Goal: Task Accomplishment & Management: Complete application form

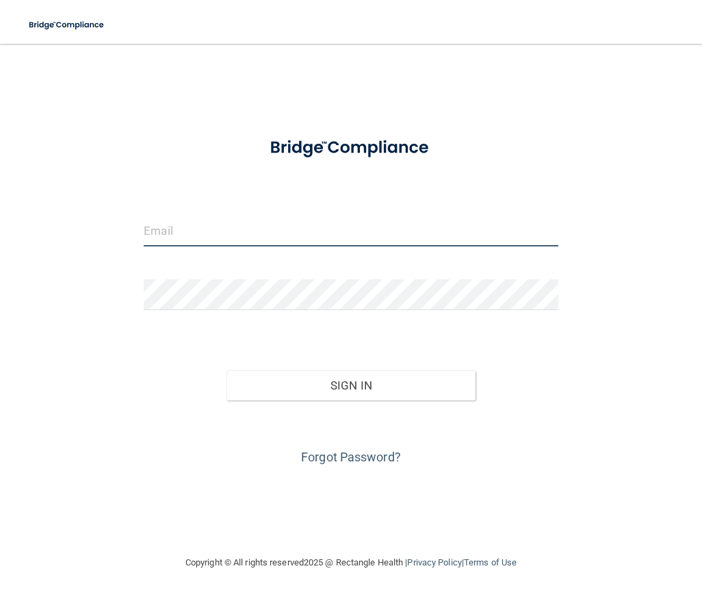
click at [242, 230] on input "email" at bounding box center [351, 231] width 414 height 31
type input "[EMAIL_ADDRESS][DOMAIN_NAME]"
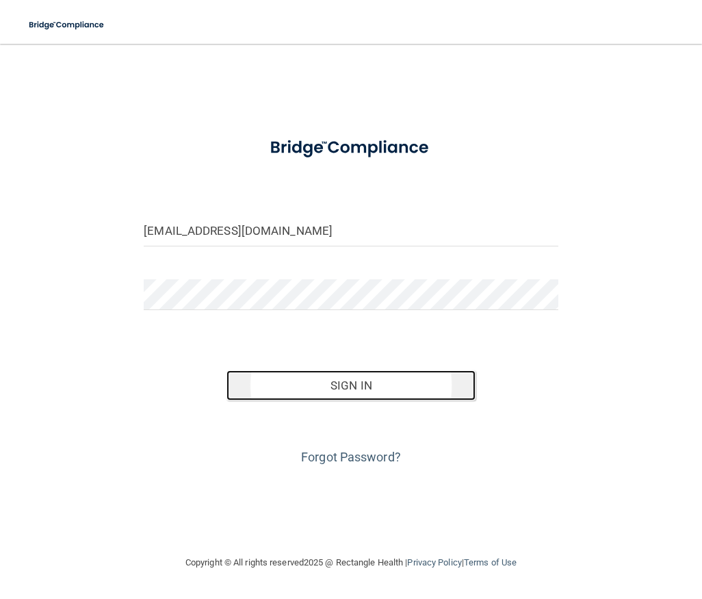
click at [330, 391] on button "Sign In" at bounding box center [350, 385] width 248 height 30
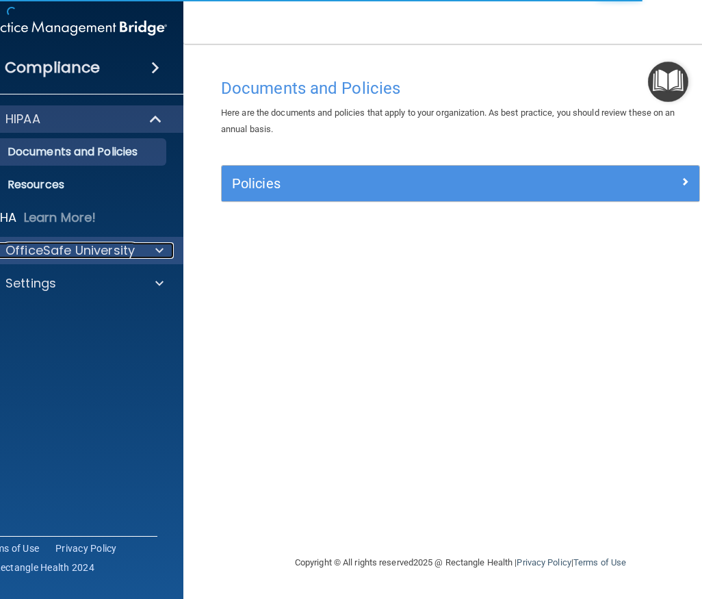
click at [153, 249] on div at bounding box center [157, 250] width 34 height 16
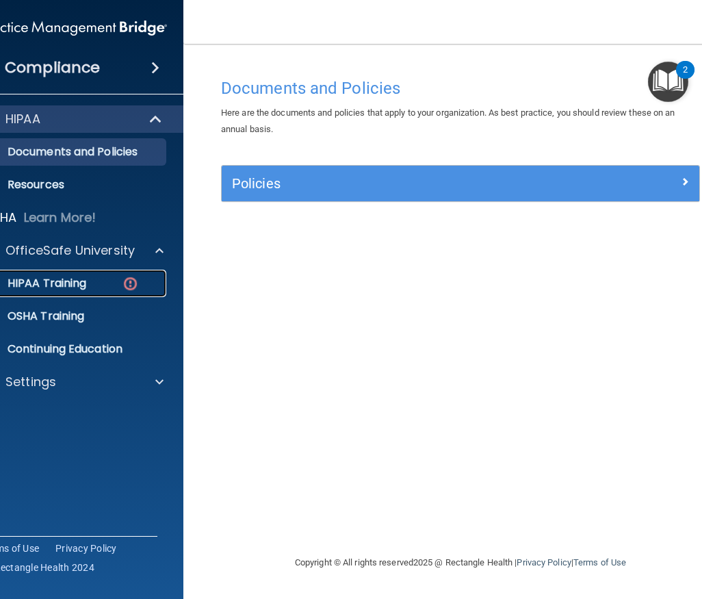
click at [104, 282] on div "HIPAA Training" at bounding box center [66, 283] width 187 height 14
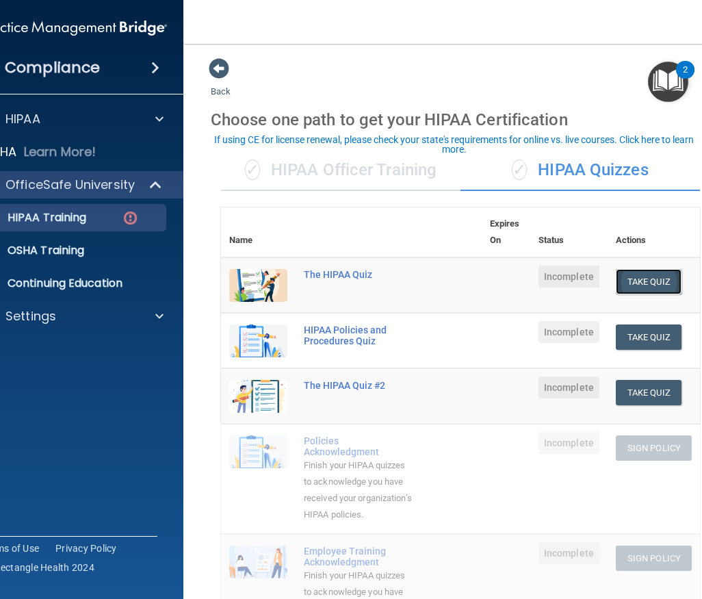
click at [653, 285] on button "Take Quiz" at bounding box center [649, 281] width 66 height 25
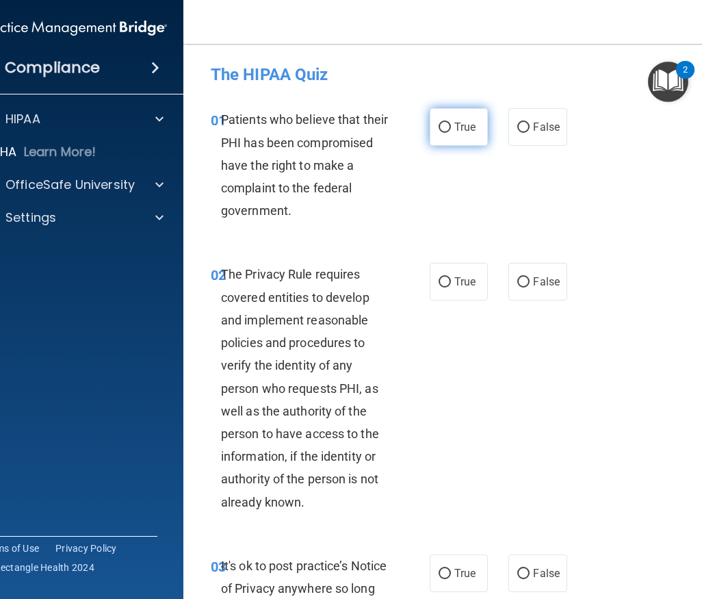
click at [460, 128] on span "True" at bounding box center [464, 126] width 21 height 13
click at [451, 128] on input "True" at bounding box center [445, 127] width 12 height 10
radio input "true"
click at [469, 286] on span "True" at bounding box center [464, 281] width 21 height 13
click at [451, 286] on input "True" at bounding box center [445, 282] width 12 height 10
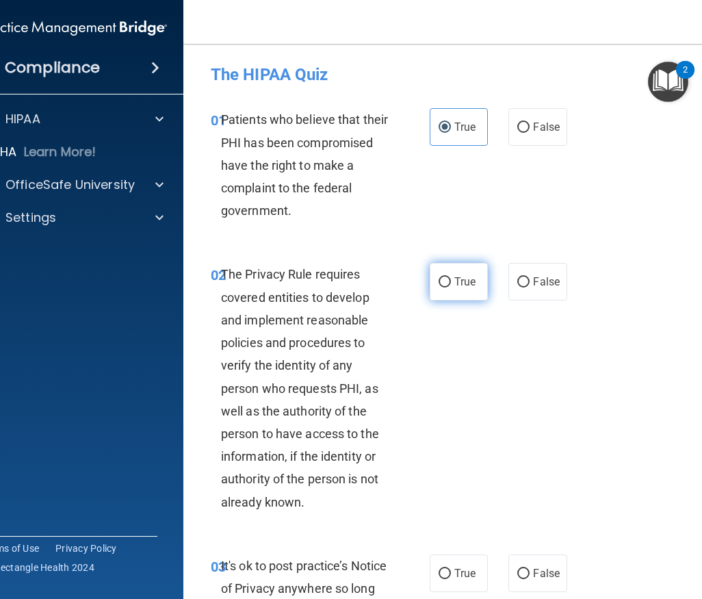
radio input "true"
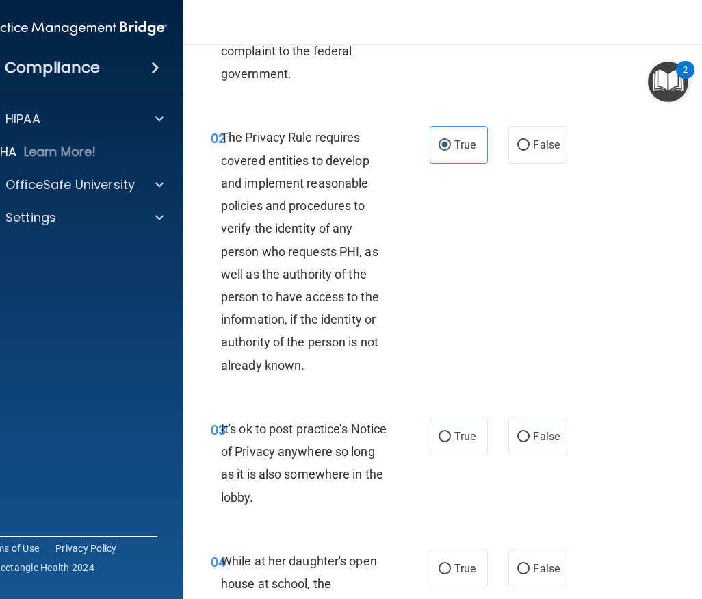
scroll to position [205, 0]
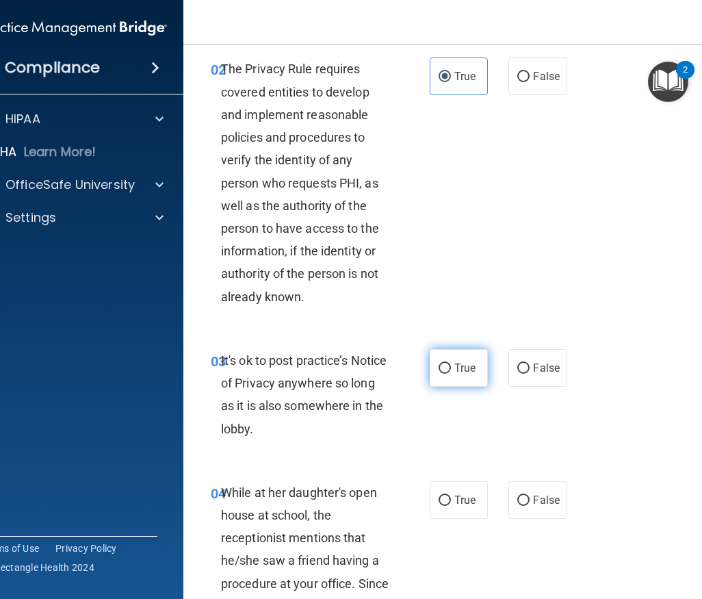
click at [439, 368] on input "True" at bounding box center [445, 368] width 12 height 10
radio input "true"
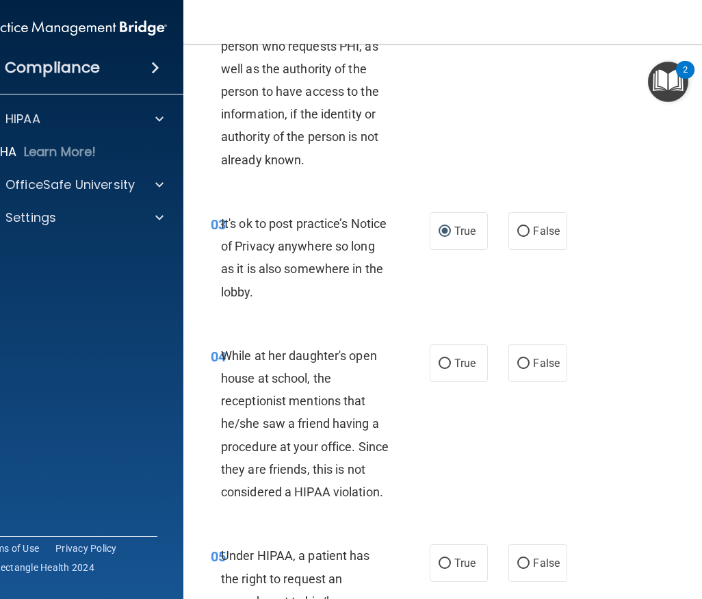
scroll to position [411, 0]
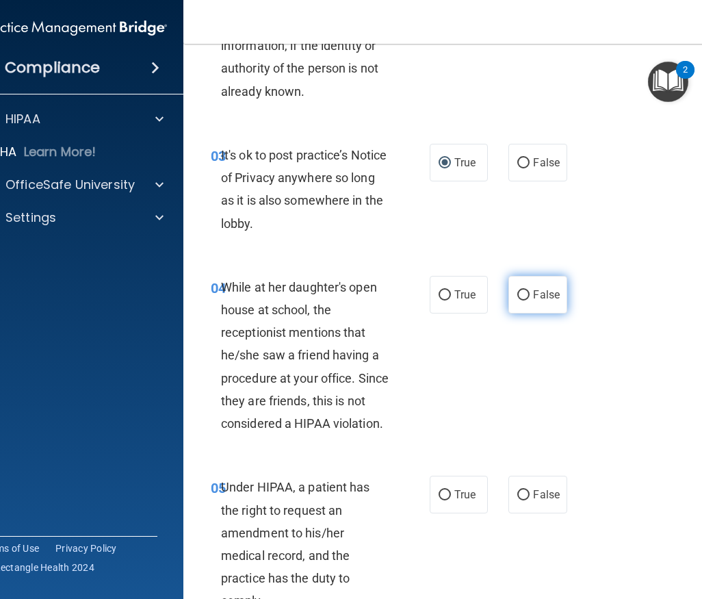
click at [548, 293] on span "False" at bounding box center [546, 294] width 27 height 13
click at [530, 293] on input "False" at bounding box center [523, 295] width 12 height 10
radio input "true"
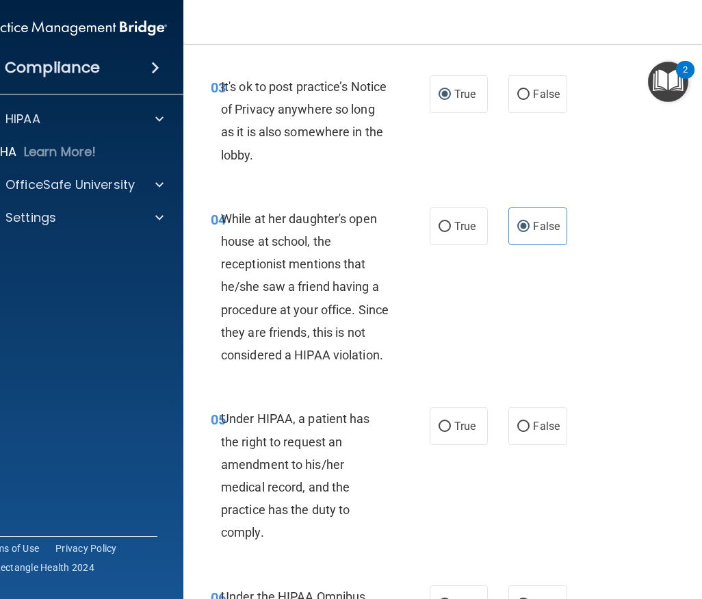
scroll to position [547, 0]
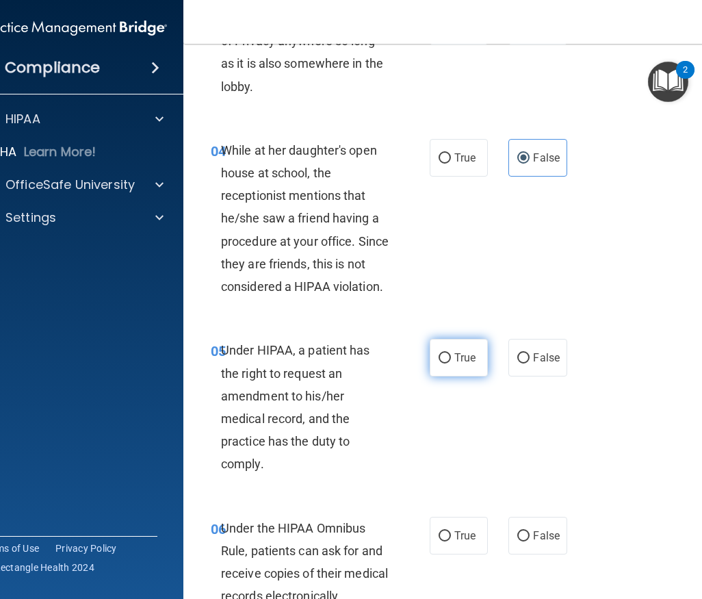
click at [460, 362] on span "True" at bounding box center [464, 357] width 21 height 13
click at [451, 362] on input "True" at bounding box center [445, 358] width 12 height 10
radio input "true"
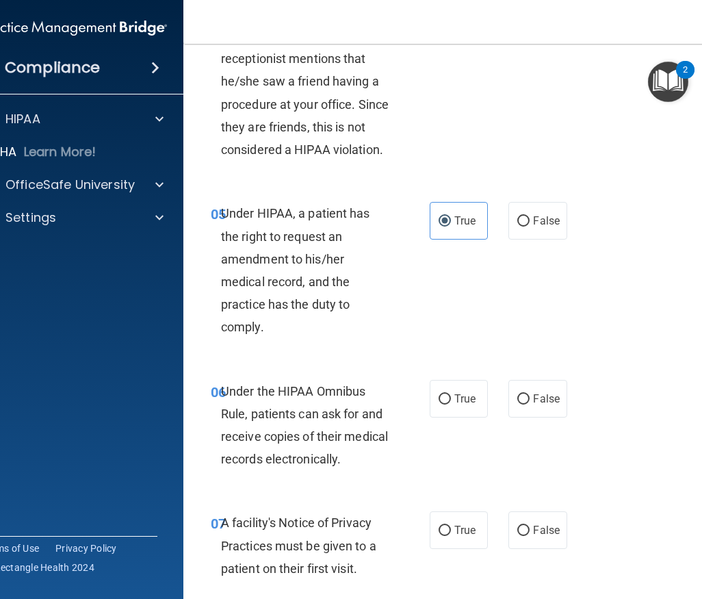
scroll to position [753, 0]
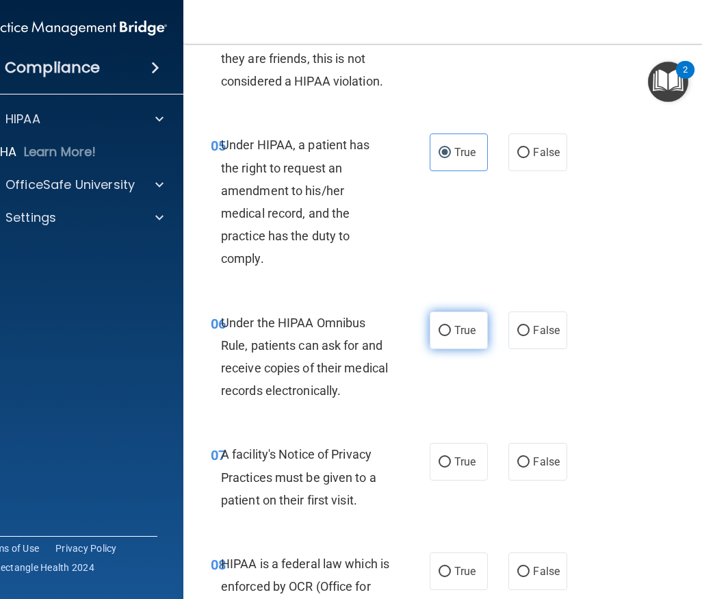
click at [441, 335] on input "True" at bounding box center [445, 331] width 12 height 10
radio input "true"
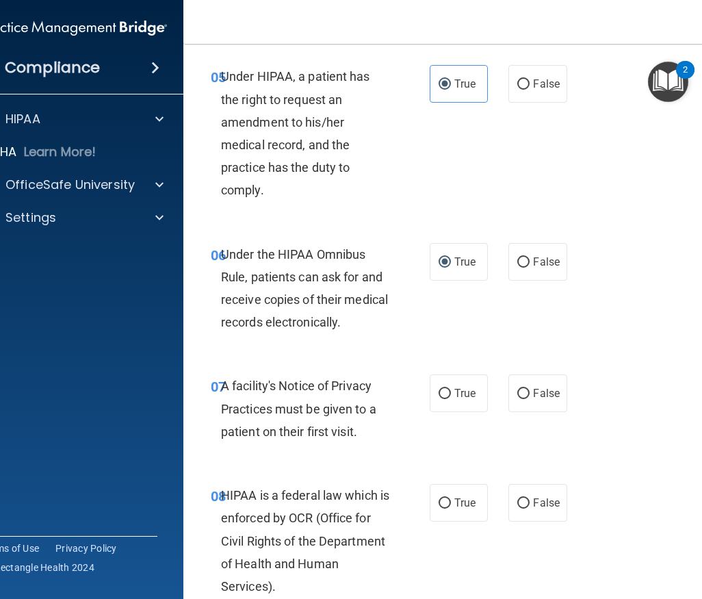
scroll to position [890, 0]
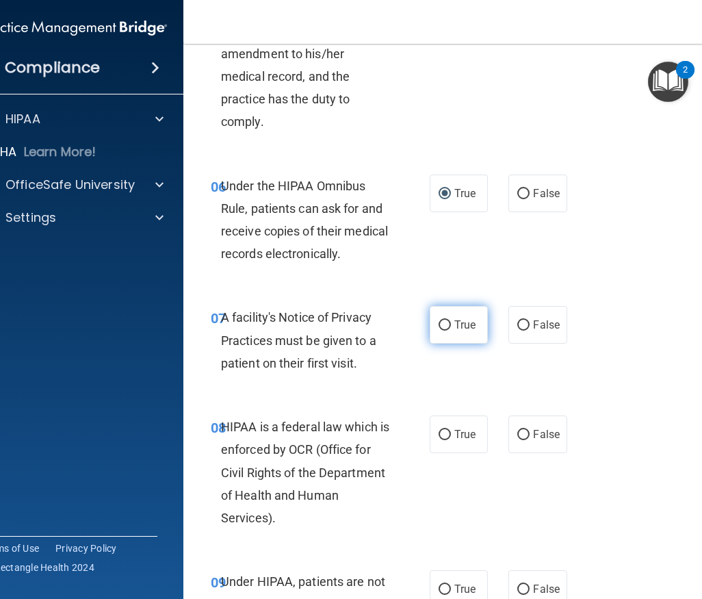
click at [430, 333] on label "True" at bounding box center [459, 325] width 58 height 38
click at [439, 330] on input "True" at bounding box center [445, 325] width 12 height 10
radio input "true"
drag, startPoint x: 522, startPoint y: 432, endPoint x: 515, endPoint y: 432, distance: 7.5
click at [521, 432] on input "False" at bounding box center [523, 435] width 12 height 10
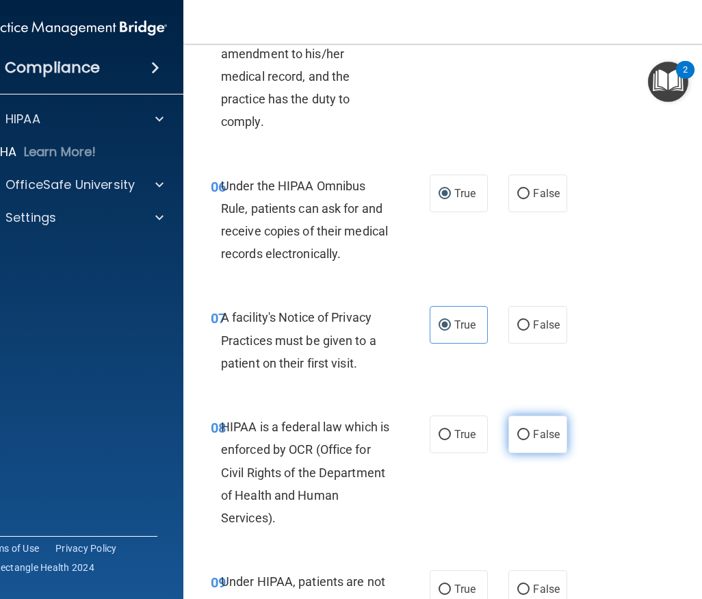
radio input "true"
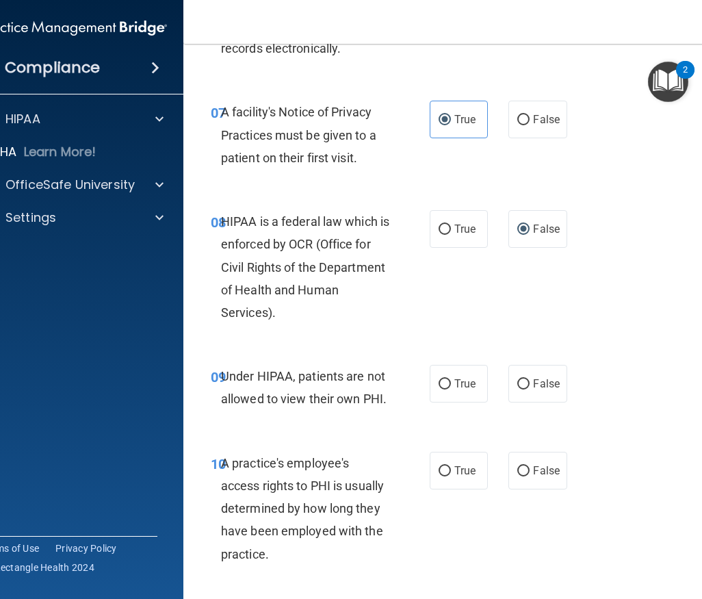
scroll to position [1163, 0]
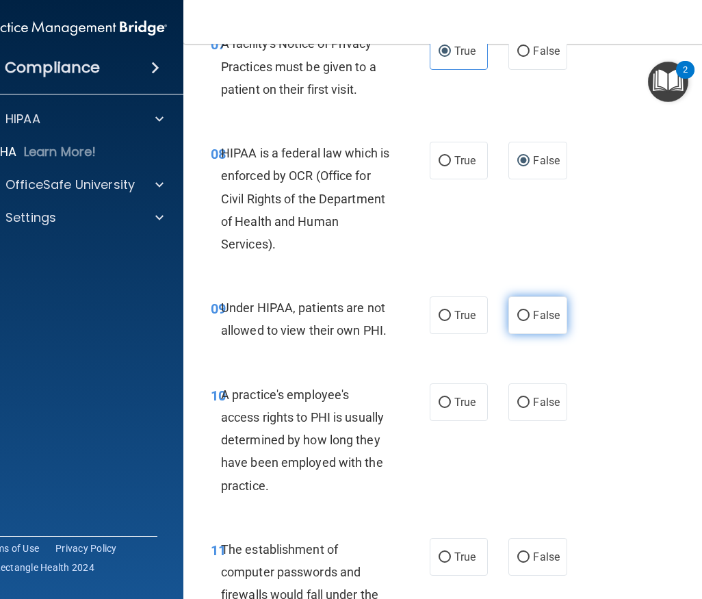
click at [525, 319] on label "False" at bounding box center [537, 315] width 58 height 38
click at [525, 319] on input "False" at bounding box center [523, 316] width 12 height 10
radio input "true"
click at [536, 404] on span "False" at bounding box center [546, 401] width 27 height 13
click at [530, 404] on input "False" at bounding box center [523, 403] width 12 height 10
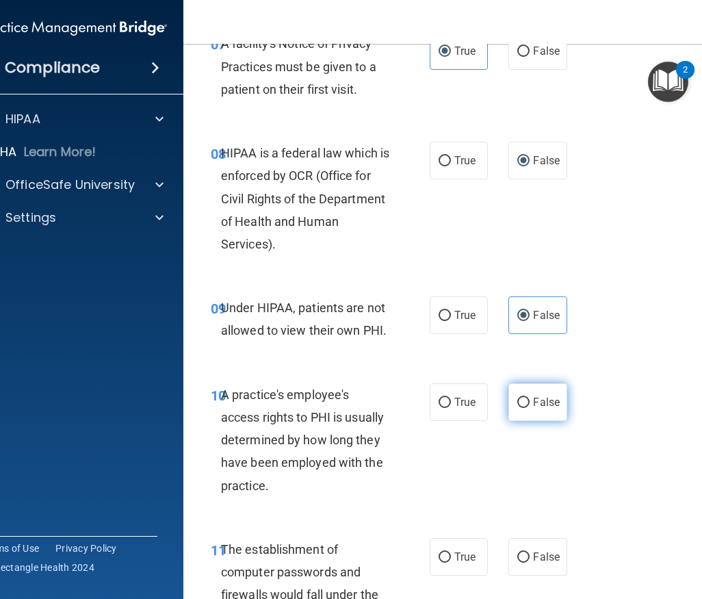
radio input "true"
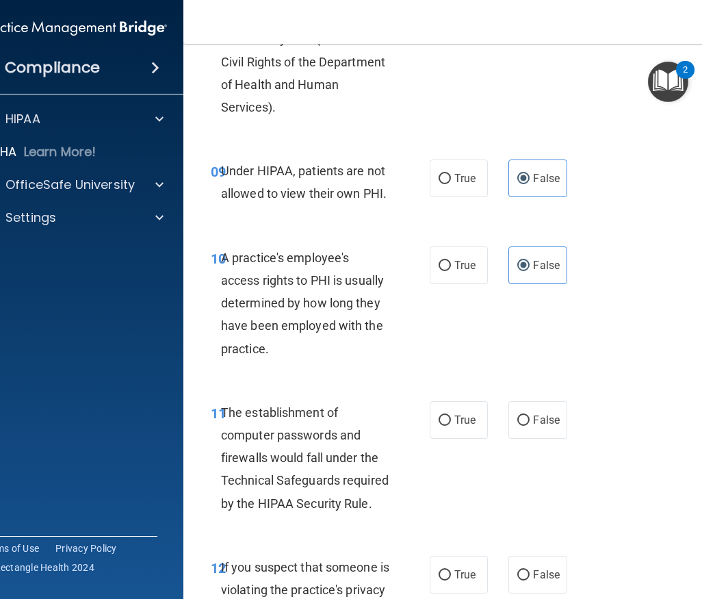
scroll to position [1368, 0]
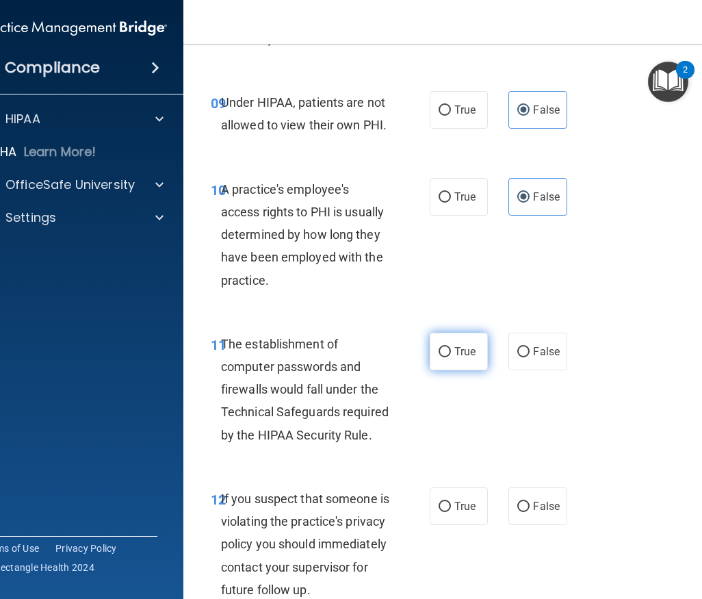
click at [439, 352] on input "True" at bounding box center [445, 352] width 12 height 10
radio input "true"
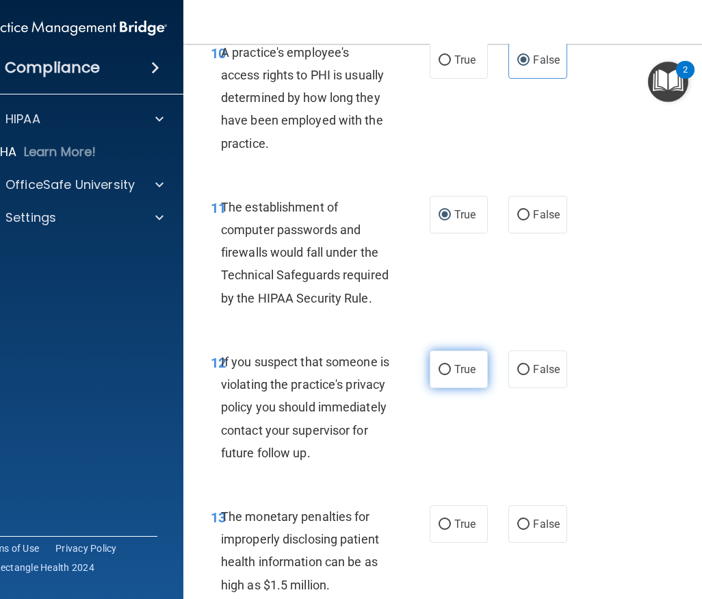
click at [454, 375] on span "True" at bounding box center [464, 369] width 21 height 13
click at [451, 375] on input "True" at bounding box center [445, 370] width 12 height 10
radio input "true"
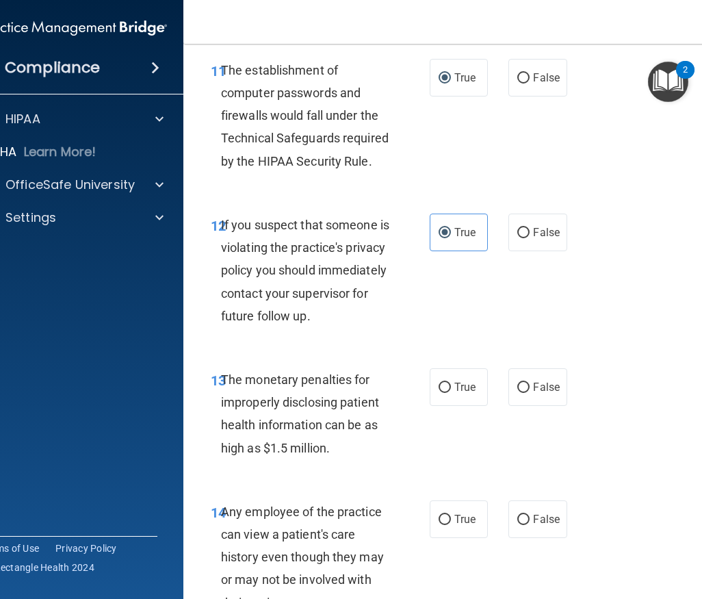
scroll to position [1711, 0]
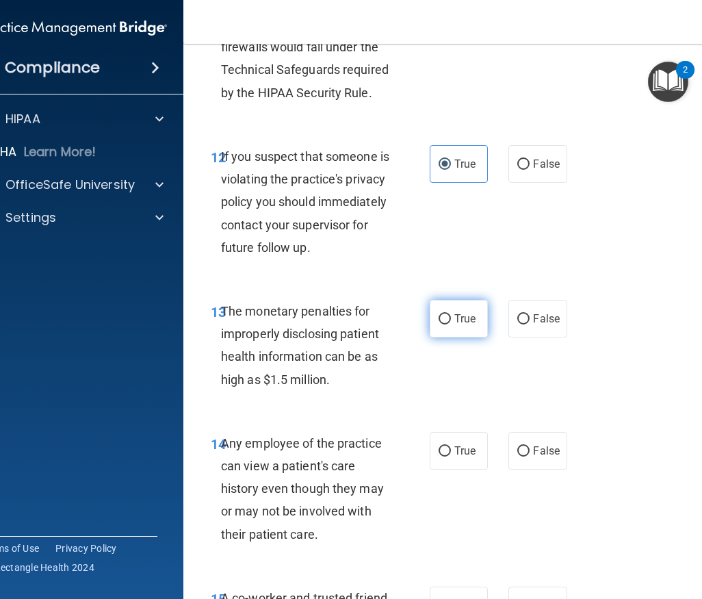
click at [439, 324] on input "True" at bounding box center [445, 319] width 12 height 10
radio input "true"
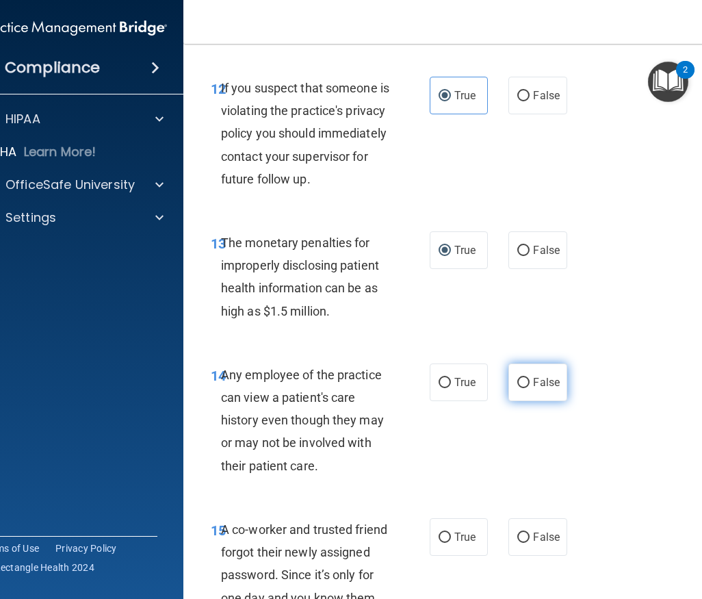
click at [541, 389] on span "False" at bounding box center [546, 382] width 27 height 13
click at [530, 388] on input "False" at bounding box center [523, 383] width 12 height 10
radio input "true"
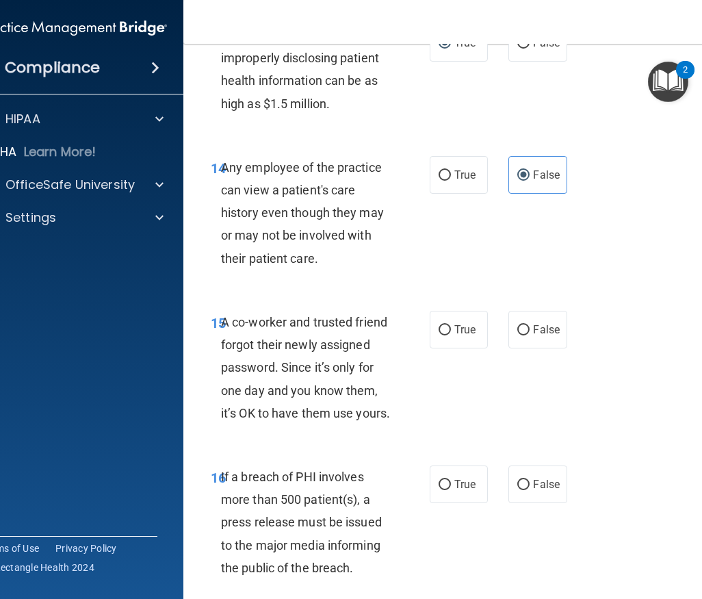
scroll to position [1918, 0]
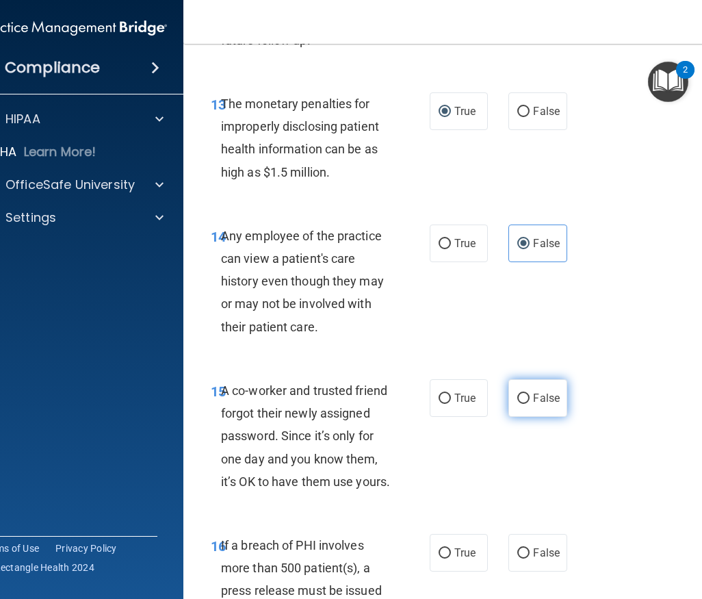
click at [533, 404] on span "False" at bounding box center [546, 397] width 27 height 13
click at [528, 404] on input "False" at bounding box center [523, 398] width 12 height 10
radio input "true"
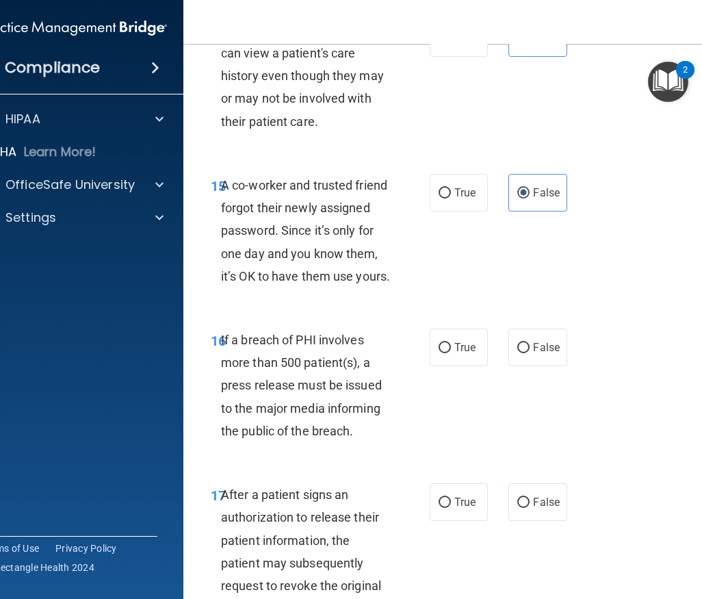
scroll to position [2192, 0]
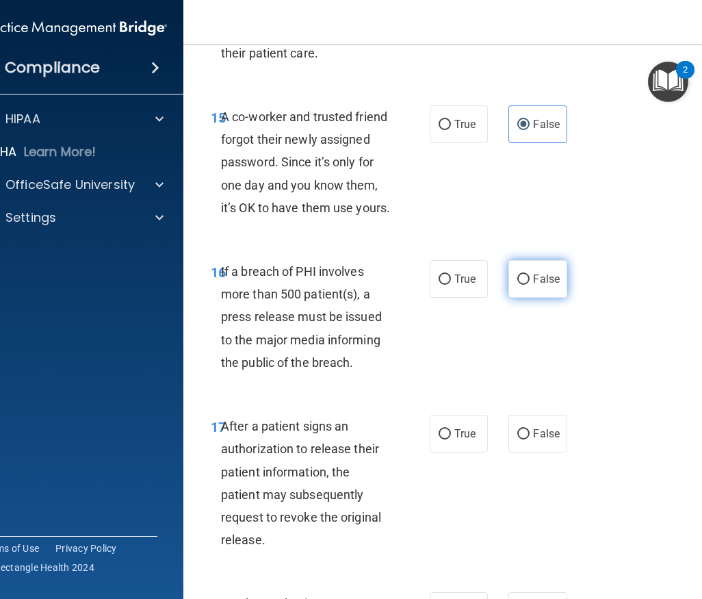
click at [533, 298] on label "False" at bounding box center [537, 279] width 58 height 38
click at [530, 285] on input "False" at bounding box center [523, 279] width 12 height 10
radio input "true"
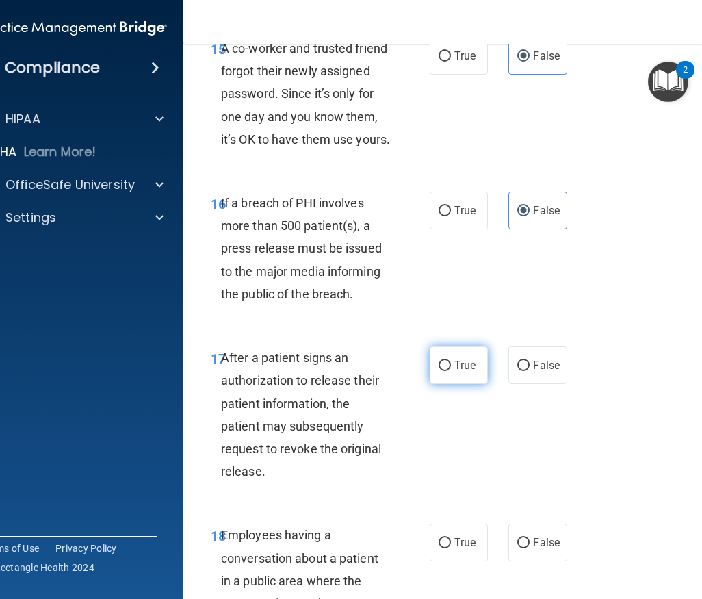
scroll to position [2328, 0]
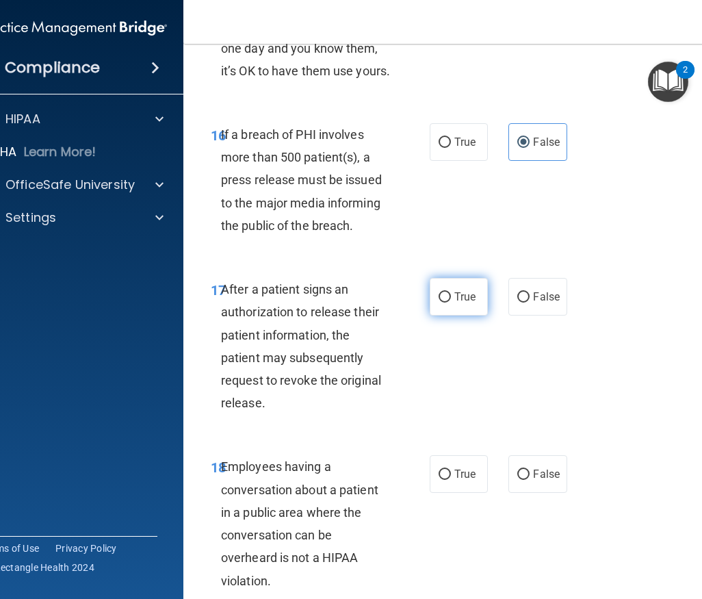
click at [466, 303] on span "True" at bounding box center [464, 296] width 21 height 13
click at [451, 302] on input "True" at bounding box center [445, 297] width 12 height 10
radio input "true"
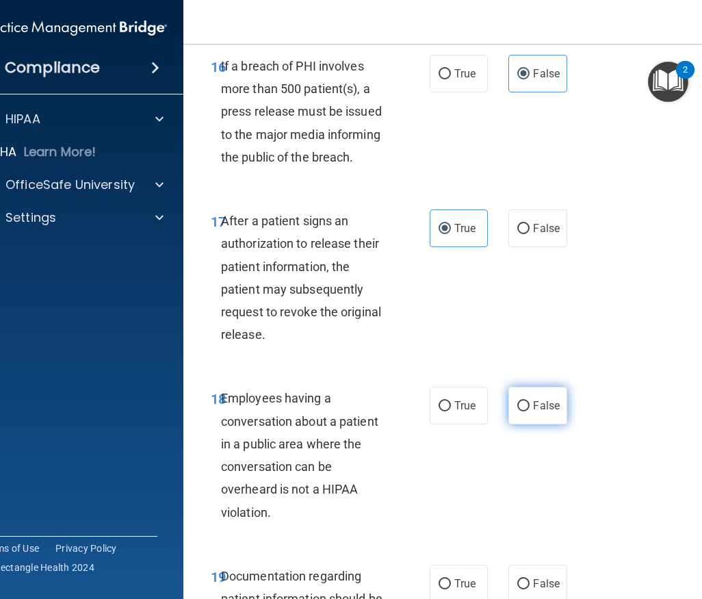
click at [534, 424] on label "False" at bounding box center [537, 406] width 58 height 38
click at [530, 411] on input "False" at bounding box center [523, 406] width 12 height 10
radio input "true"
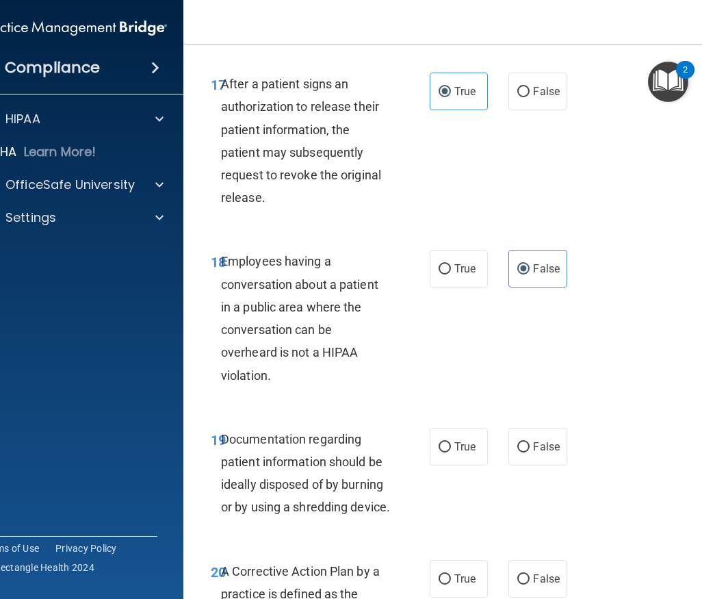
scroll to position [2602, 0]
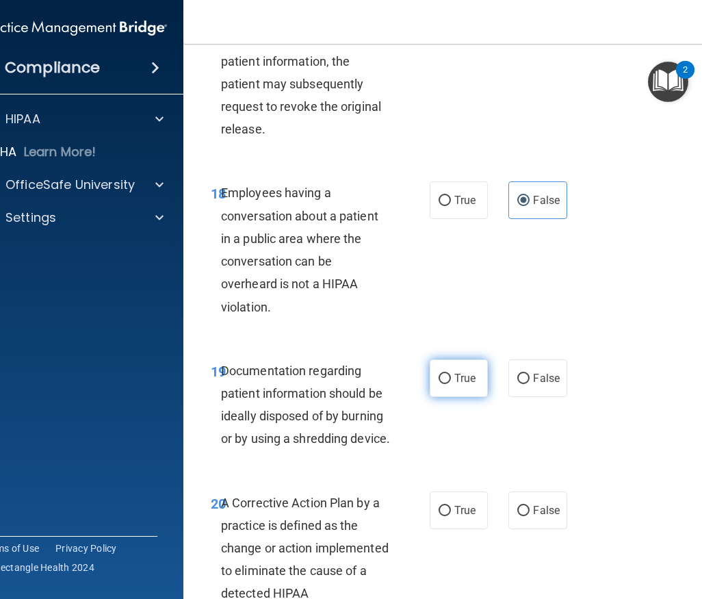
click at [456, 385] on span "True" at bounding box center [464, 378] width 21 height 13
click at [451, 384] on input "True" at bounding box center [445, 379] width 12 height 10
radio input "true"
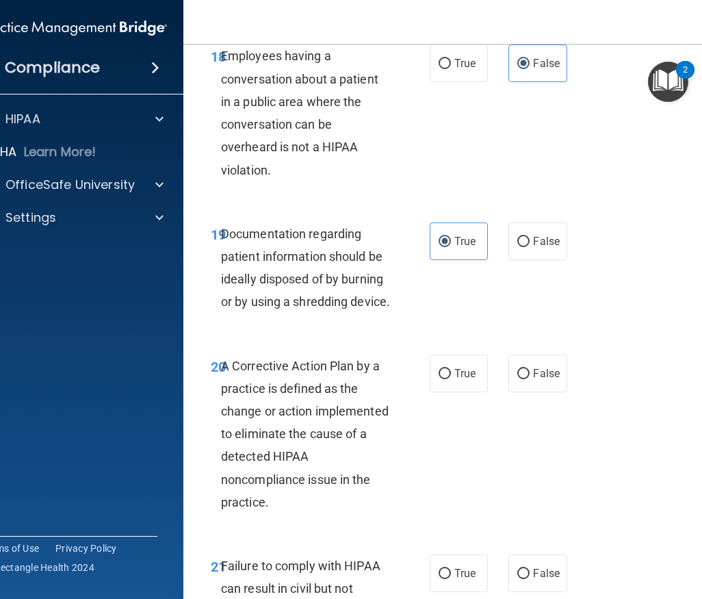
scroll to position [2807, 0]
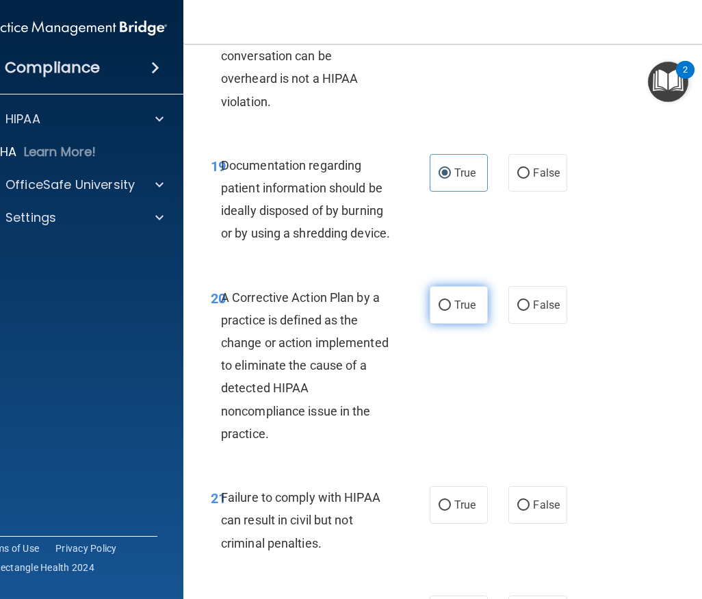
click at [449, 324] on label "True" at bounding box center [459, 305] width 58 height 38
click at [449, 311] on input "True" at bounding box center [445, 305] width 12 height 10
radio input "true"
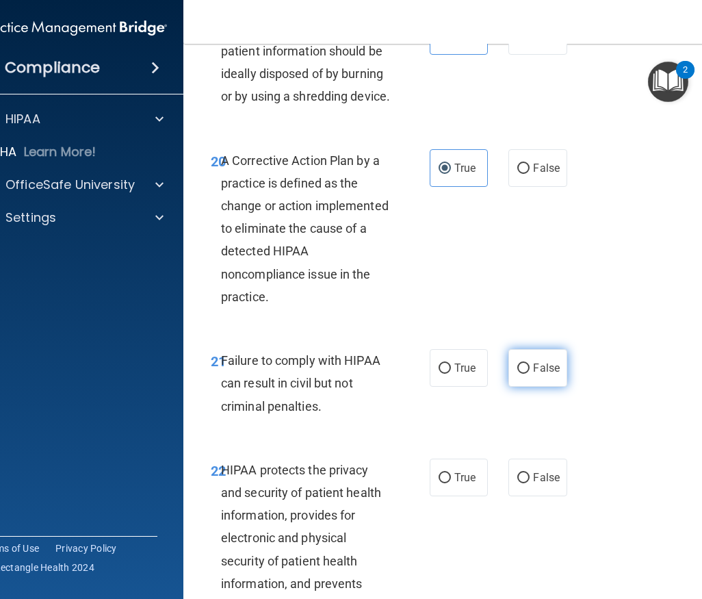
click at [523, 374] on input "False" at bounding box center [523, 368] width 12 height 10
radio input "true"
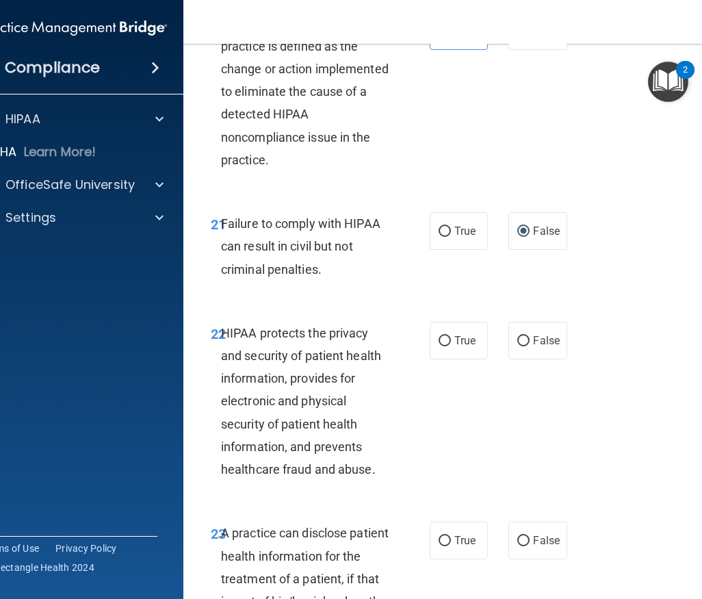
scroll to position [3150, 0]
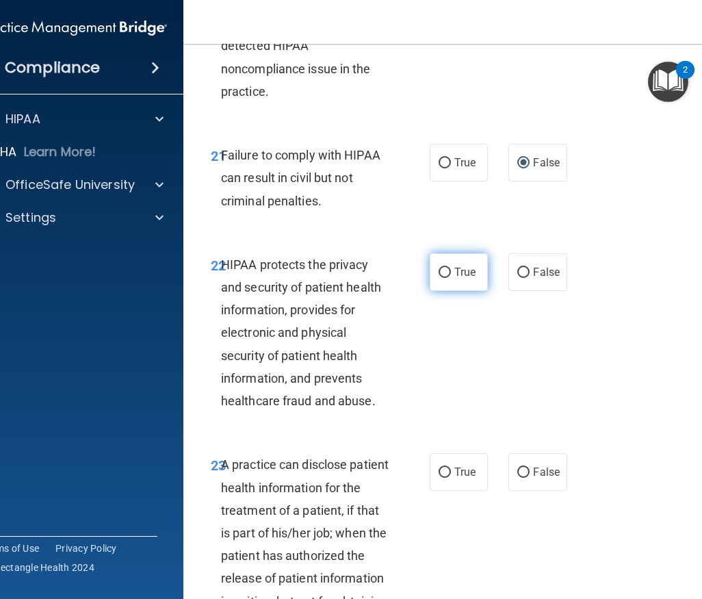
click at [454, 278] on span "True" at bounding box center [464, 271] width 21 height 13
click at [450, 278] on input "True" at bounding box center [445, 273] width 12 height 10
radio input "true"
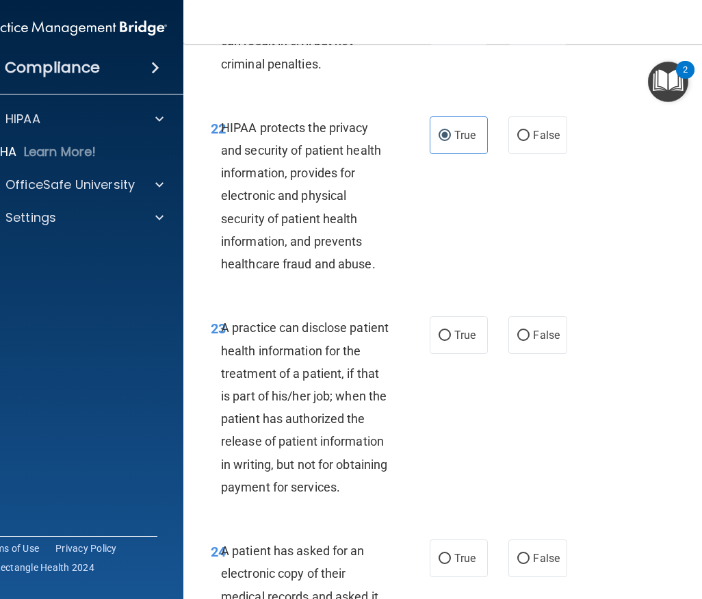
scroll to position [3355, 0]
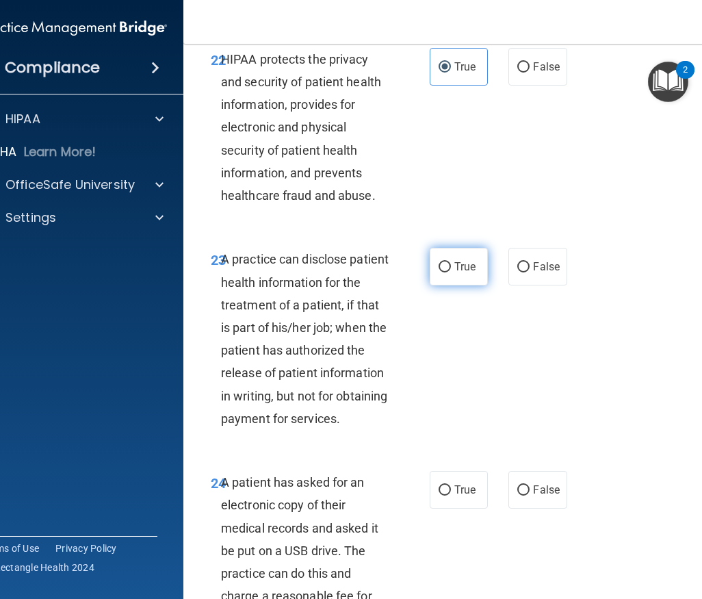
click at [460, 273] on span "True" at bounding box center [464, 266] width 21 height 13
click at [451, 272] on input "True" at bounding box center [445, 267] width 12 height 10
radio input "true"
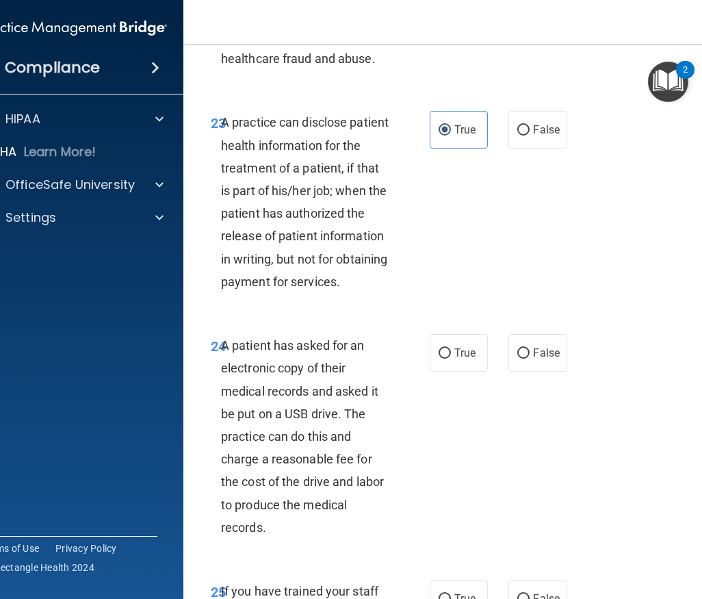
scroll to position [3560, 0]
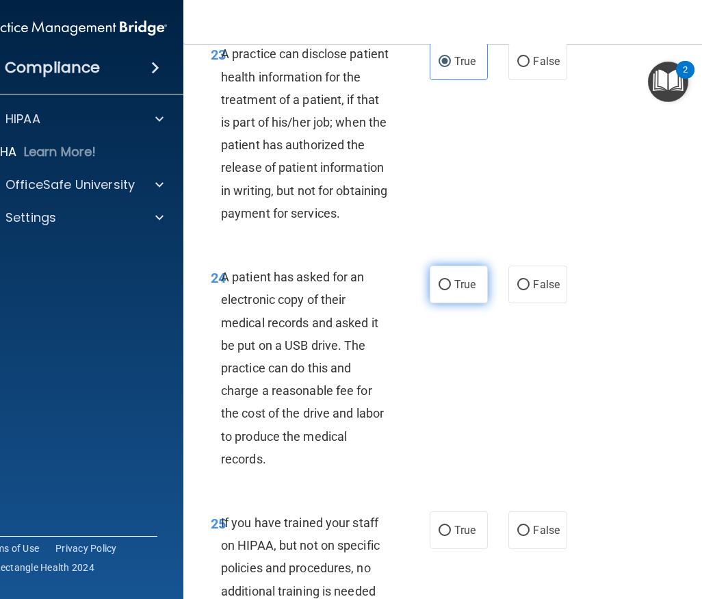
click at [467, 291] on span "True" at bounding box center [464, 284] width 21 height 13
click at [451, 290] on input "True" at bounding box center [445, 285] width 12 height 10
radio input "true"
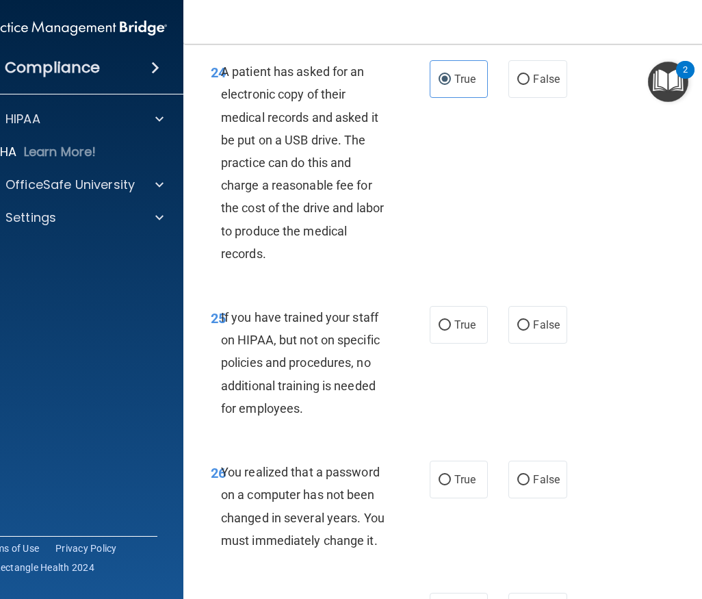
scroll to position [3834, 0]
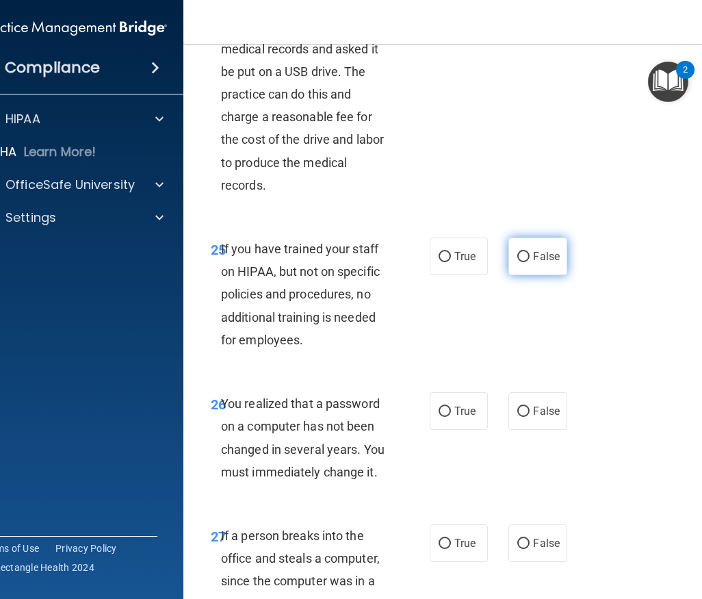
click at [527, 275] on label "False" at bounding box center [537, 256] width 58 height 38
click at [527, 262] on input "False" at bounding box center [523, 257] width 12 height 10
radio input "true"
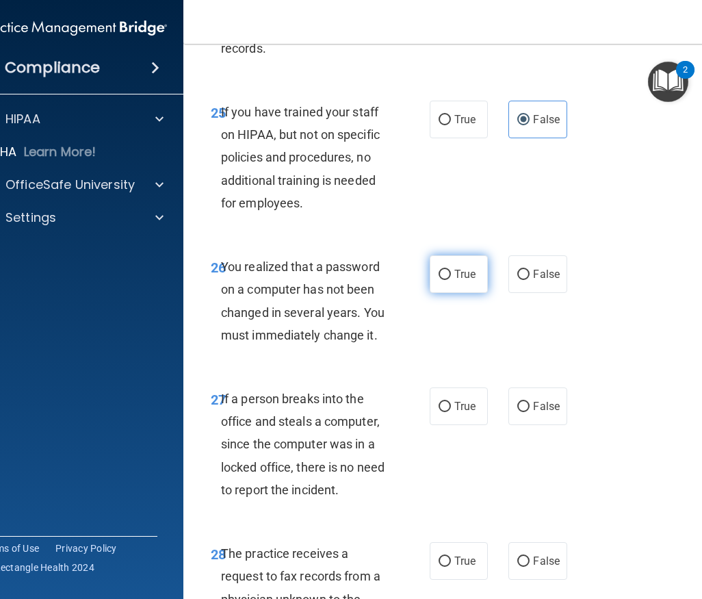
click at [465, 281] on span "True" at bounding box center [464, 274] width 21 height 13
click at [451, 280] on input "True" at bounding box center [445, 275] width 12 height 10
radio input "true"
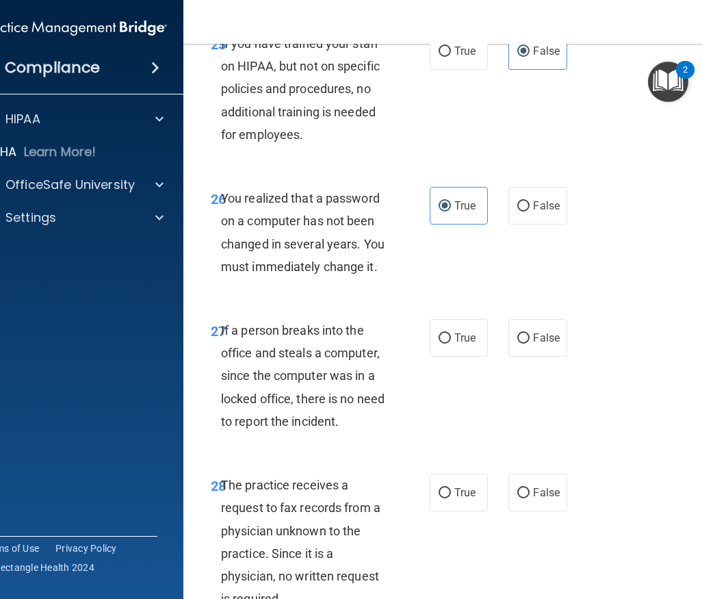
scroll to position [4108, 0]
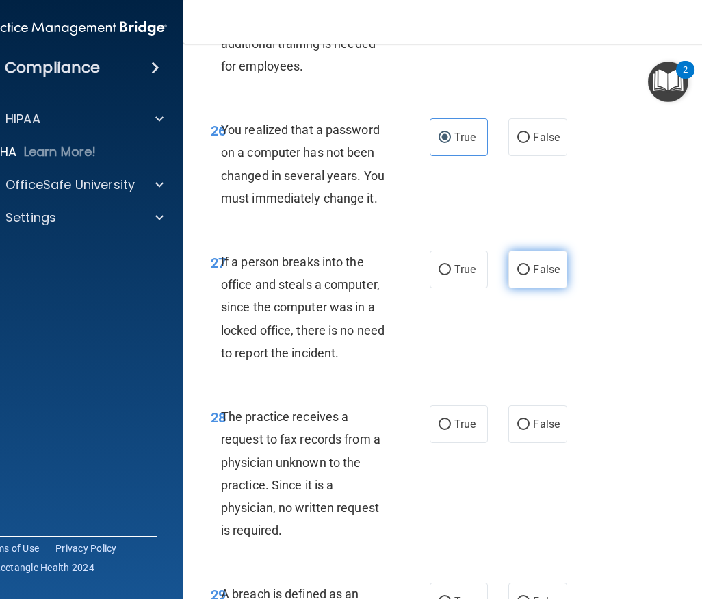
click at [539, 288] on label "False" at bounding box center [537, 269] width 58 height 38
click at [530, 275] on input "False" at bounding box center [523, 270] width 12 height 10
radio input "true"
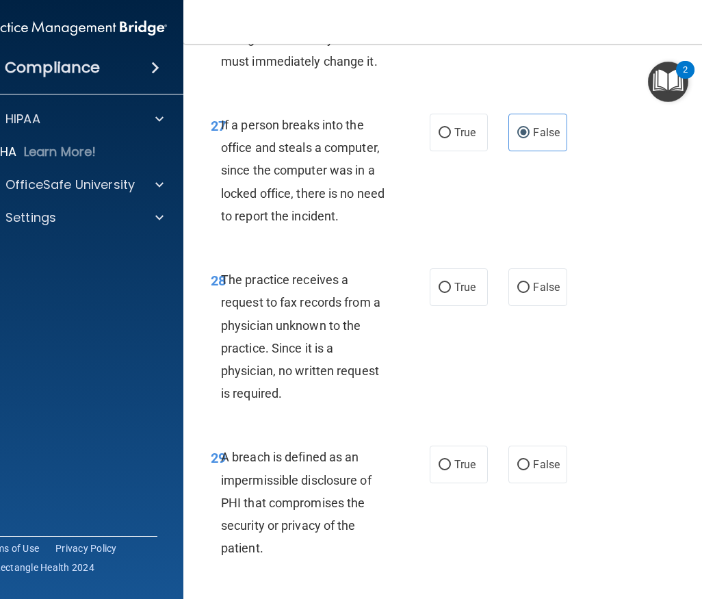
scroll to position [4313, 0]
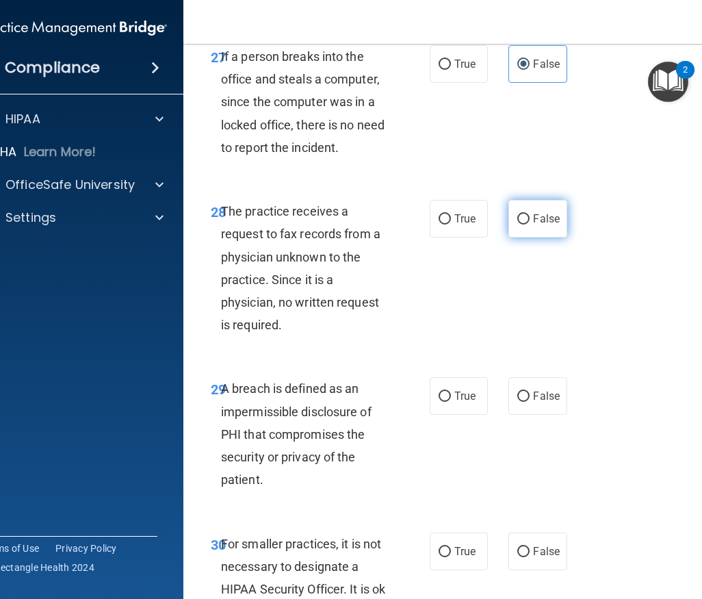
click at [519, 224] on input "False" at bounding box center [523, 219] width 12 height 10
radio input "true"
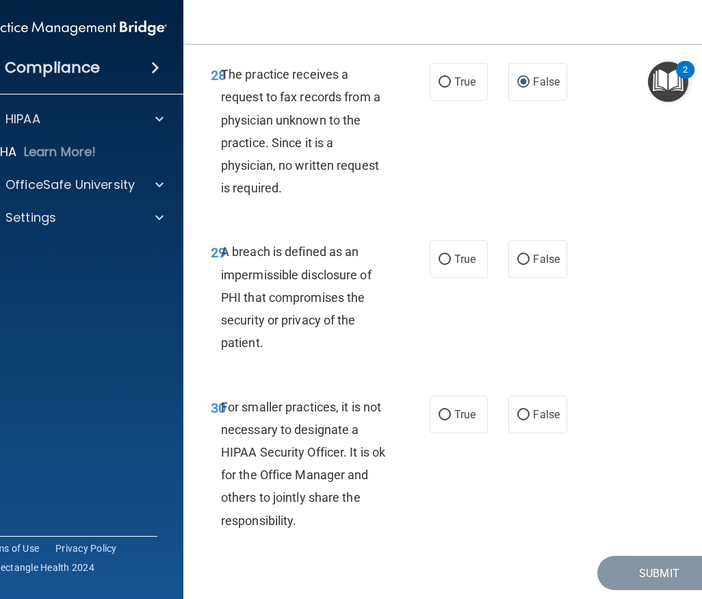
scroll to position [4518, 0]
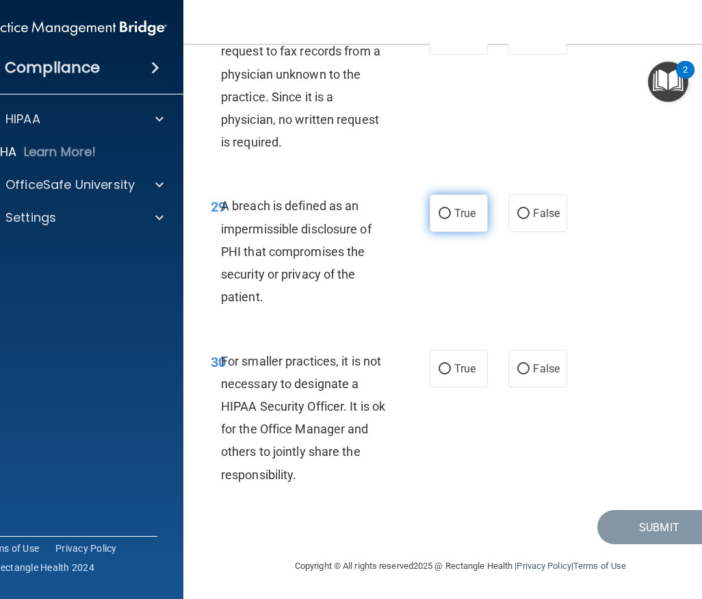
click at [439, 219] on input "True" at bounding box center [445, 214] width 12 height 10
radio input "true"
click at [533, 375] on span "False" at bounding box center [546, 368] width 27 height 13
click at [530, 374] on input "False" at bounding box center [523, 369] width 12 height 10
radio input "true"
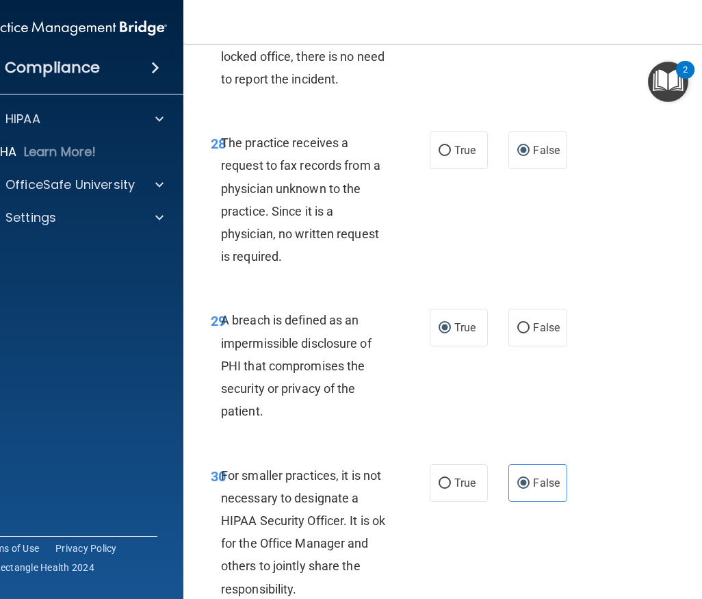
scroll to position [4586, 0]
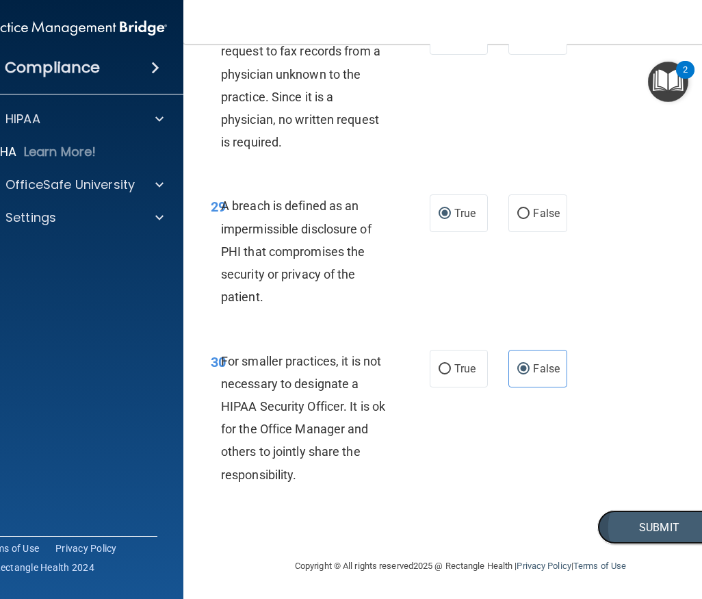
click at [604, 527] on button "Submit" at bounding box center [658, 527] width 123 height 35
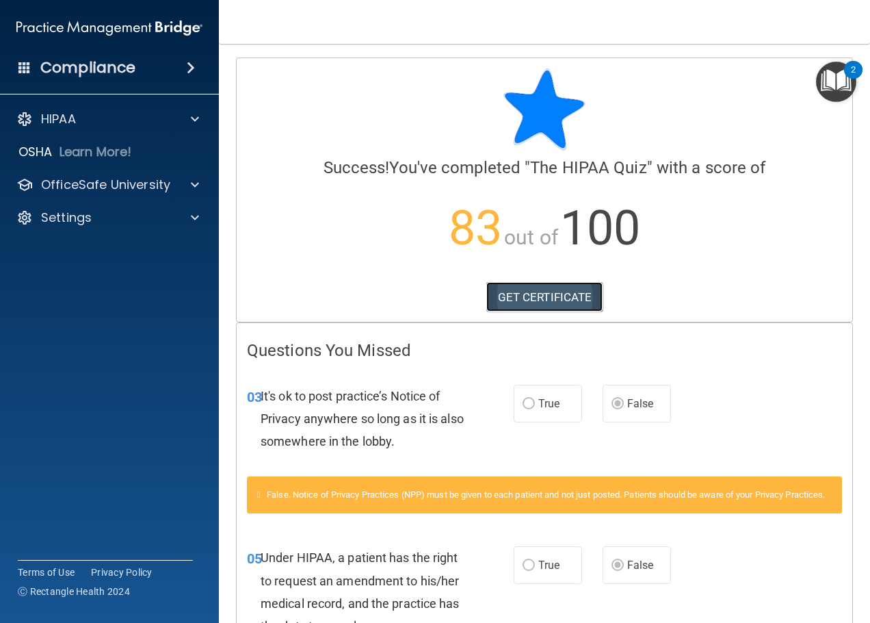
click at [521, 290] on link "GET CERTIFICATE" at bounding box center [544, 297] width 117 height 30
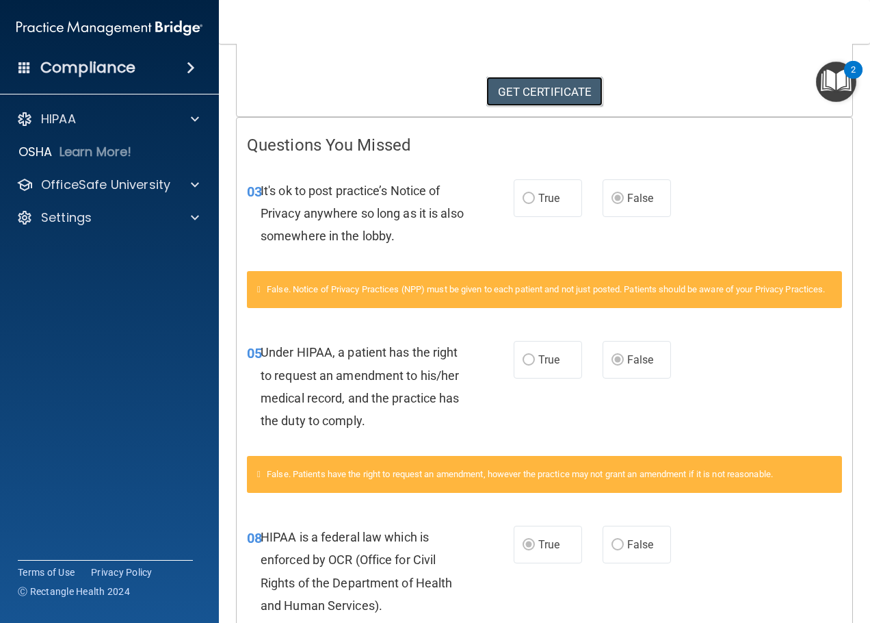
scroll to position [411, 0]
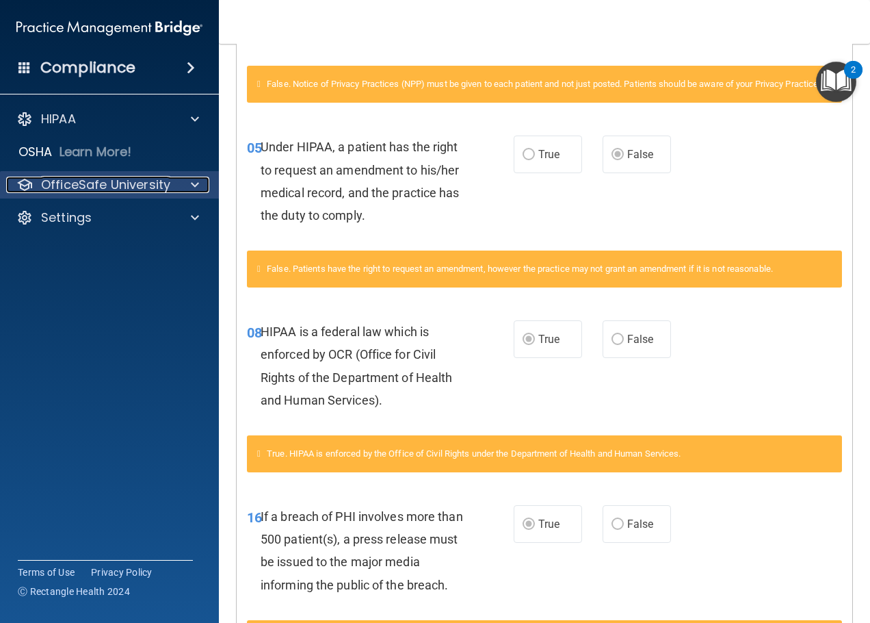
click at [103, 179] on p "OfficeSafe University" at bounding box center [105, 185] width 129 height 16
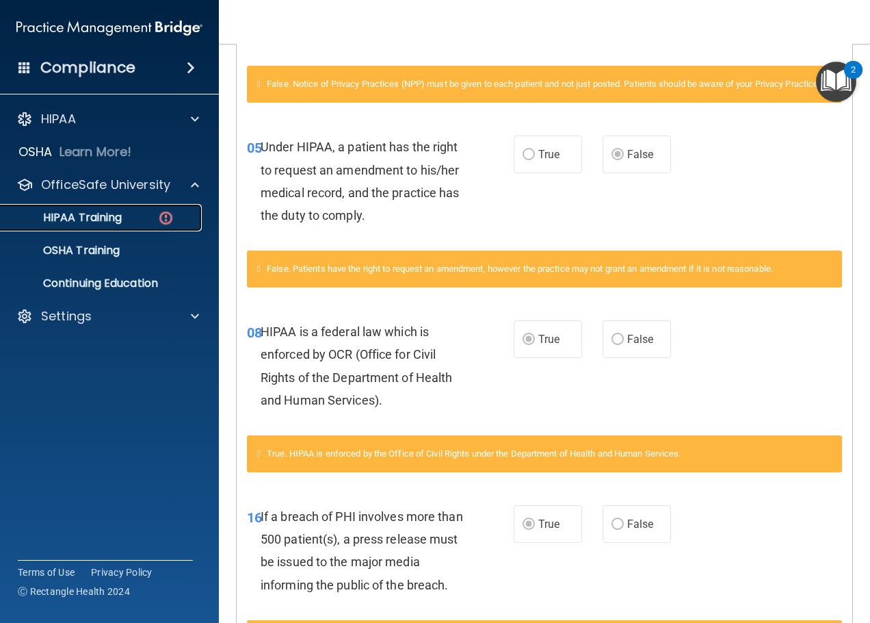
click at [125, 216] on div "HIPAA Training" at bounding box center [102, 218] width 187 height 14
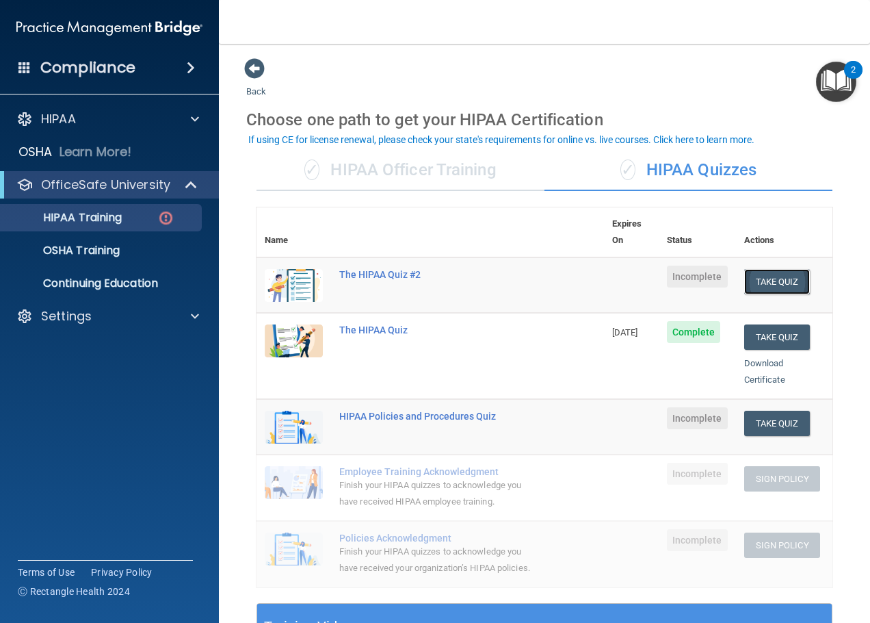
click at [701, 269] on button "Take Quiz" at bounding box center [777, 281] width 66 height 25
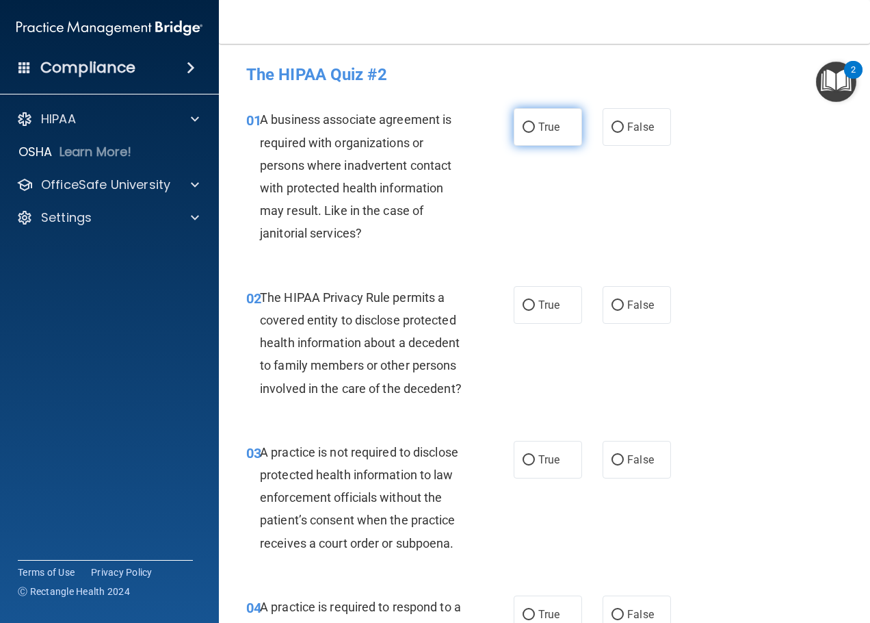
click at [538, 128] on span "True" at bounding box center [548, 126] width 21 height 13
click at [535, 128] on input "True" at bounding box center [529, 127] width 12 height 10
radio input "true"
click at [632, 309] on span "False" at bounding box center [640, 304] width 27 height 13
click at [624, 309] on input "False" at bounding box center [618, 305] width 12 height 10
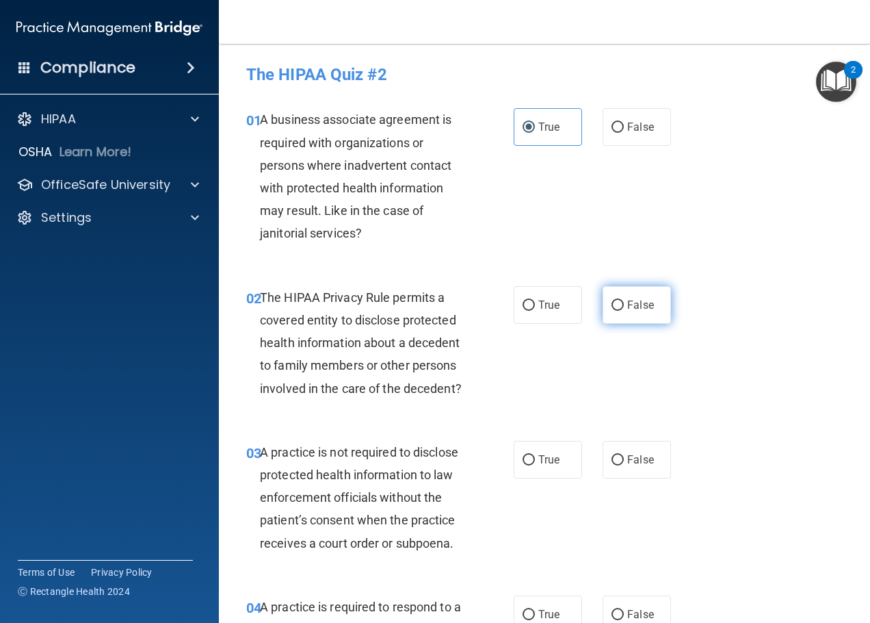
radio input "true"
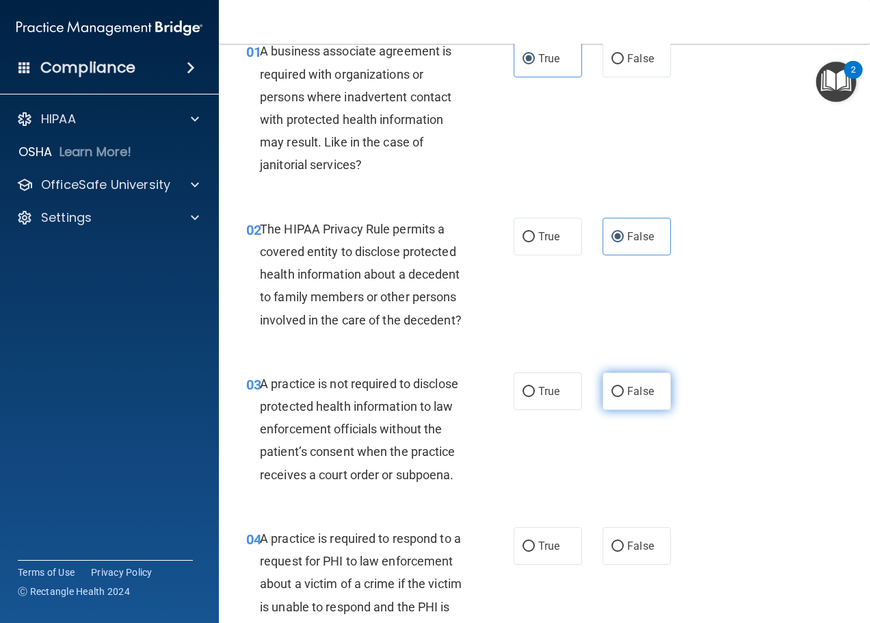
click at [617, 406] on label "False" at bounding box center [637, 391] width 68 height 38
click at [617, 397] on input "False" at bounding box center [618, 392] width 12 height 10
radio input "true"
click at [533, 404] on label "True" at bounding box center [548, 391] width 68 height 38
click at [533, 397] on input "True" at bounding box center [529, 392] width 12 height 10
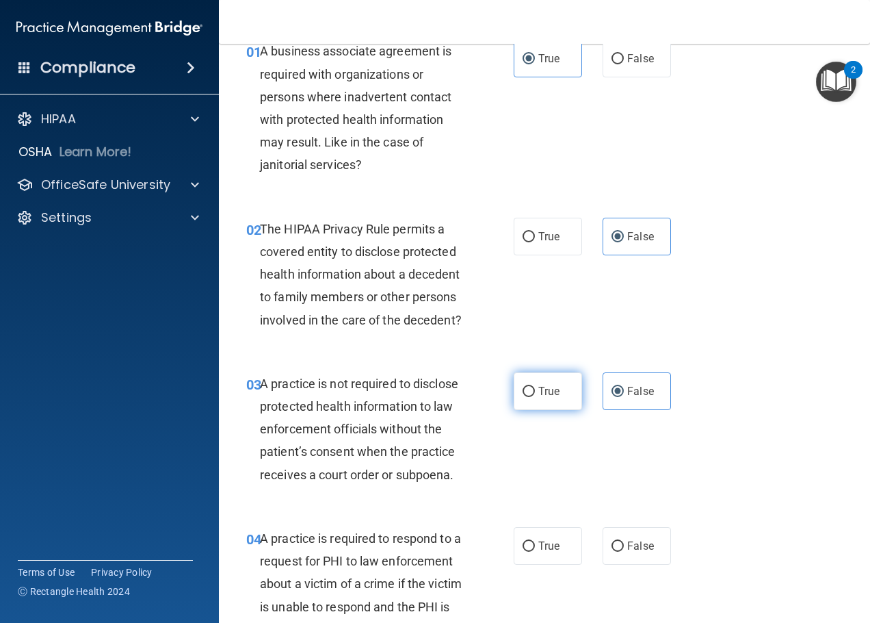
radio input "true"
radio input "false"
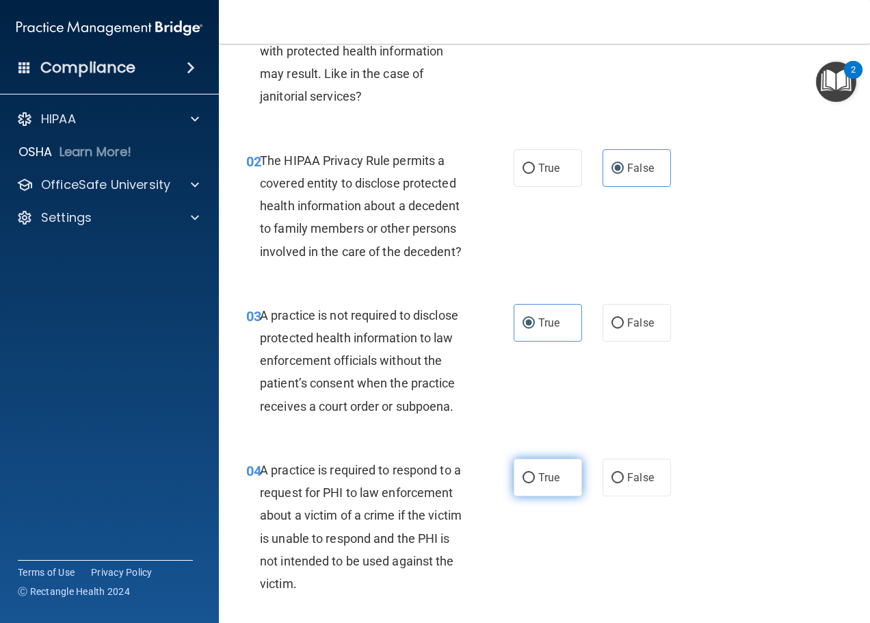
scroll to position [274, 0]
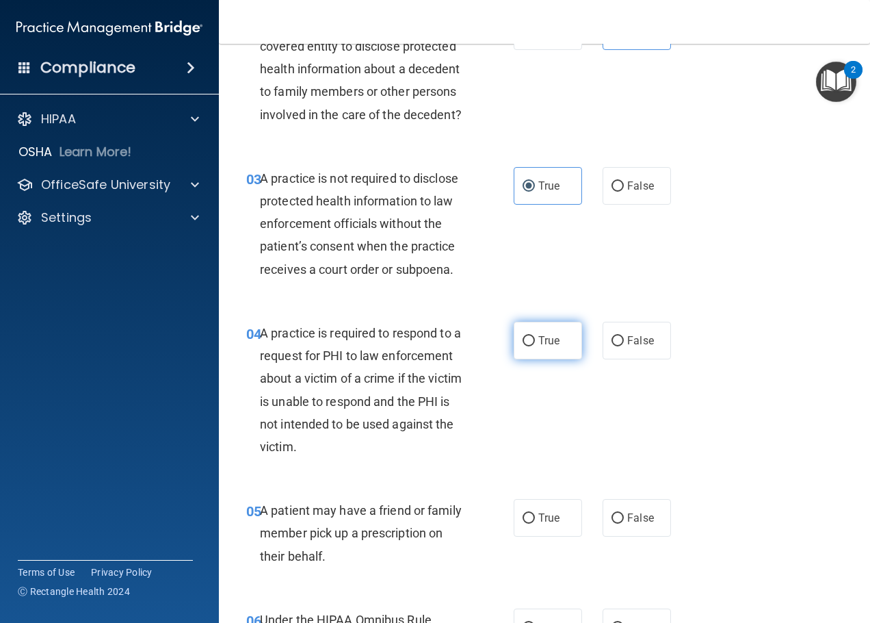
click at [558, 359] on label "True" at bounding box center [548, 341] width 68 height 38
click at [535, 346] on input "True" at bounding box center [529, 341] width 12 height 10
radio input "true"
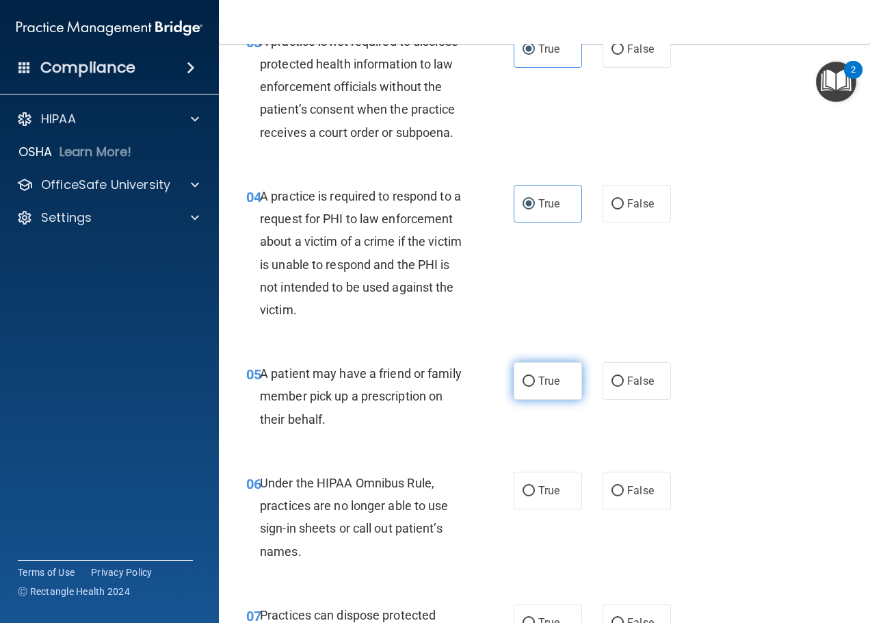
click at [538, 387] on span "True" at bounding box center [548, 380] width 21 height 13
click at [535, 387] on input "True" at bounding box center [529, 381] width 12 height 10
radio input "true"
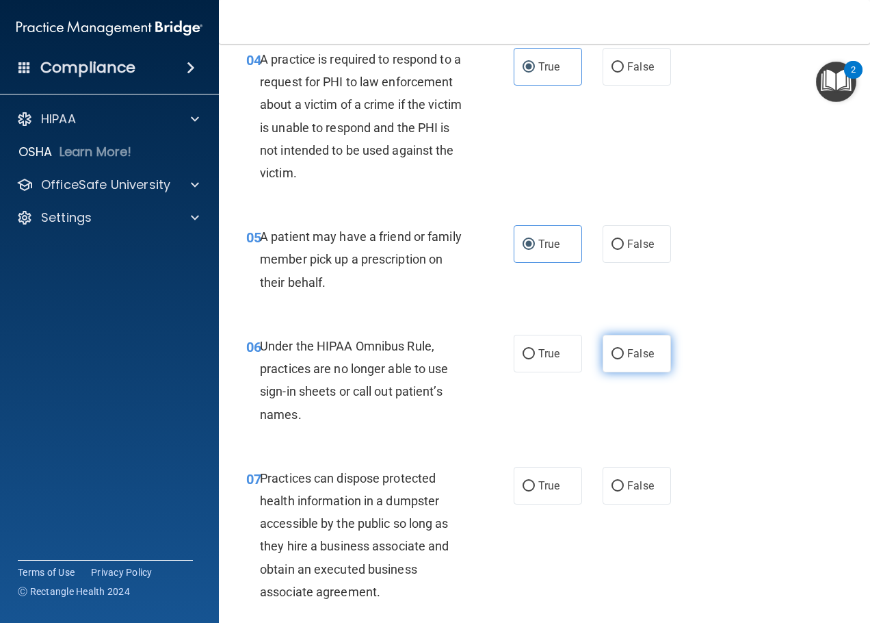
click at [627, 360] on span "False" at bounding box center [640, 353] width 27 height 13
click at [624, 359] on input "False" at bounding box center [618, 354] width 12 height 10
radio input "true"
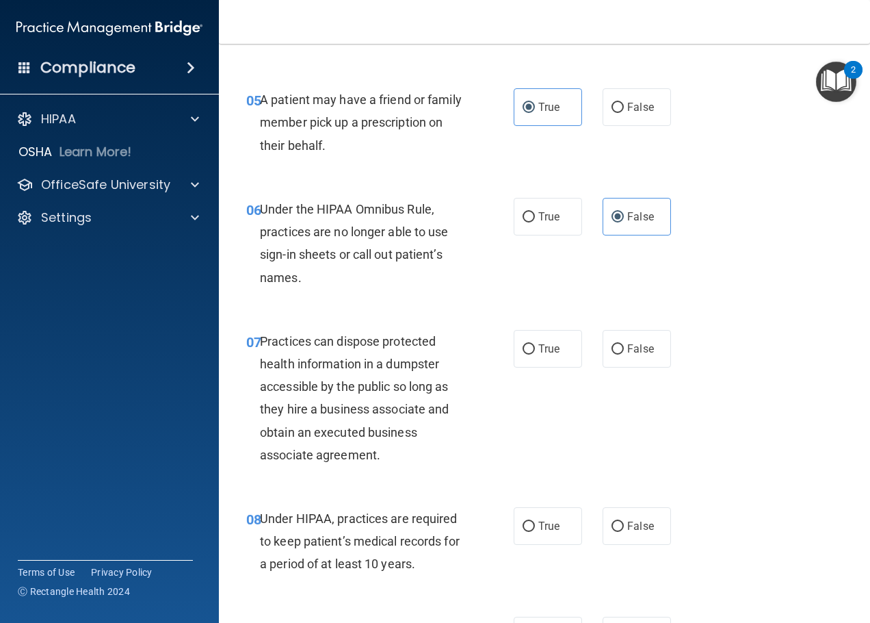
scroll to position [753, 0]
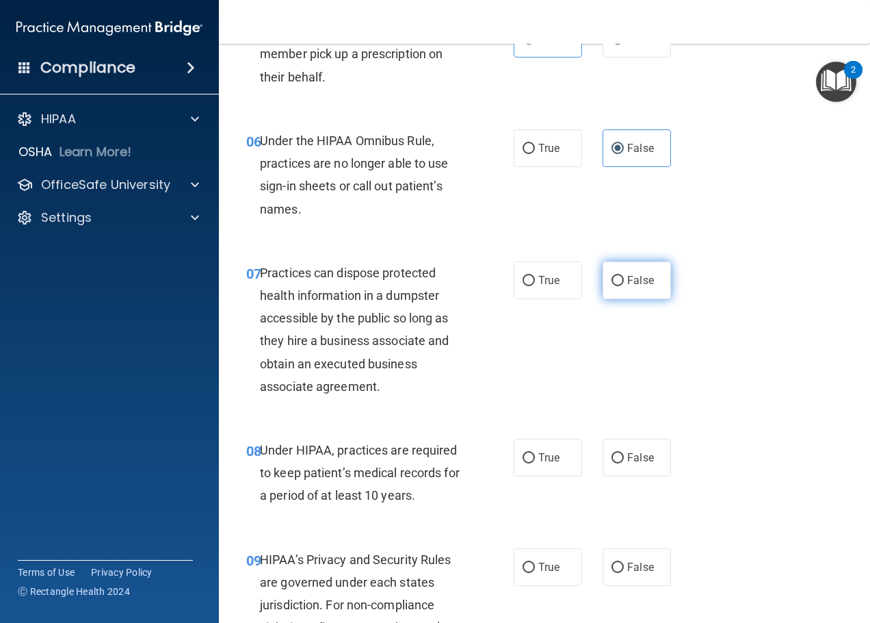
click at [627, 287] on span "False" at bounding box center [640, 280] width 27 height 13
click at [624, 286] on input "False" at bounding box center [618, 281] width 12 height 10
radio input "true"
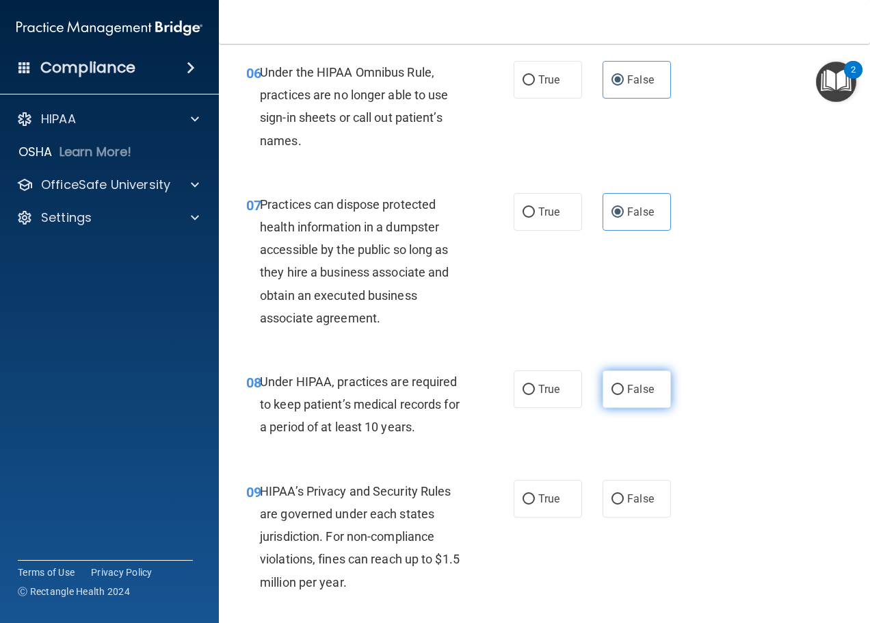
click at [603, 408] on label "False" at bounding box center [637, 389] width 68 height 38
click at [612, 395] on input "False" at bounding box center [618, 390] width 12 height 10
radio input "true"
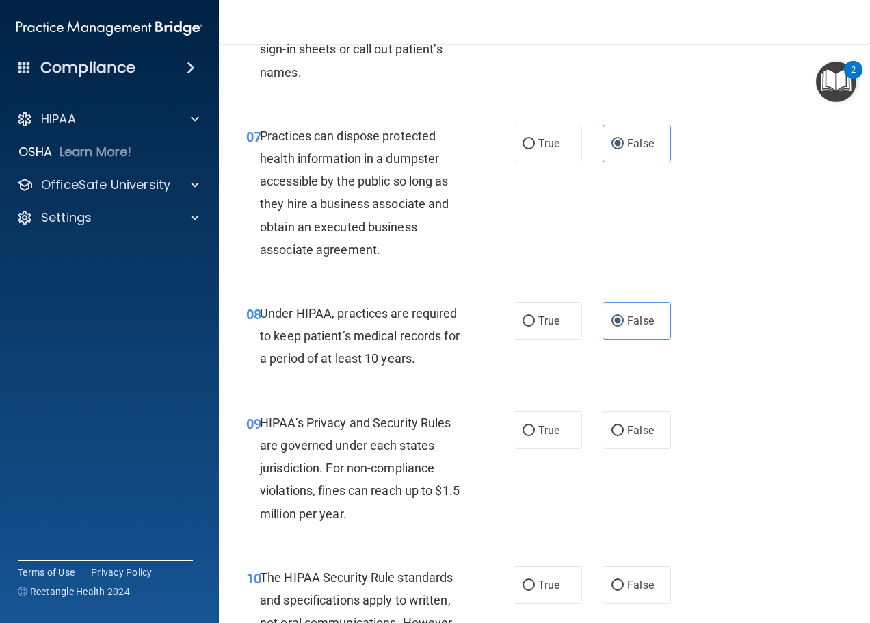
scroll to position [958, 0]
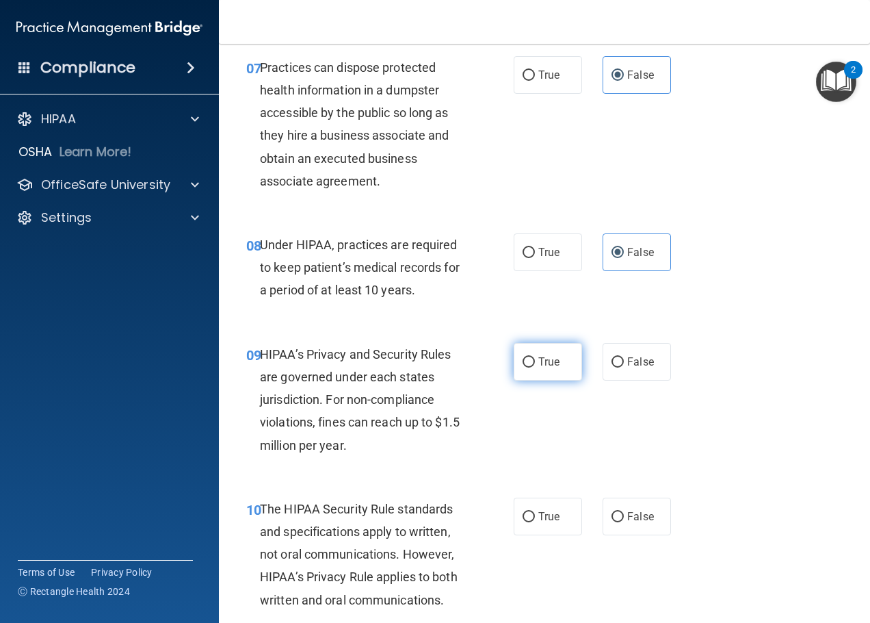
click at [542, 380] on label "True" at bounding box center [548, 362] width 68 height 38
click at [535, 367] on input "True" at bounding box center [529, 362] width 12 height 10
radio input "true"
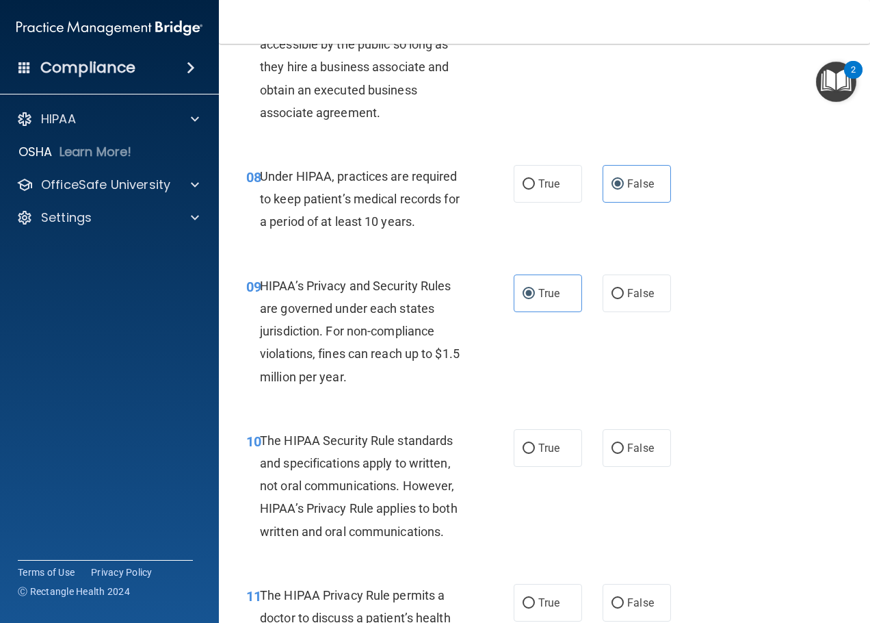
scroll to position [1095, 0]
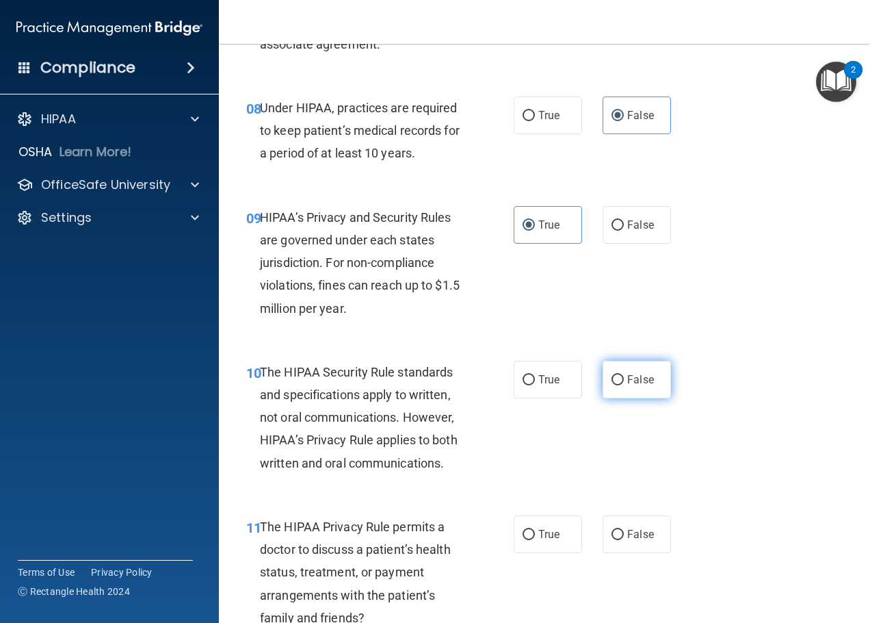
click at [638, 386] on span "False" at bounding box center [640, 379] width 27 height 13
click at [624, 385] on input "False" at bounding box center [618, 380] width 12 height 10
radio input "true"
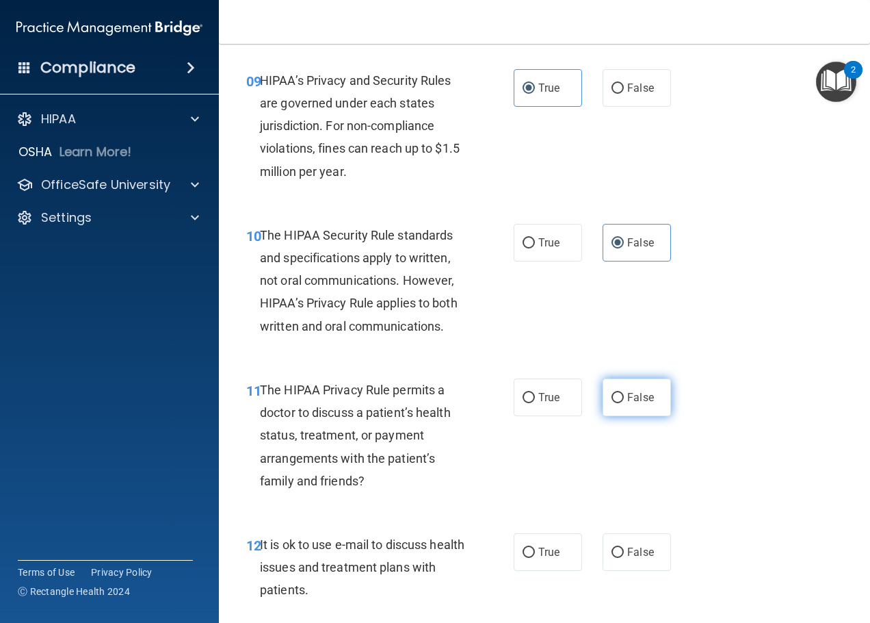
click at [617, 416] on label "False" at bounding box center [637, 397] width 68 height 38
click at [617, 403] on input "False" at bounding box center [618, 398] width 12 height 10
radio input "true"
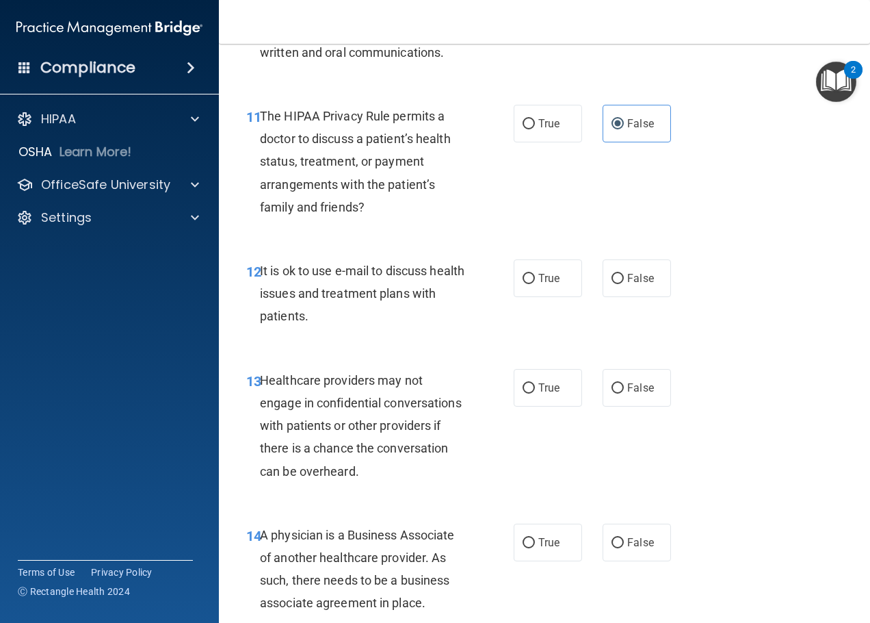
scroll to position [1574, 0]
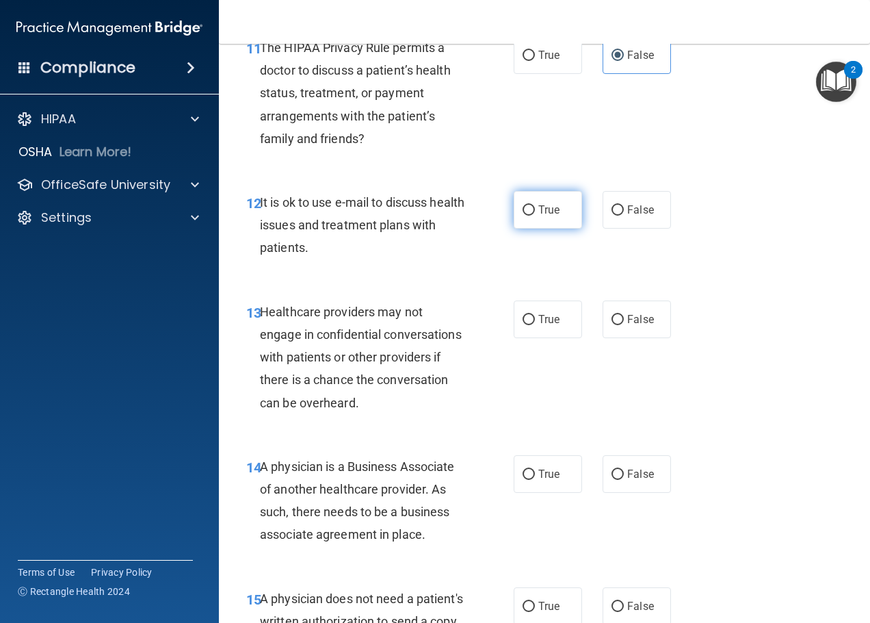
click at [555, 216] on span "True" at bounding box center [548, 209] width 21 height 13
click at [535, 216] on input "True" at bounding box center [529, 210] width 12 height 10
radio input "true"
click at [549, 326] on span "True" at bounding box center [548, 319] width 21 height 13
click at [535, 325] on input "True" at bounding box center [529, 320] width 12 height 10
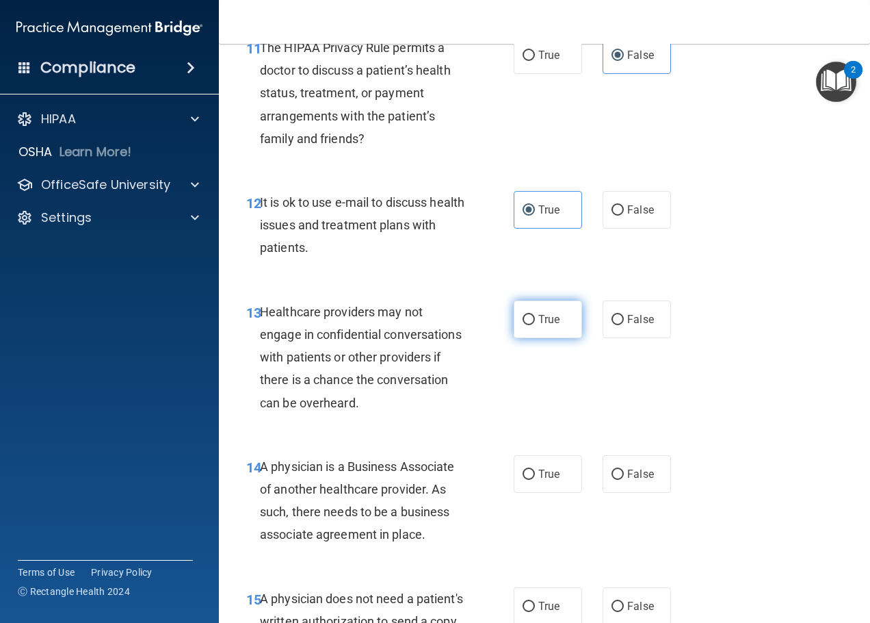
radio input "true"
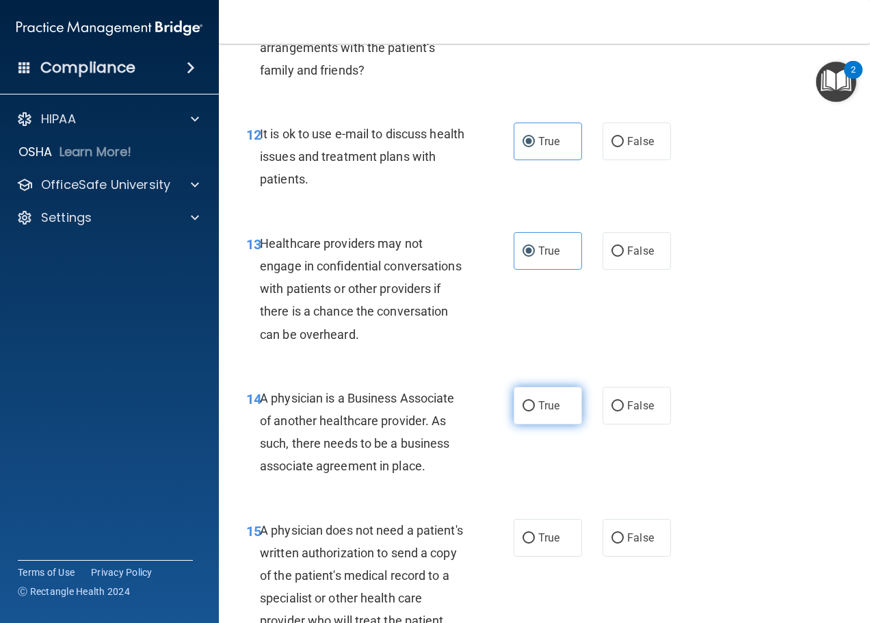
click at [539, 412] on span "True" at bounding box center [548, 405] width 21 height 13
click at [535, 411] on input "True" at bounding box center [529, 406] width 12 height 10
radio input "true"
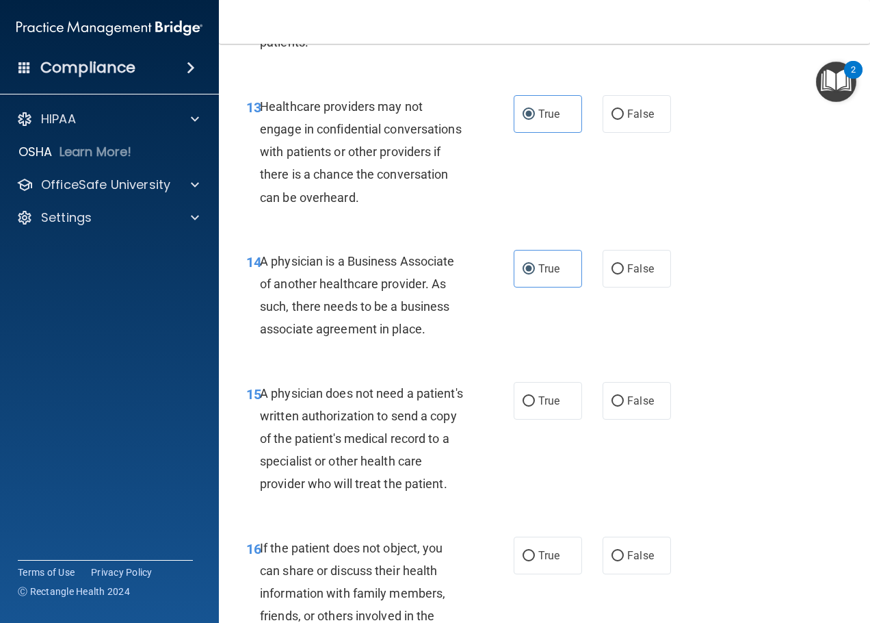
scroll to position [1847, 0]
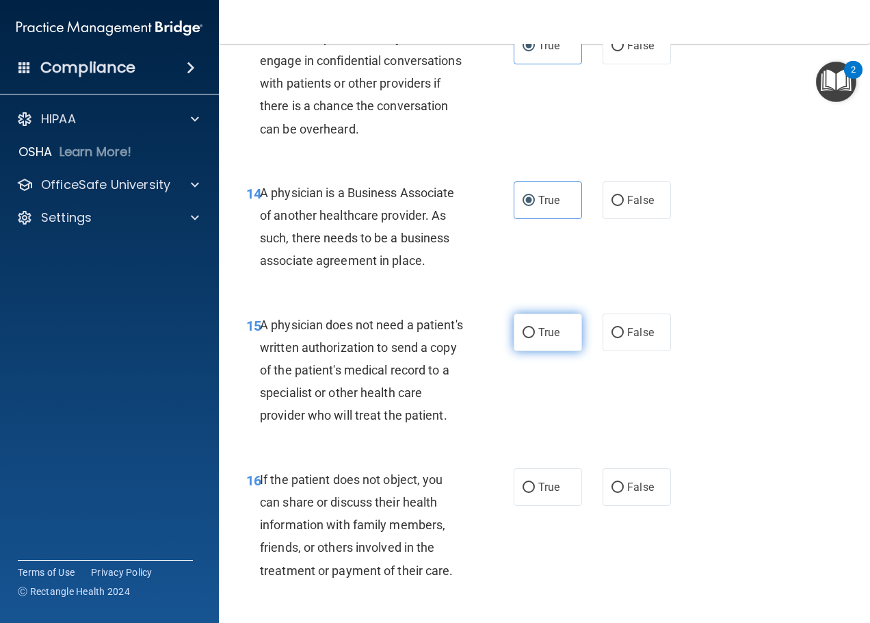
click at [539, 346] on label "True" at bounding box center [548, 332] width 68 height 38
click at [535, 338] on input "True" at bounding box center [529, 333] width 12 height 10
radio input "true"
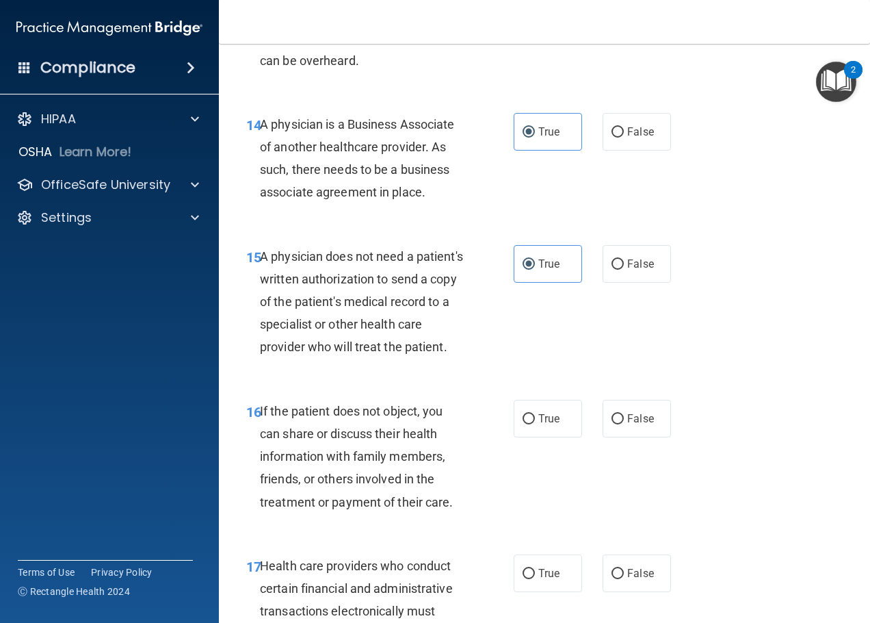
scroll to position [1984, 0]
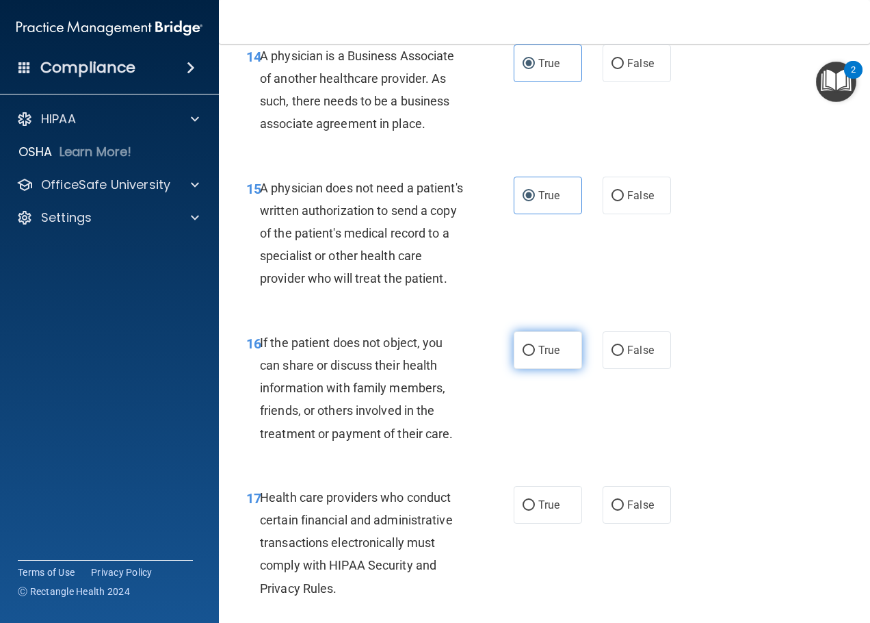
click at [551, 356] on span "True" at bounding box center [548, 349] width 21 height 13
click at [535, 356] on input "True" at bounding box center [529, 351] width 12 height 10
radio input "true"
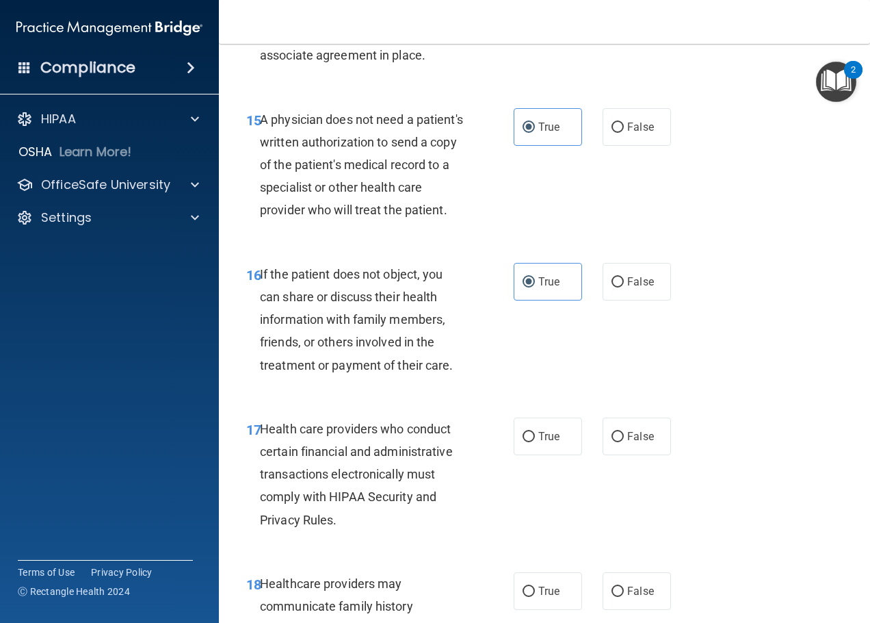
scroll to position [2121, 0]
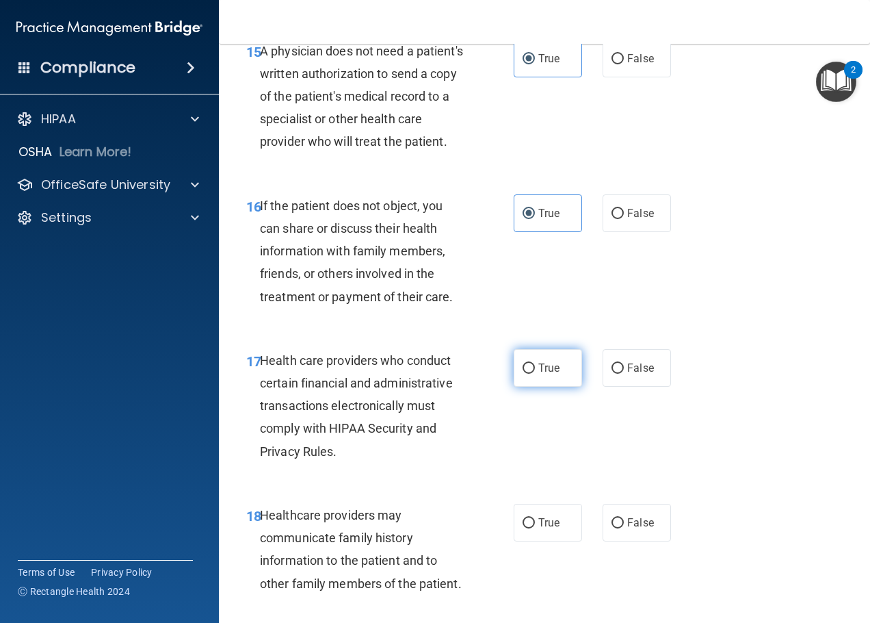
click at [557, 387] on label "True" at bounding box center [548, 368] width 68 height 38
click at [535, 374] on input "True" at bounding box center [529, 368] width 12 height 10
radio input "true"
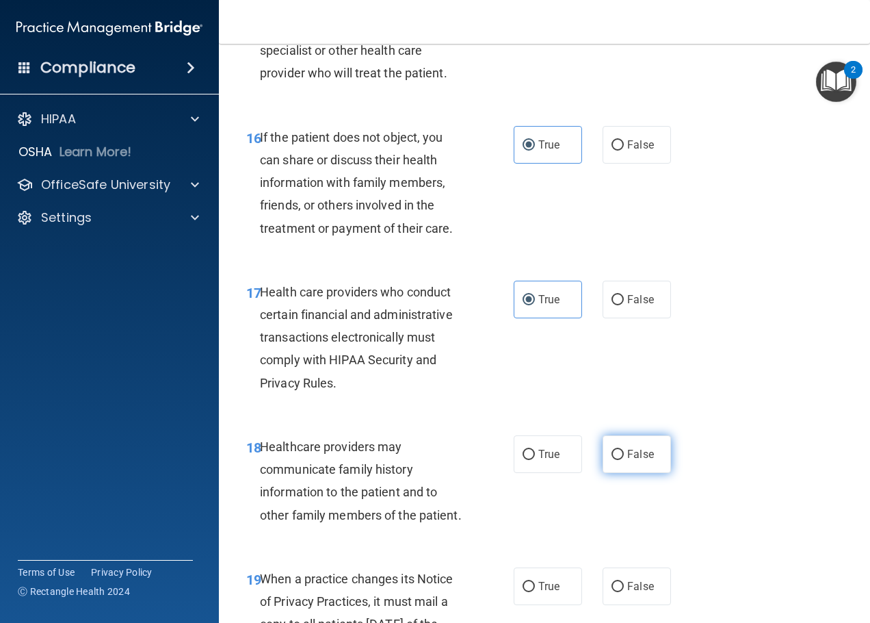
click at [612, 460] on input "False" at bounding box center [618, 455] width 12 height 10
radio input "true"
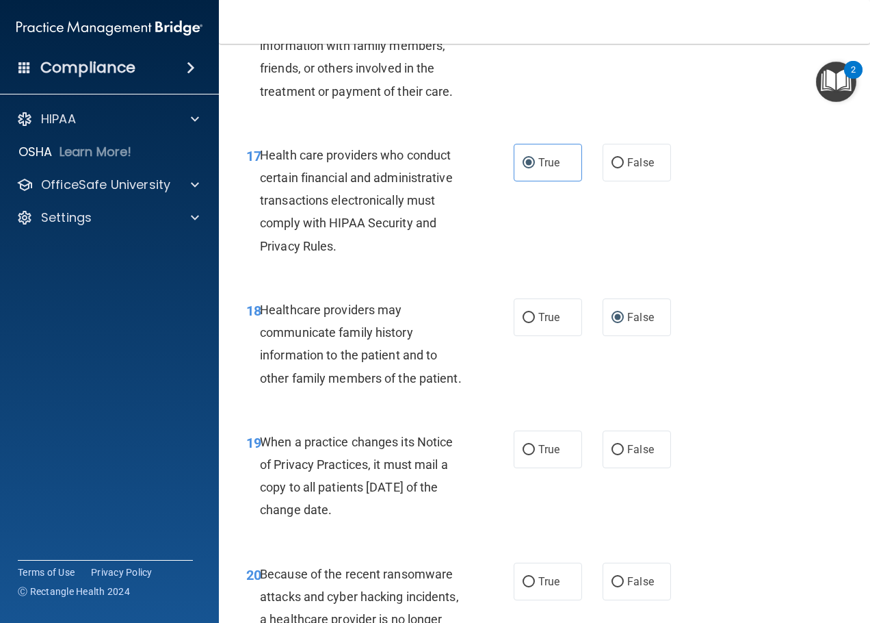
scroll to position [2395, 0]
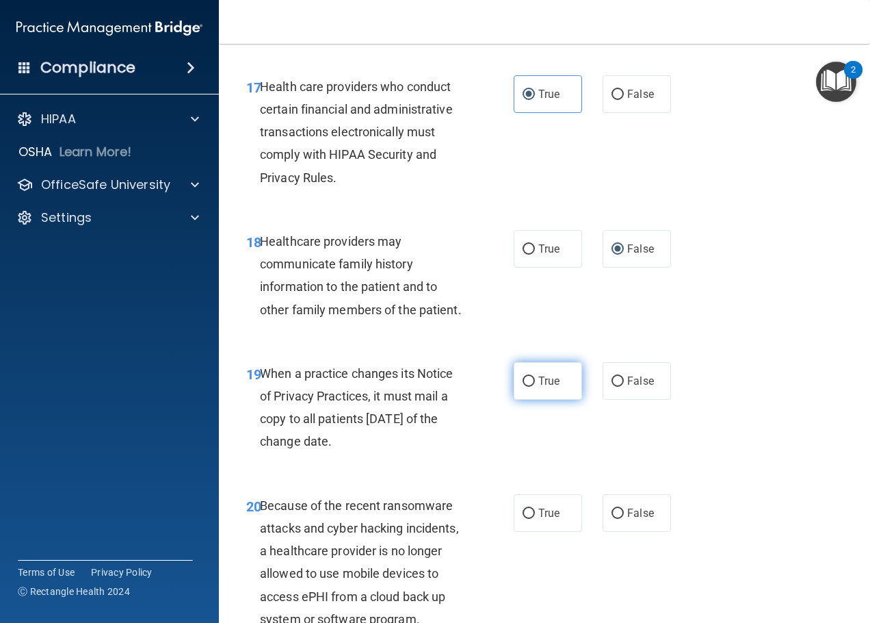
click at [527, 387] on input "True" at bounding box center [529, 381] width 12 height 10
radio input "true"
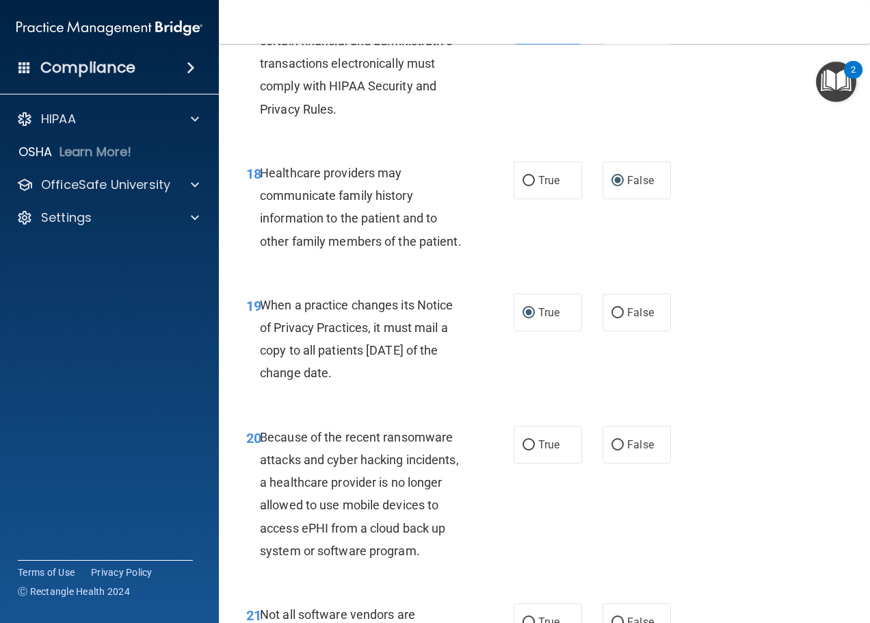
scroll to position [2532, 0]
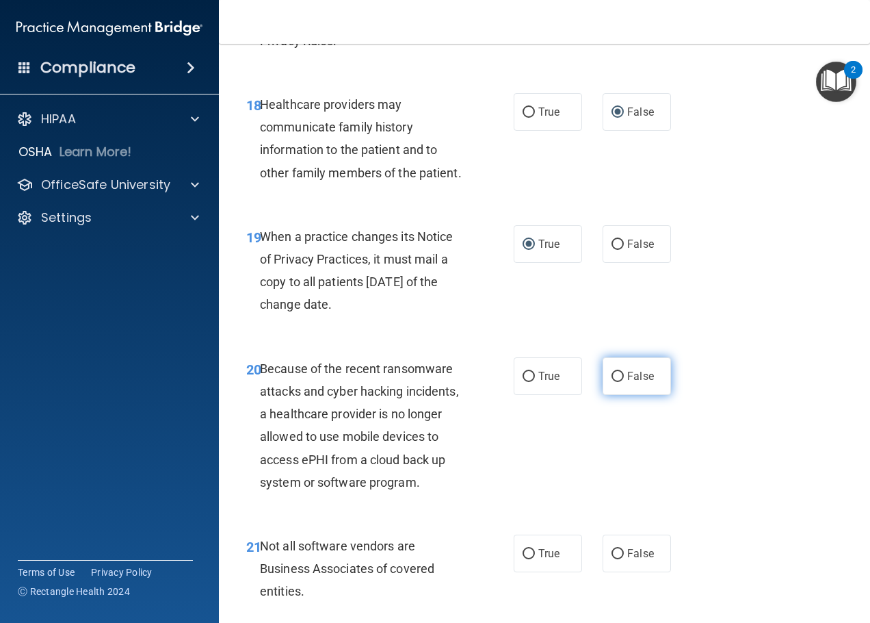
click at [630, 382] on span "False" at bounding box center [640, 375] width 27 height 13
click at [624, 382] on input "False" at bounding box center [618, 377] width 12 height 10
radio input "true"
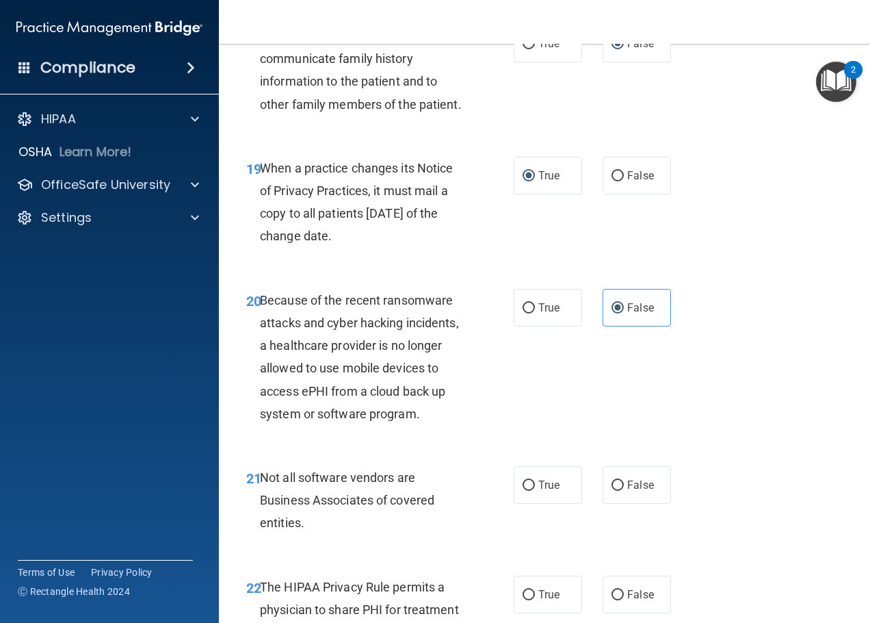
scroll to position [2669, 0]
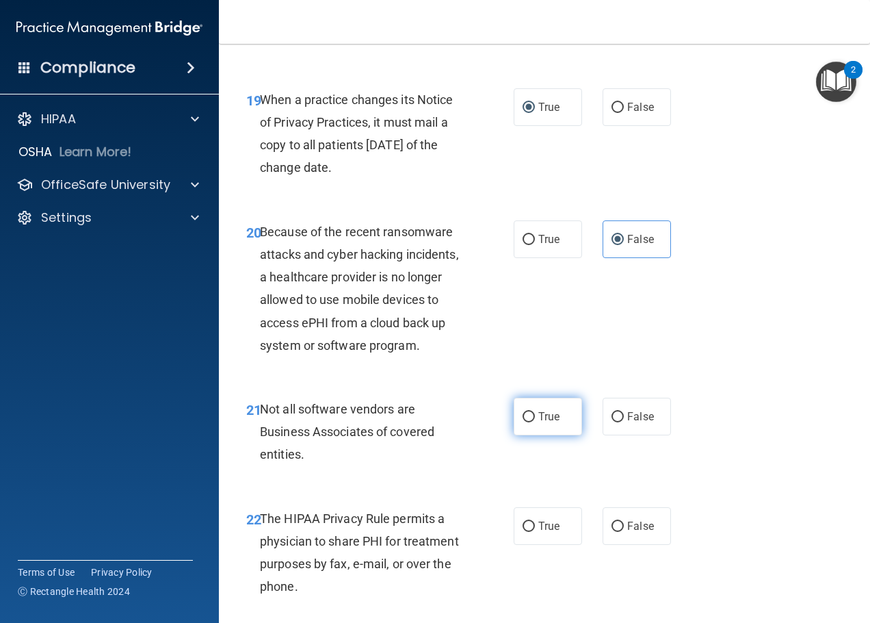
click at [524, 422] on input "True" at bounding box center [529, 417] width 12 height 10
radio input "true"
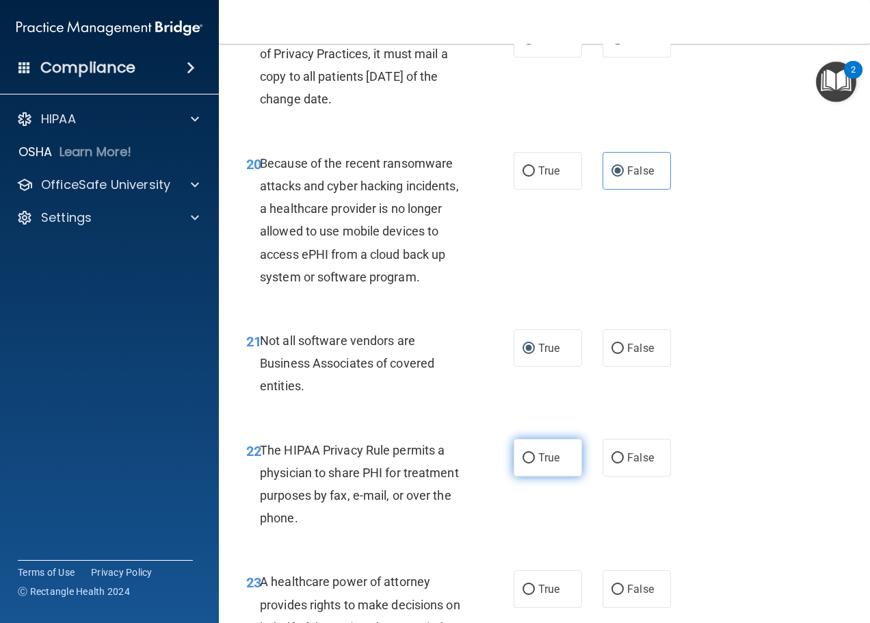
click at [538, 464] on span "True" at bounding box center [548, 457] width 21 height 13
click at [535, 463] on input "True" at bounding box center [529, 458] width 12 height 10
radio input "true"
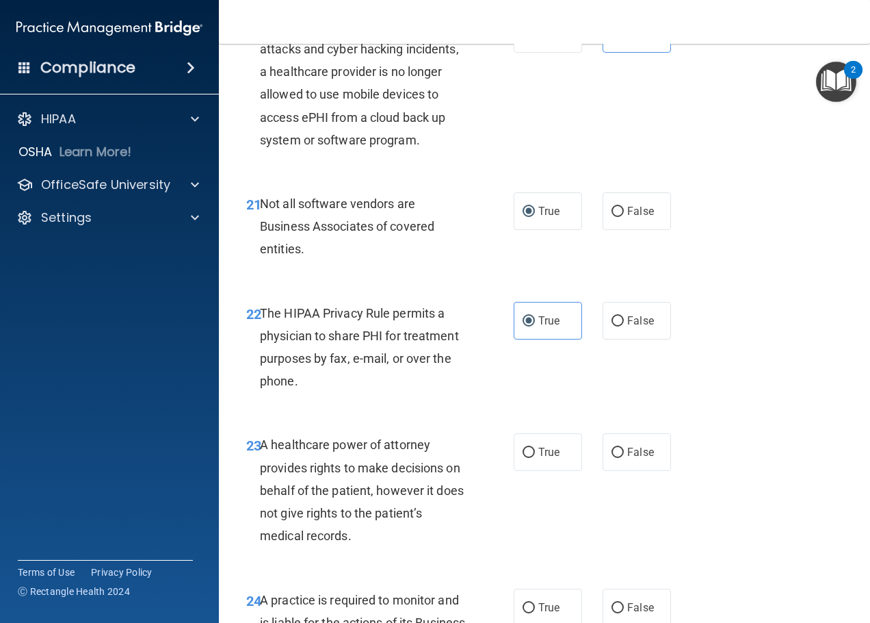
scroll to position [2942, 0]
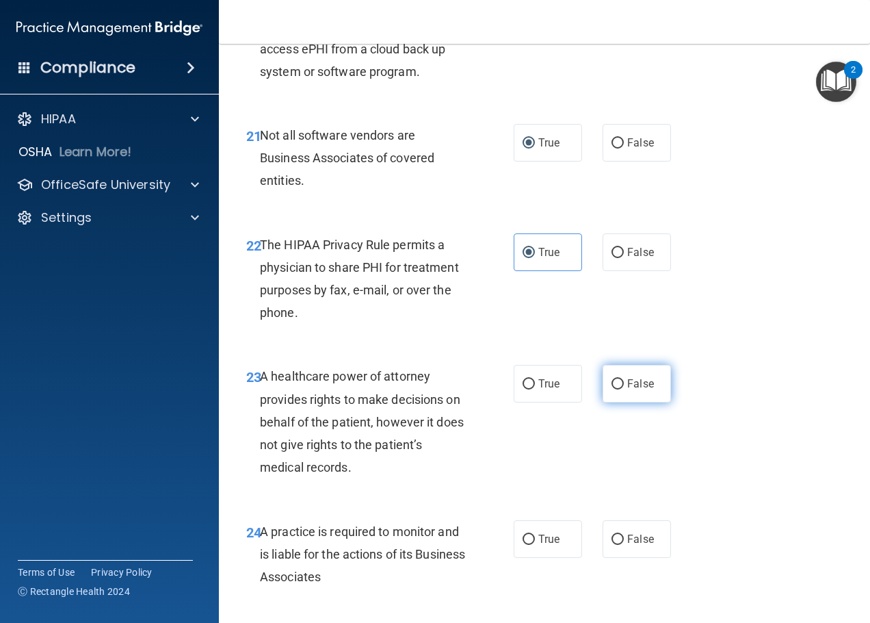
click at [614, 389] on input "False" at bounding box center [618, 384] width 12 height 10
radio input "true"
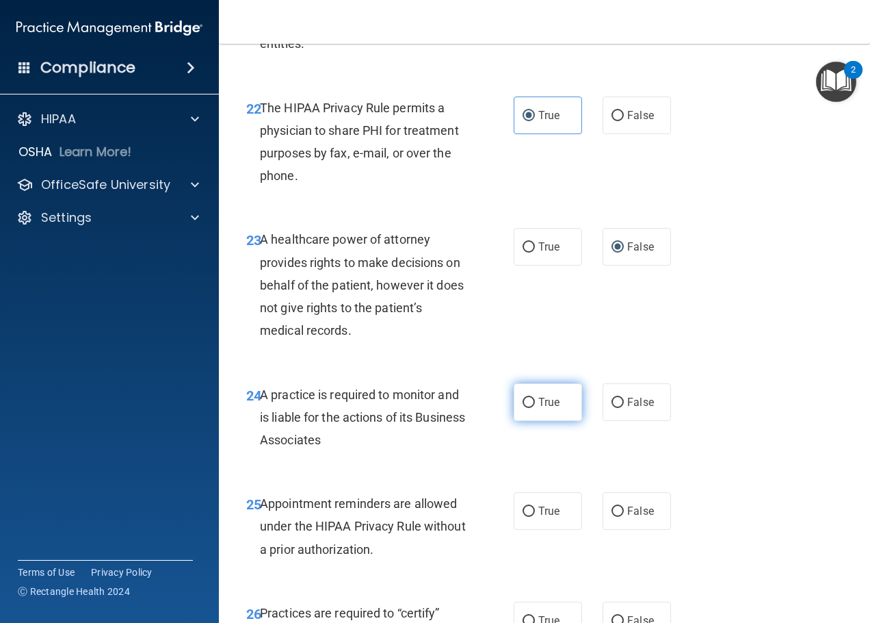
click at [567, 421] on label "True" at bounding box center [548, 402] width 68 height 38
click at [535, 408] on input "True" at bounding box center [529, 403] width 12 height 10
radio input "true"
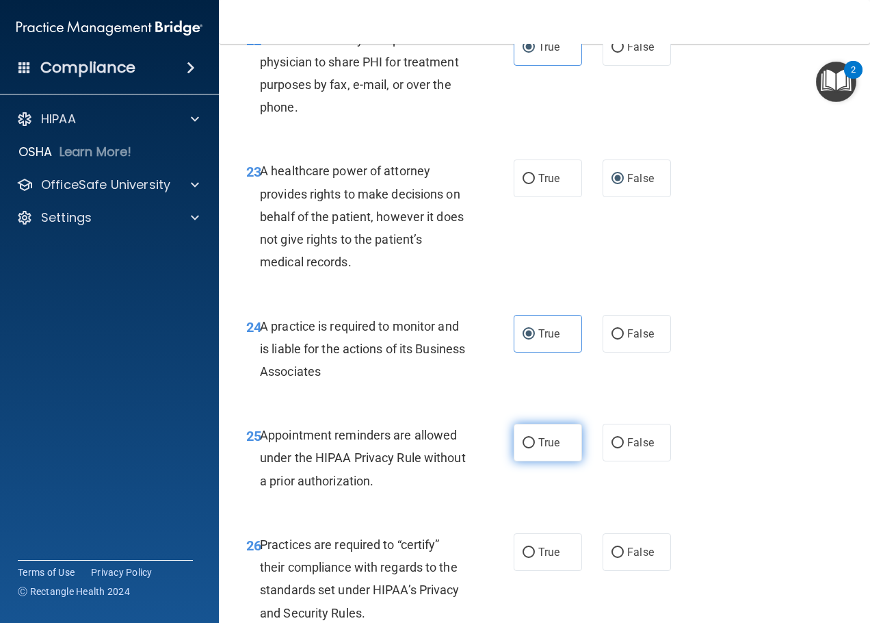
click at [549, 449] on span "True" at bounding box center [548, 442] width 21 height 13
click at [535, 448] on input "True" at bounding box center [529, 443] width 12 height 10
radio input "true"
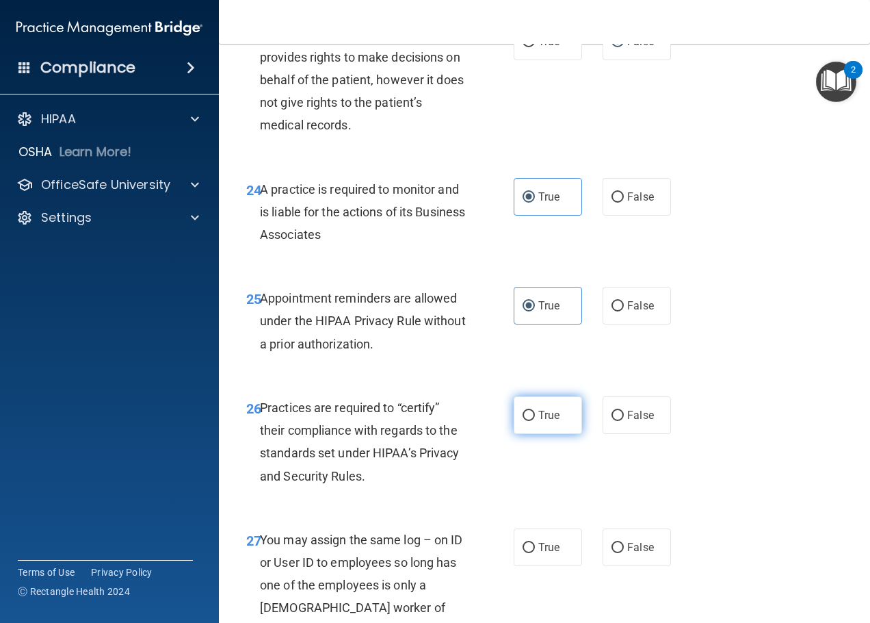
click at [551, 421] on span "True" at bounding box center [548, 414] width 21 height 13
click at [535, 421] on input "True" at bounding box center [529, 416] width 12 height 10
radio input "true"
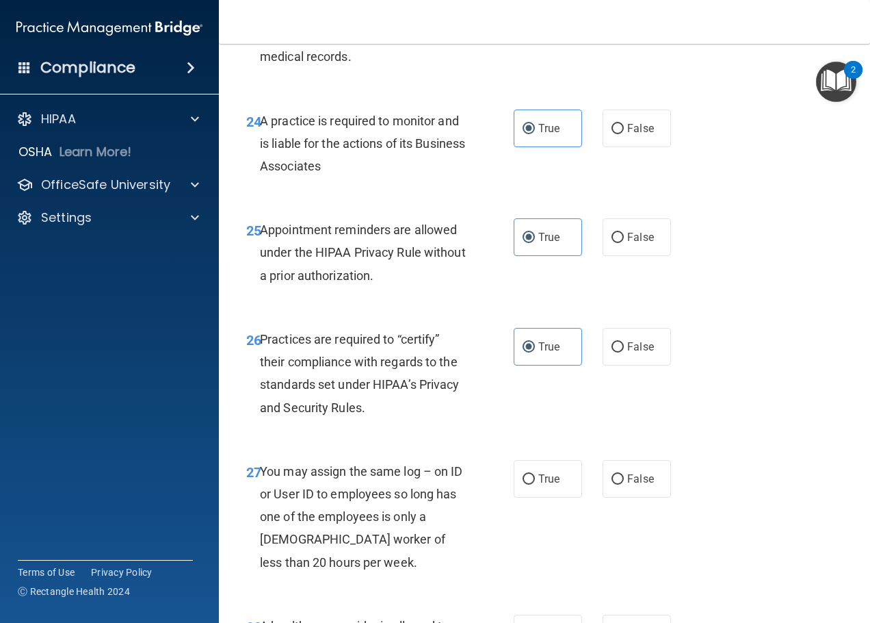
scroll to position [3421, 0]
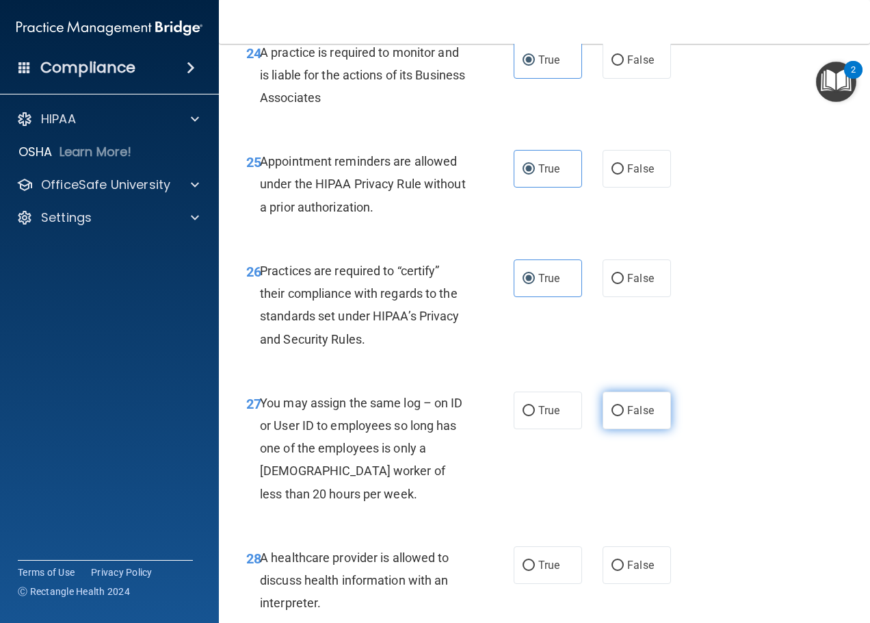
click at [632, 429] on label "False" at bounding box center [637, 410] width 68 height 38
click at [624, 416] on input "False" at bounding box center [618, 411] width 12 height 10
radio input "true"
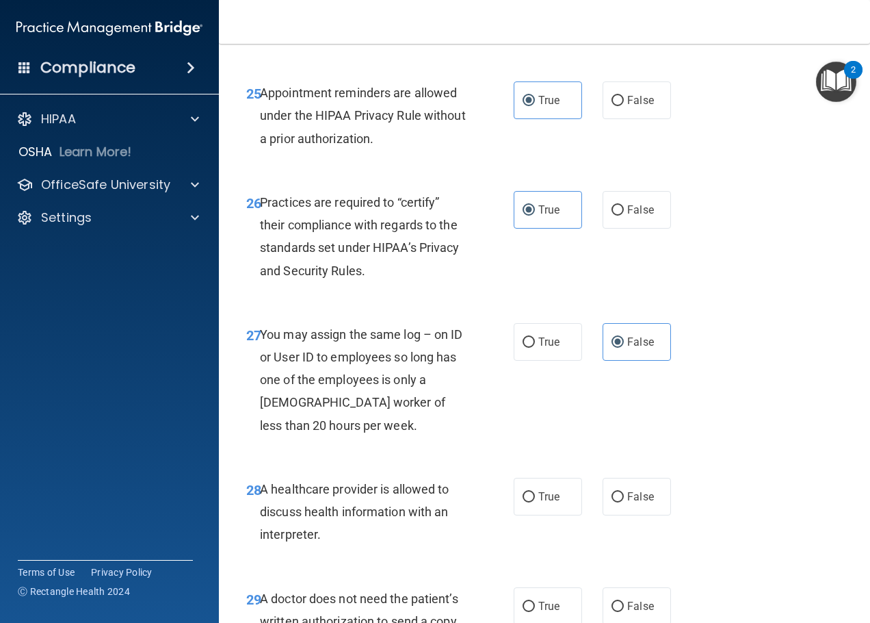
scroll to position [3558, 0]
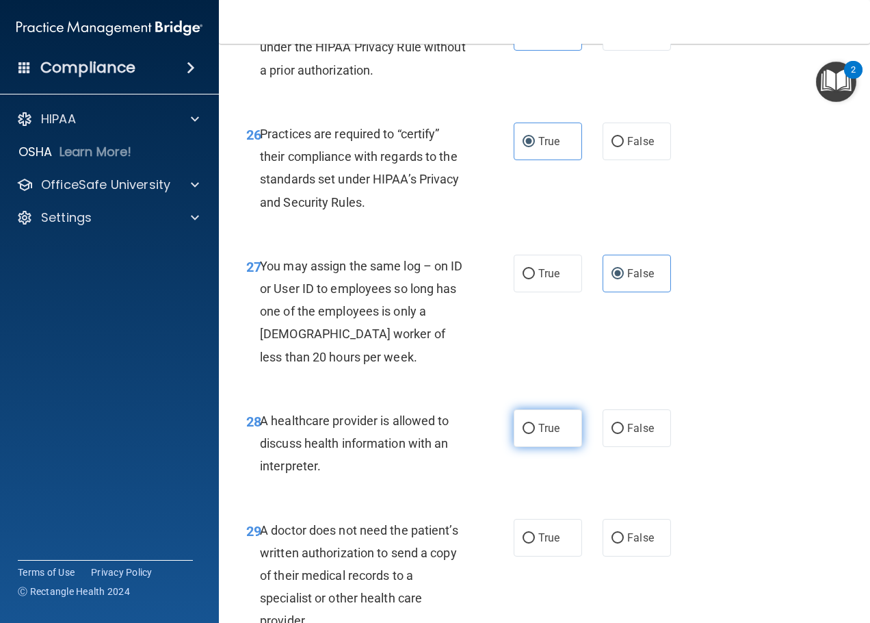
click at [544, 434] on span "True" at bounding box center [548, 427] width 21 height 13
click at [535, 434] on input "True" at bounding box center [529, 429] width 12 height 10
radio input "true"
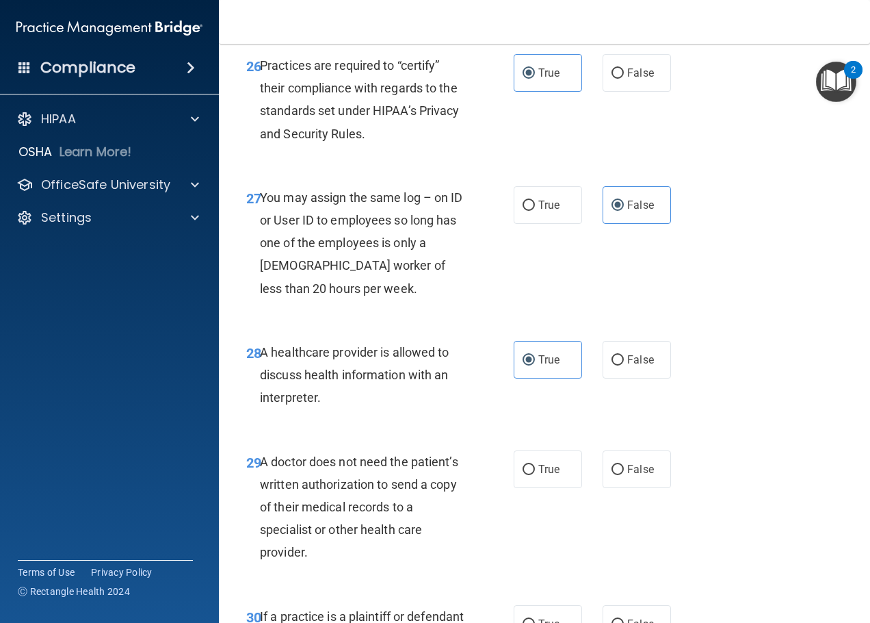
scroll to position [3695, 0]
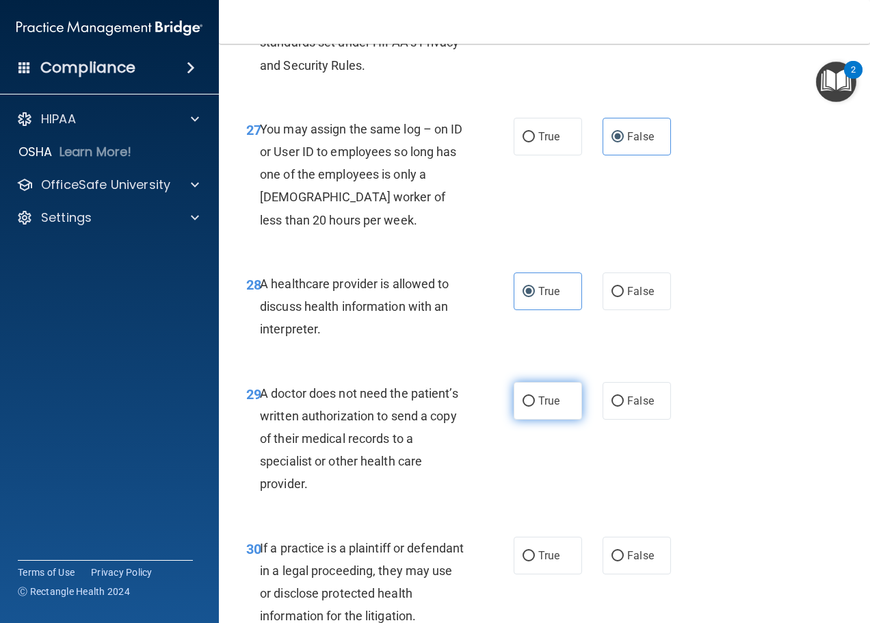
click at [551, 419] on label "True" at bounding box center [548, 401] width 68 height 38
click at [535, 406] on input "True" at bounding box center [529, 401] width 12 height 10
radio input "true"
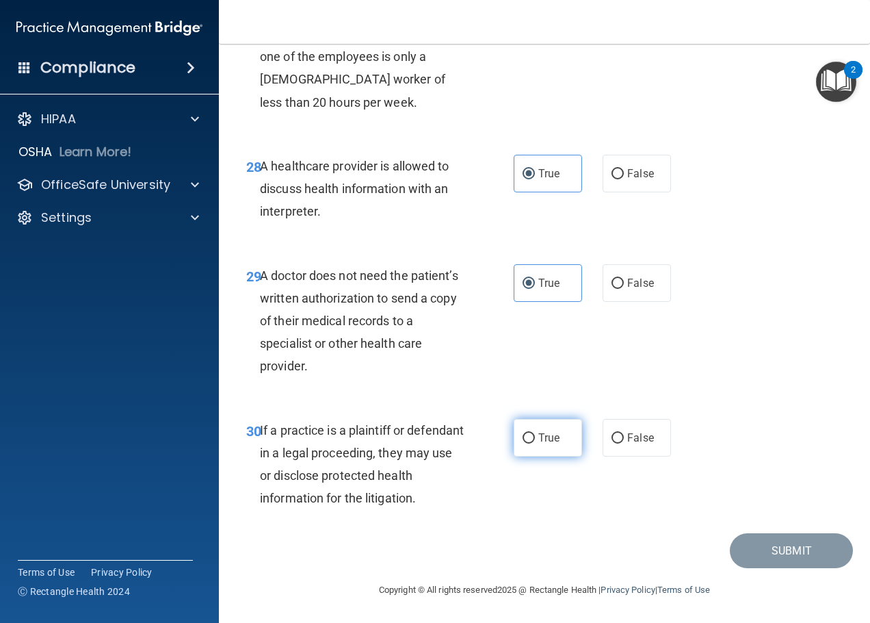
click at [549, 444] on span "True" at bounding box center [548, 437] width 21 height 13
click at [535, 443] on input "True" at bounding box center [529, 438] width 12 height 10
radio input "true"
click at [701, 568] on button "Submit" at bounding box center [791, 550] width 123 height 35
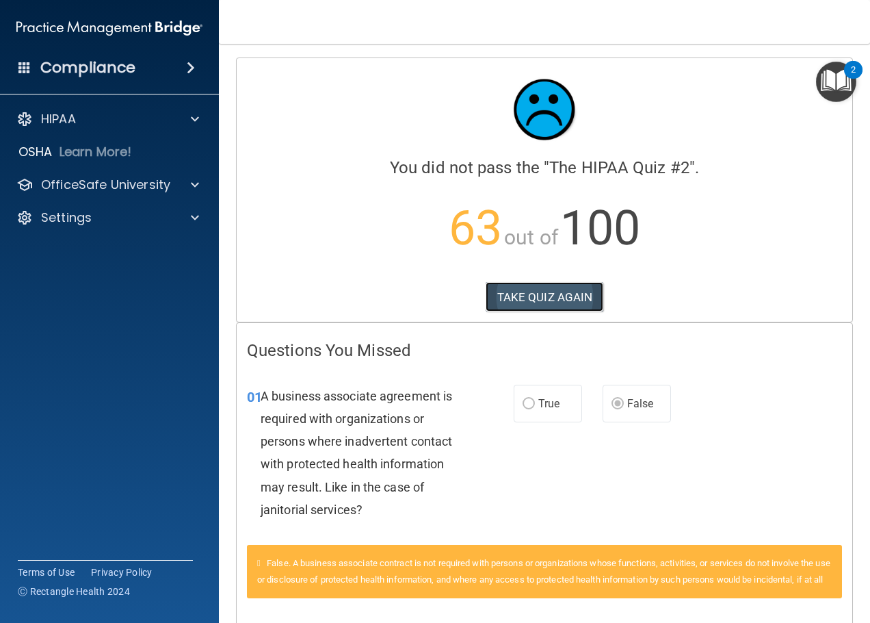
click at [530, 300] on button "TAKE QUIZ AGAIN" at bounding box center [545, 297] width 118 height 30
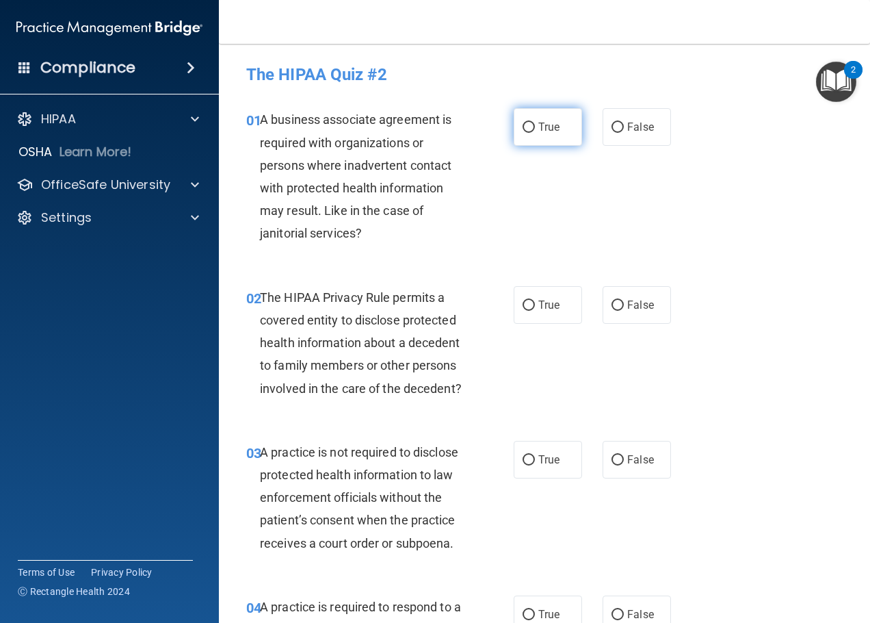
click at [544, 127] on span "True" at bounding box center [548, 126] width 21 height 13
click at [535, 127] on input "True" at bounding box center [529, 127] width 12 height 10
radio input "true"
click at [612, 309] on input "False" at bounding box center [618, 305] width 12 height 10
radio input "true"
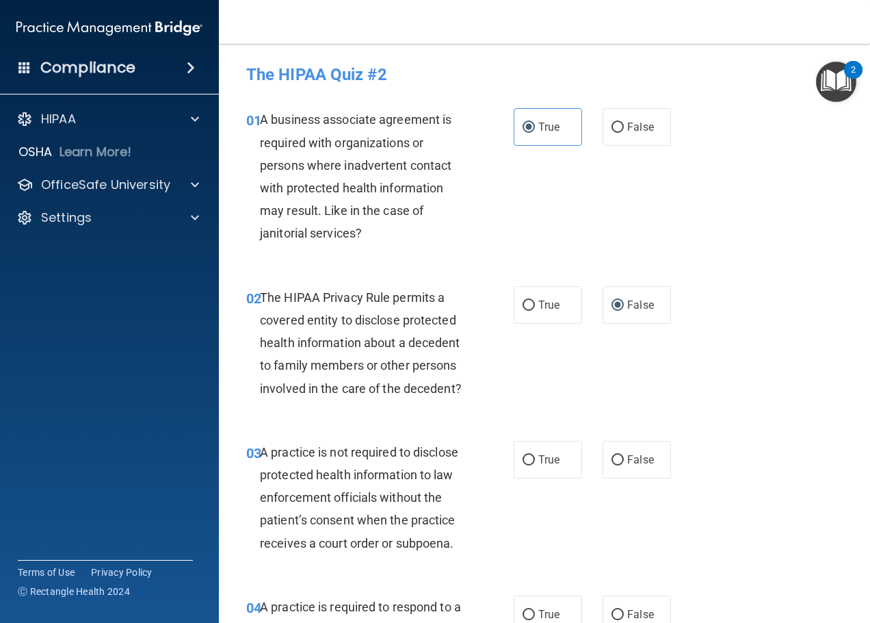
scroll to position [68, 0]
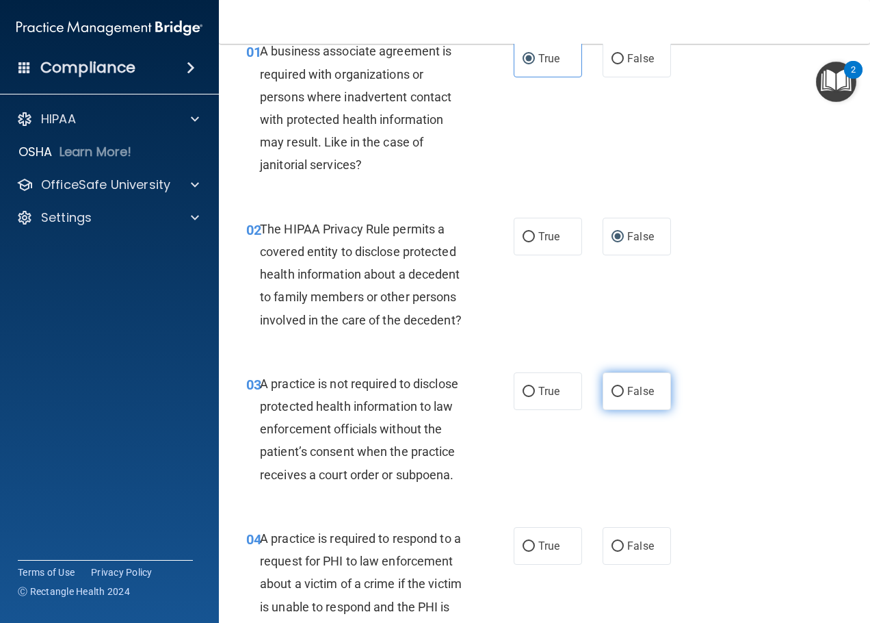
click at [629, 398] on span "False" at bounding box center [640, 391] width 27 height 13
click at [624, 397] on input "False" at bounding box center [618, 392] width 12 height 10
radio input "true"
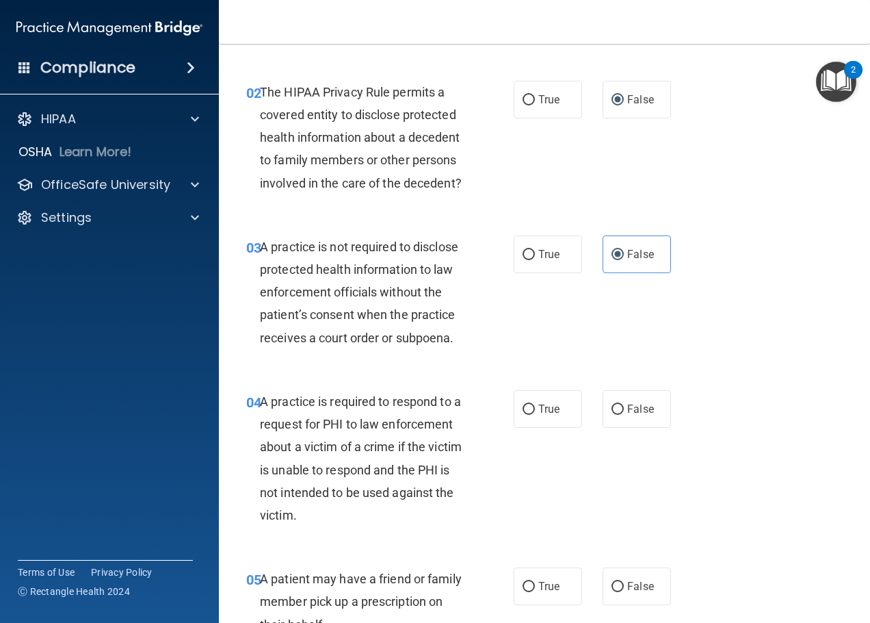
scroll to position [274, 0]
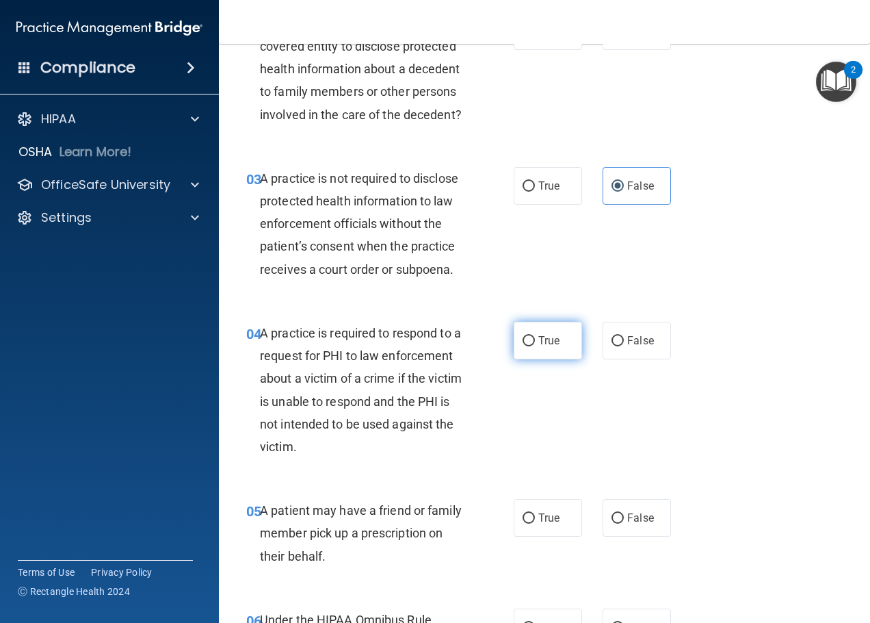
click at [561, 359] on label "True" at bounding box center [548, 341] width 68 height 38
click at [535, 346] on input "True" at bounding box center [529, 341] width 12 height 10
radio input "true"
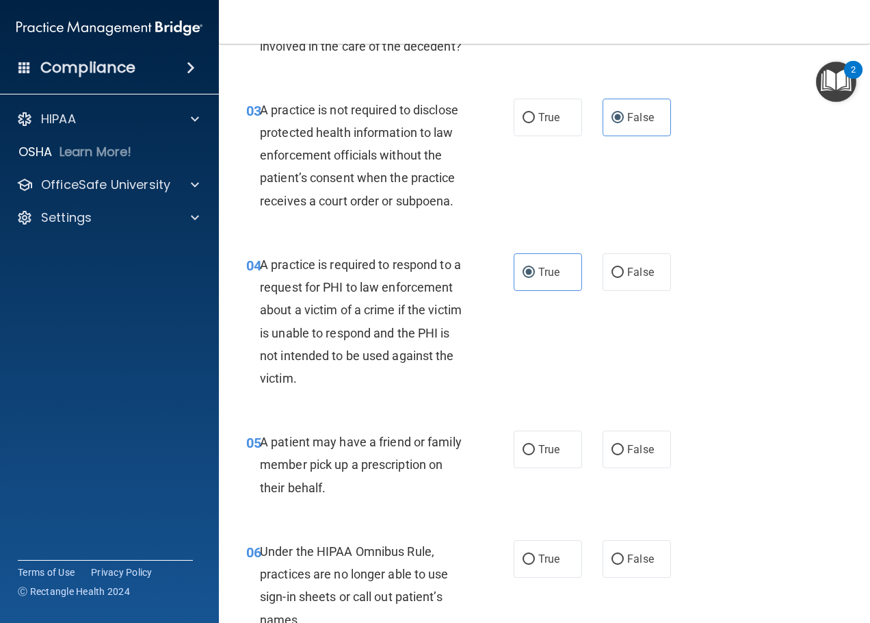
scroll to position [411, 0]
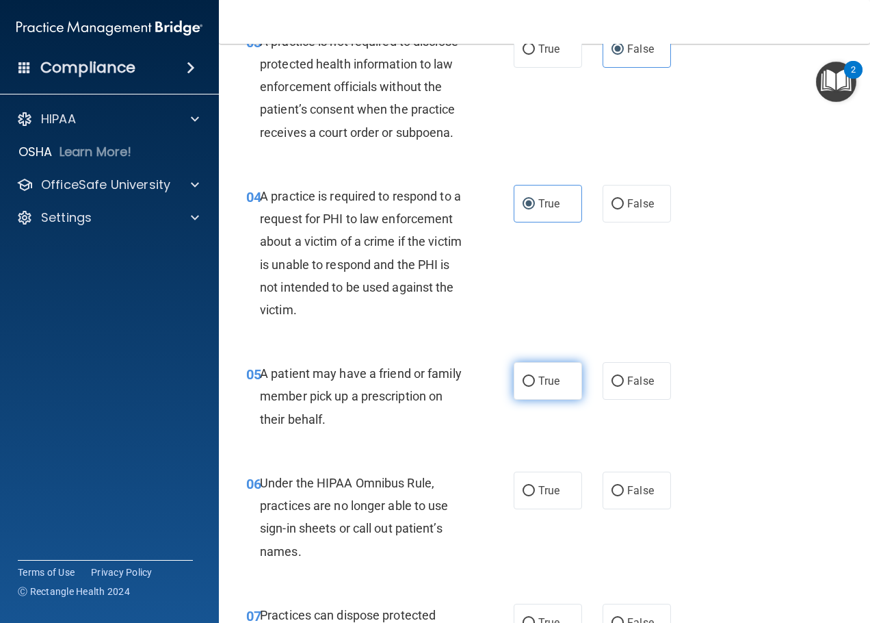
click at [549, 387] on span "True" at bounding box center [548, 380] width 21 height 13
click at [535, 387] on input "True" at bounding box center [529, 381] width 12 height 10
radio input "true"
click at [632, 497] on span "False" at bounding box center [640, 490] width 27 height 13
click at [624, 496] on input "False" at bounding box center [618, 491] width 12 height 10
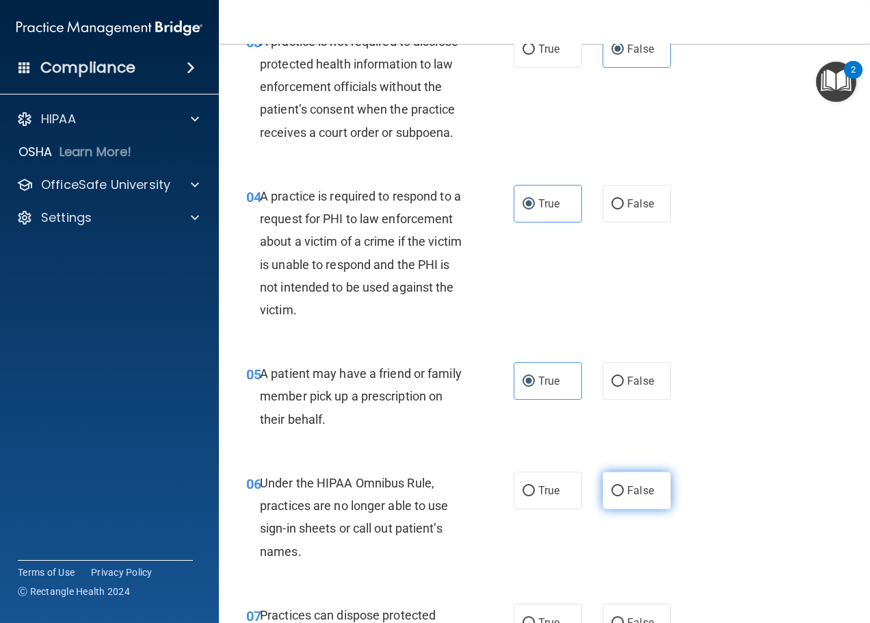
radio input "true"
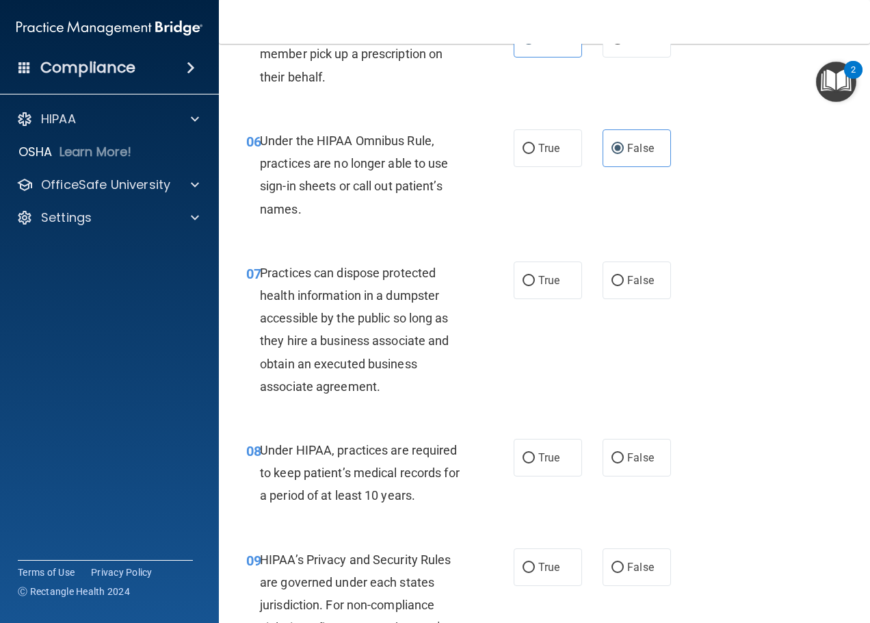
scroll to position [821, 0]
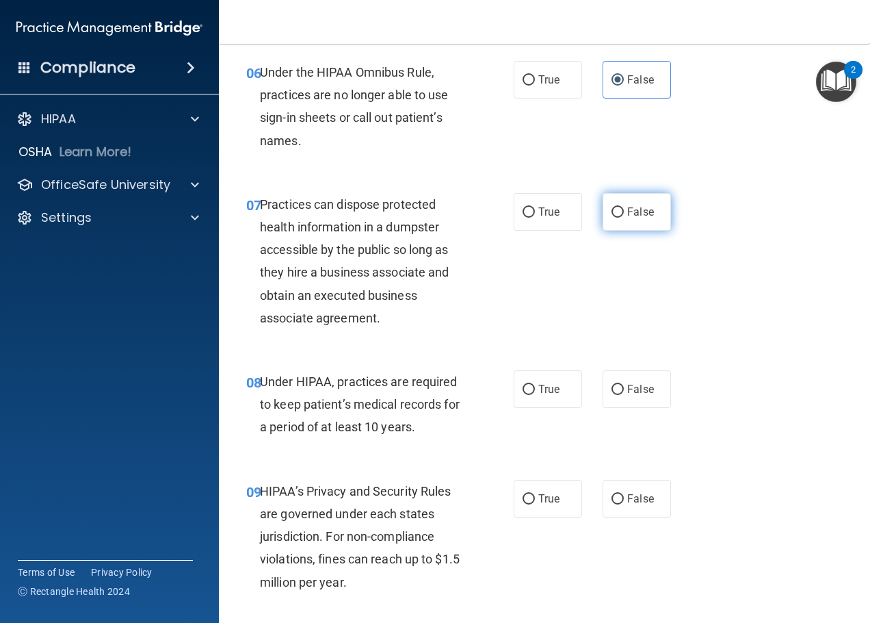
click at [615, 218] on input "False" at bounding box center [618, 212] width 12 height 10
radio input "true"
click at [646, 395] on span "False" at bounding box center [640, 388] width 27 height 13
click at [624, 395] on input "False" at bounding box center [618, 390] width 12 height 10
radio input "true"
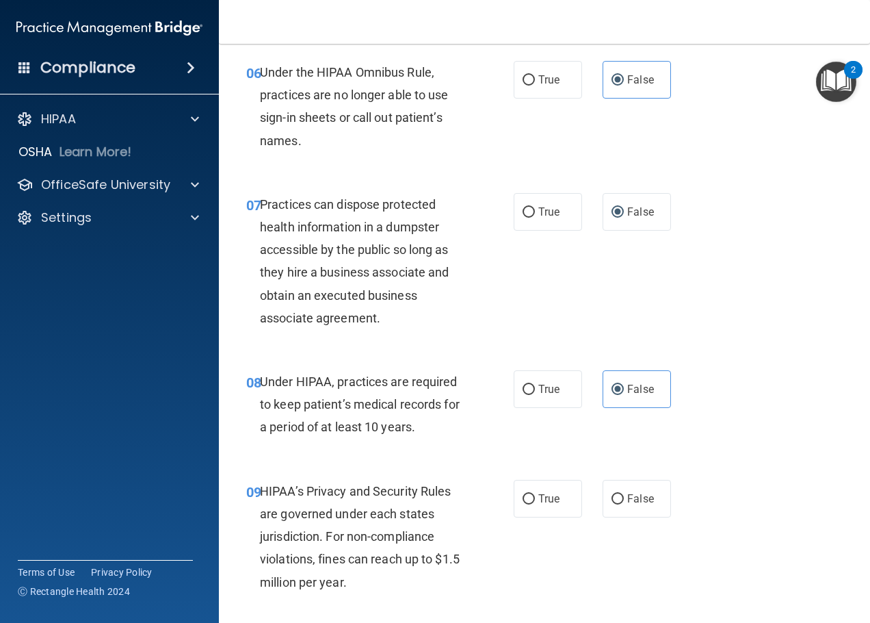
scroll to position [890, 0]
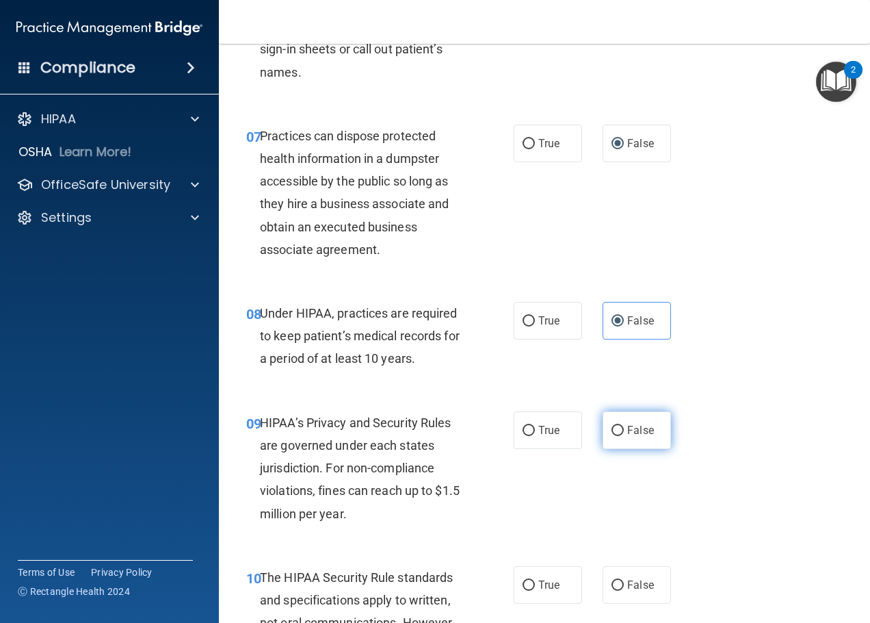
click at [612, 436] on input "False" at bounding box center [618, 431] width 12 height 10
radio input "true"
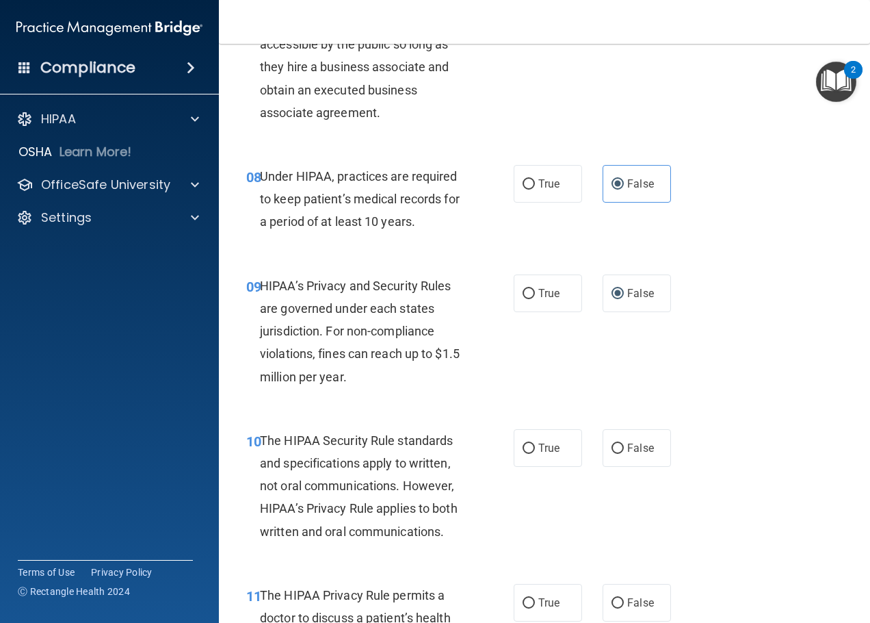
scroll to position [1095, 0]
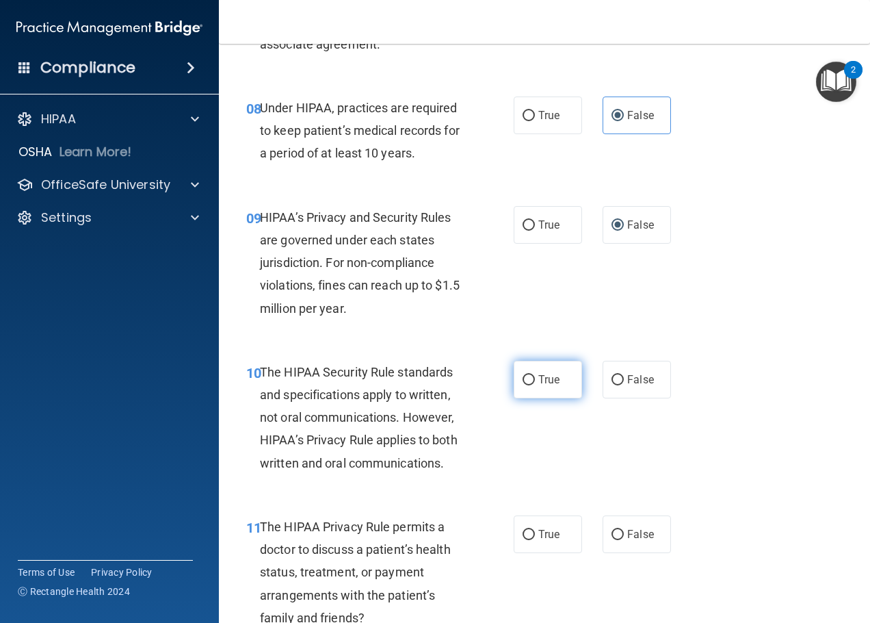
click at [523, 385] on input "True" at bounding box center [529, 380] width 12 height 10
radio input "true"
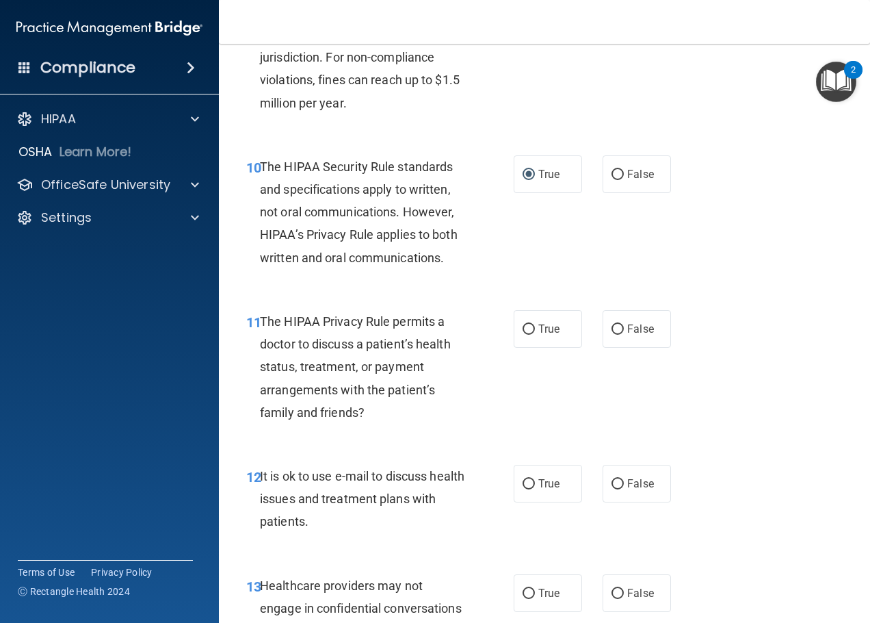
scroll to position [1368, 0]
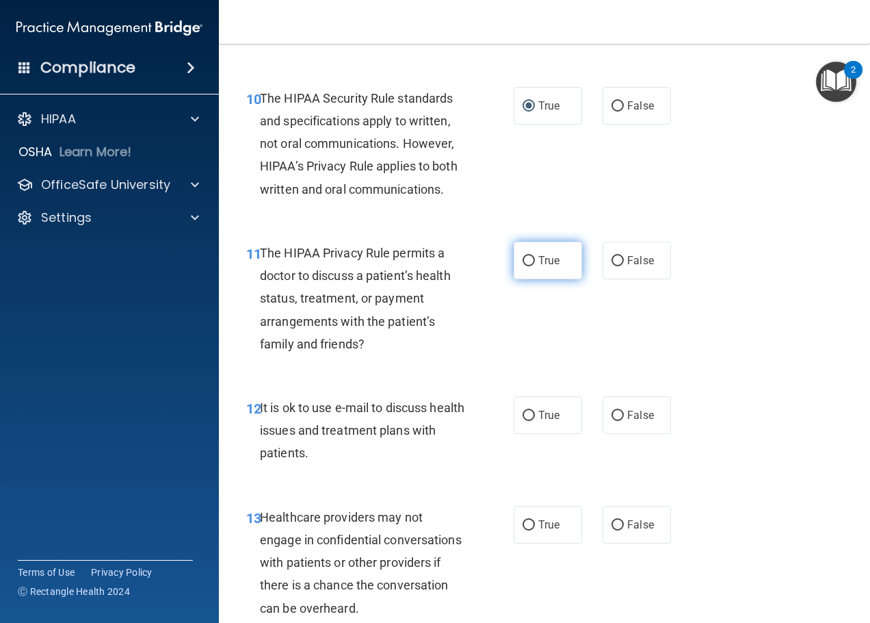
click at [529, 266] on input "True" at bounding box center [529, 261] width 12 height 10
radio input "true"
click at [555, 421] on span "True" at bounding box center [548, 414] width 21 height 13
click at [535, 421] on input "True" at bounding box center [529, 416] width 12 height 10
radio input "true"
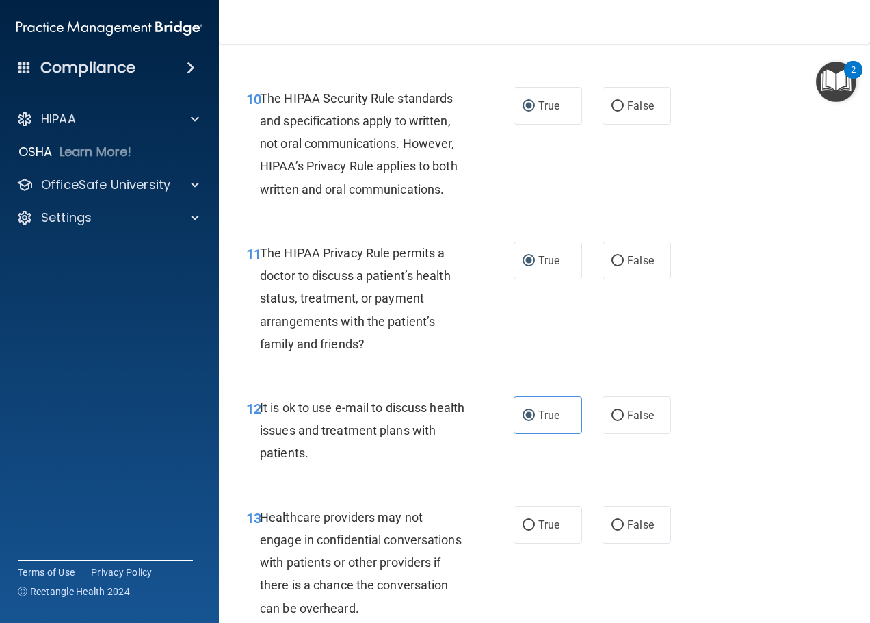
scroll to position [1437, 0]
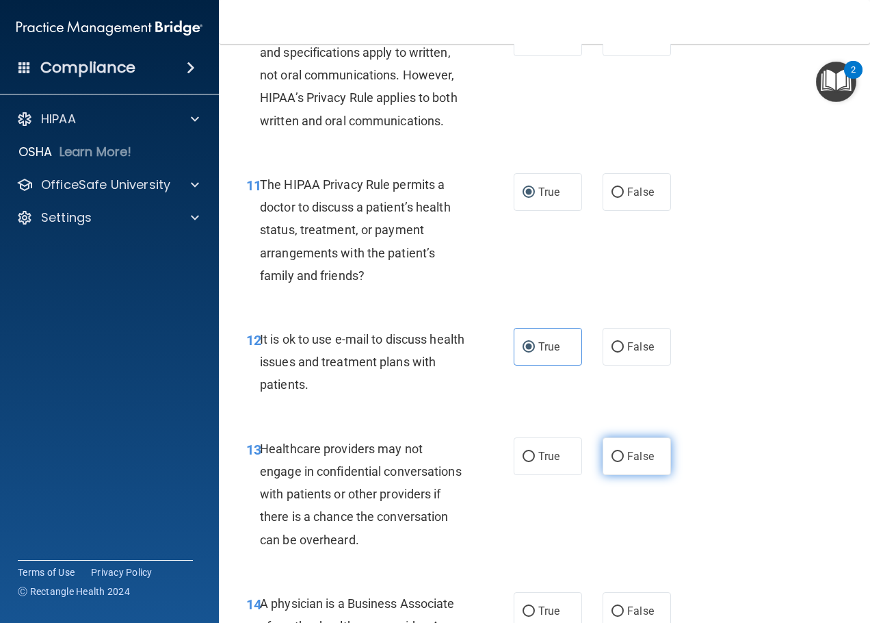
click at [616, 462] on input "False" at bounding box center [618, 457] width 12 height 10
radio input "true"
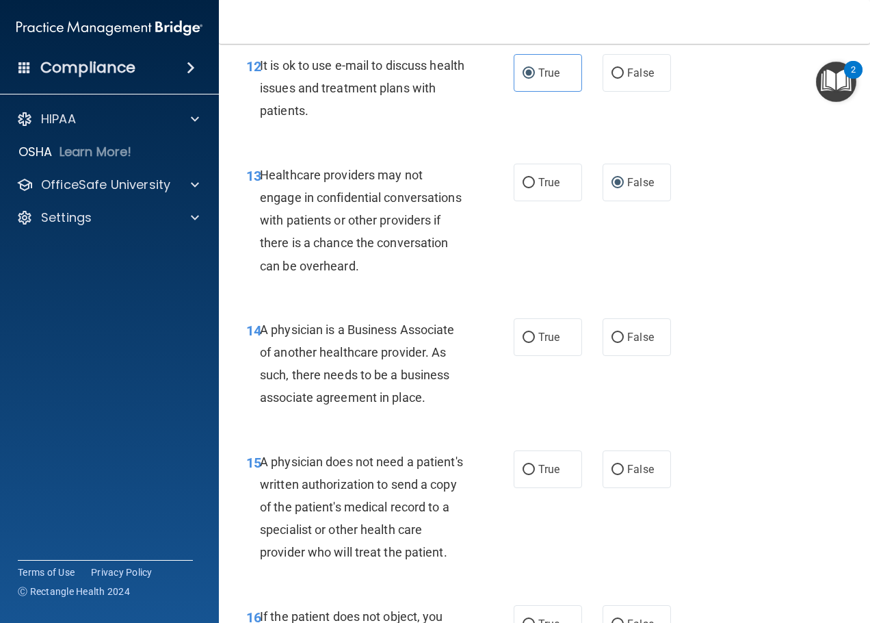
scroll to position [1779, 0]
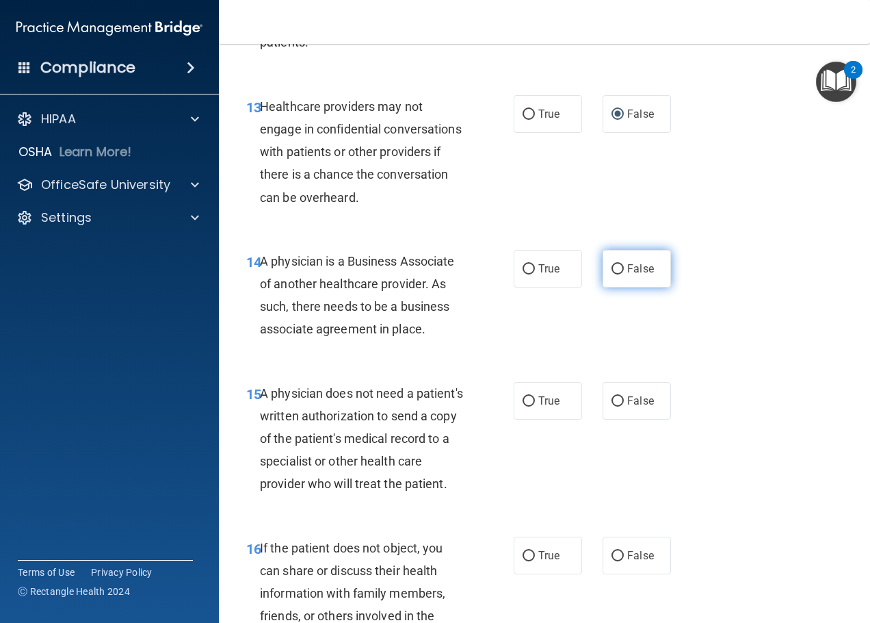
click at [627, 275] on span "False" at bounding box center [640, 268] width 27 height 13
click at [624, 274] on input "False" at bounding box center [618, 269] width 12 height 10
radio input "true"
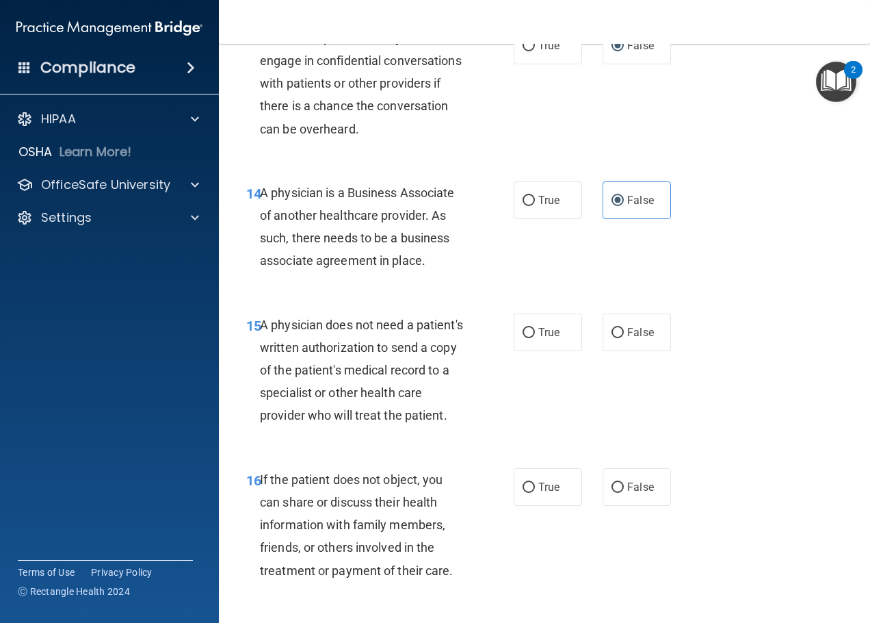
scroll to position [1916, 0]
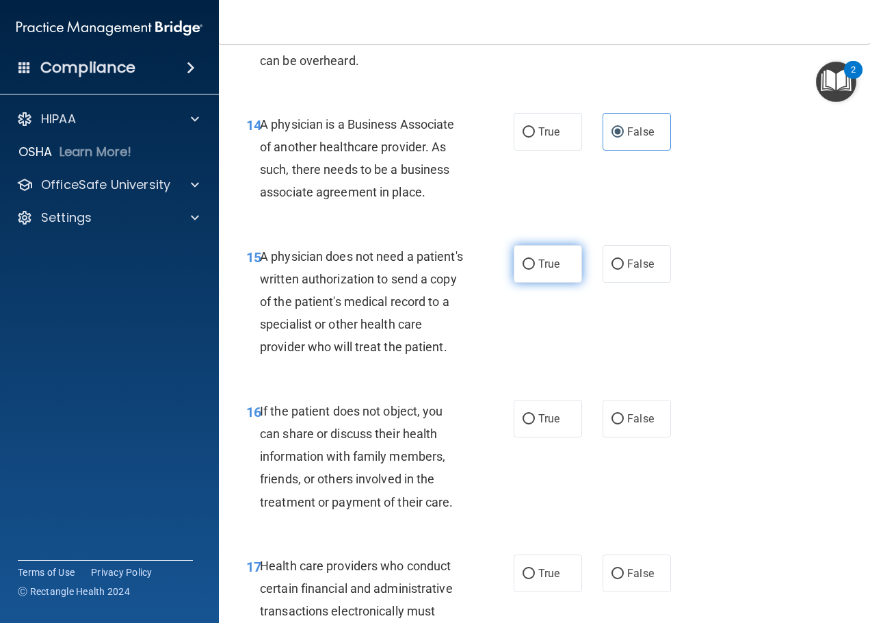
click at [538, 270] on span "True" at bounding box center [548, 263] width 21 height 13
click at [535, 270] on input "True" at bounding box center [529, 264] width 12 height 10
radio input "true"
click at [543, 425] on span "True" at bounding box center [548, 418] width 21 height 13
click at [535, 424] on input "True" at bounding box center [529, 419] width 12 height 10
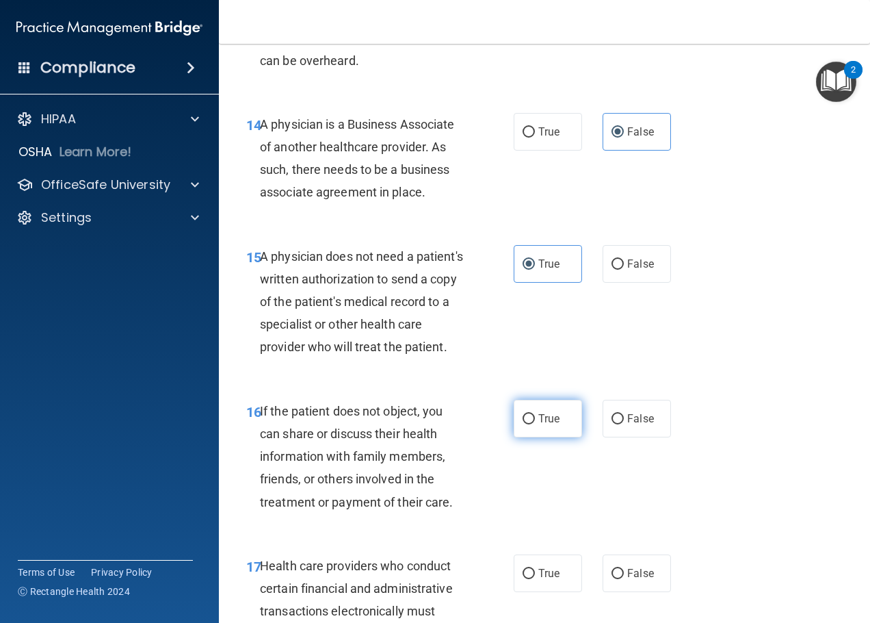
radio input "true"
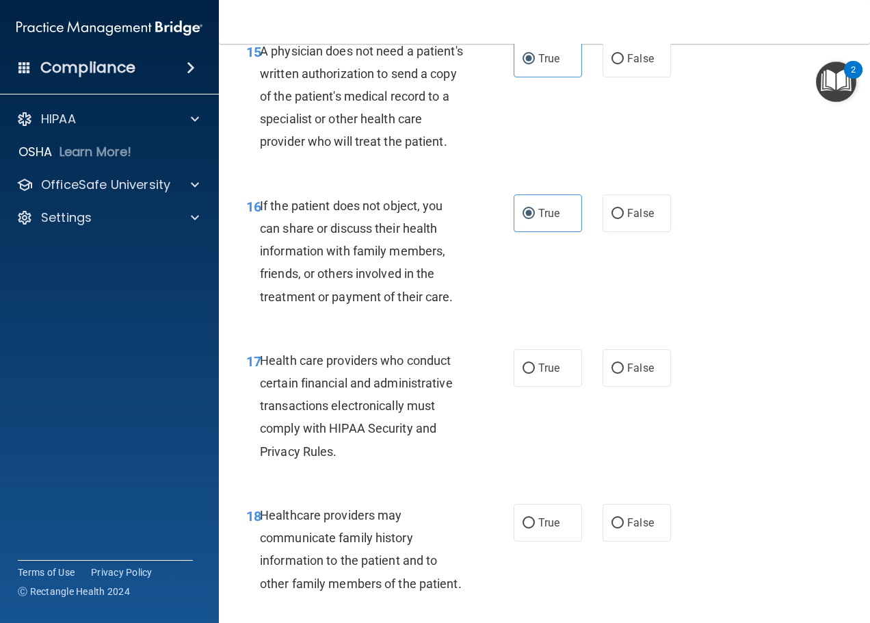
scroll to position [2190, 0]
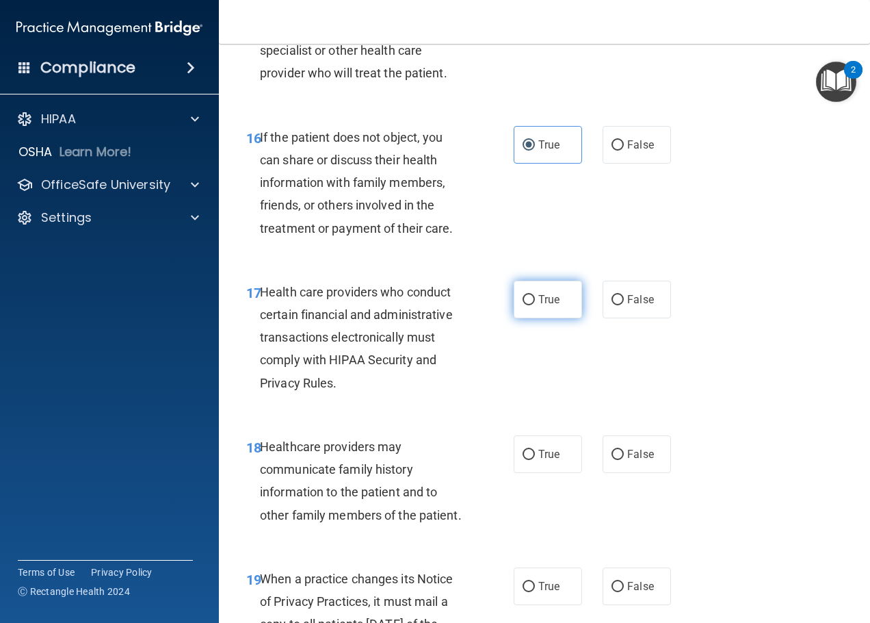
drag, startPoint x: 571, startPoint y: 327, endPoint x: 549, endPoint y: 333, distance: 22.1
click at [567, 318] on label "True" at bounding box center [548, 300] width 68 height 38
click at [535, 305] on input "True" at bounding box center [529, 300] width 12 height 10
radio input "true"
click at [619, 473] on label "False" at bounding box center [637, 454] width 68 height 38
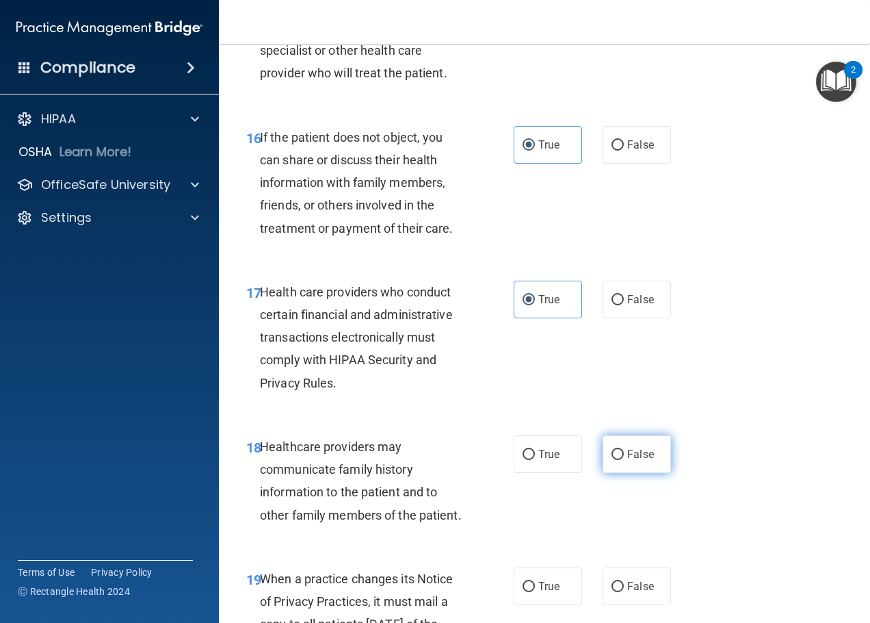
click at [619, 460] on input "False" at bounding box center [618, 455] width 12 height 10
radio input "true"
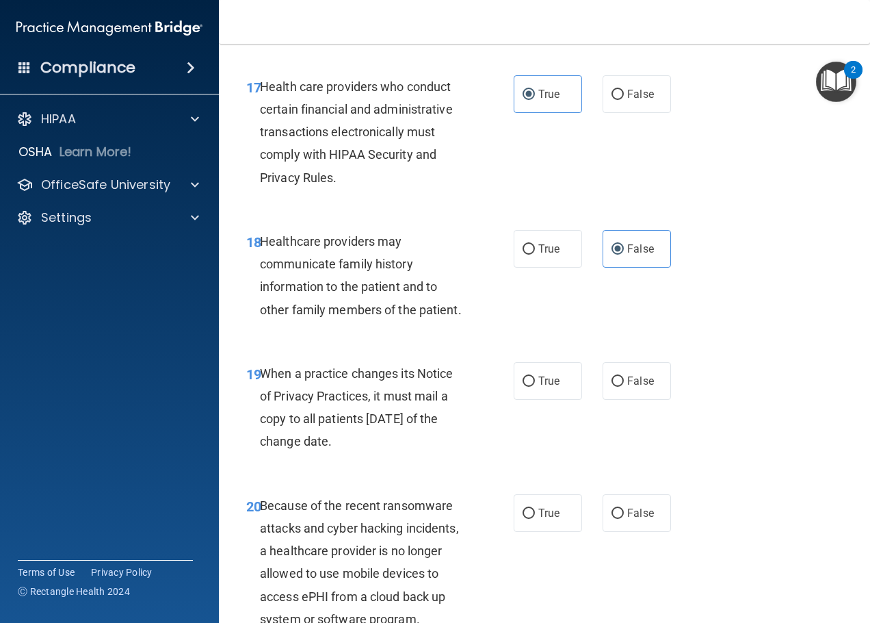
scroll to position [2463, 0]
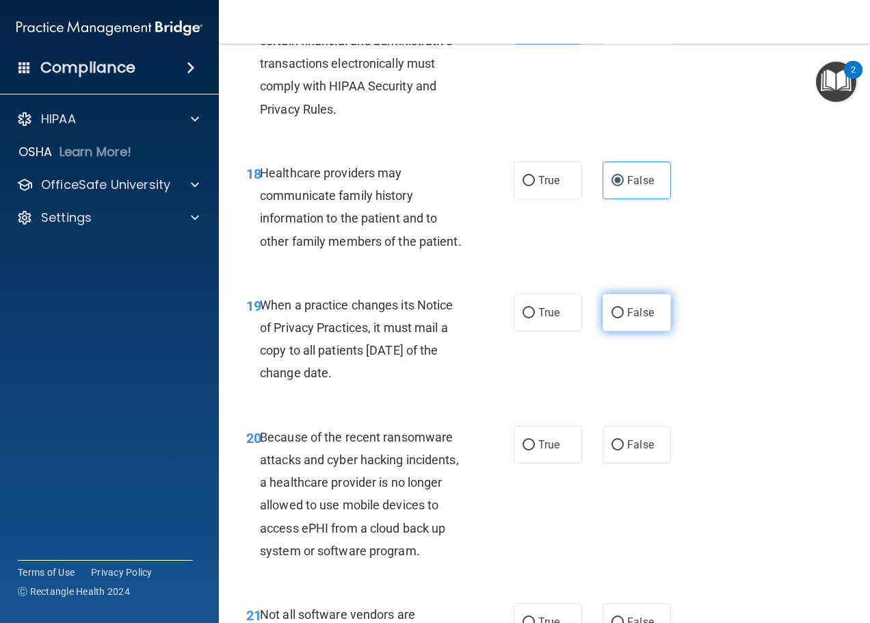
click at [632, 319] on span "False" at bounding box center [640, 312] width 27 height 13
click at [624, 318] on input "False" at bounding box center [618, 313] width 12 height 10
radio input "true"
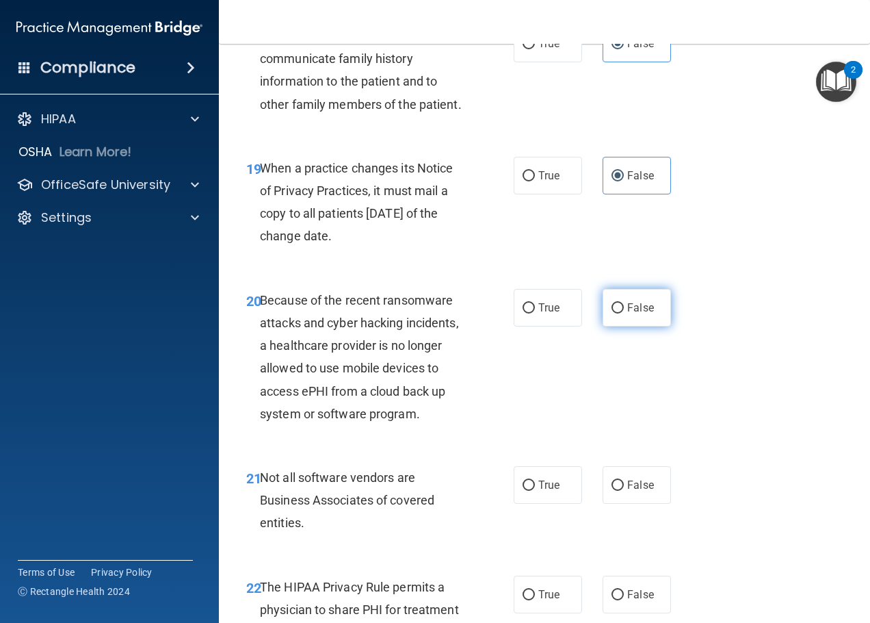
click at [627, 314] on span "False" at bounding box center [640, 307] width 27 height 13
click at [624, 313] on input "False" at bounding box center [618, 308] width 12 height 10
radio input "true"
click at [546, 491] on span "True" at bounding box center [548, 484] width 21 height 13
click at [535, 491] on input "True" at bounding box center [529, 485] width 12 height 10
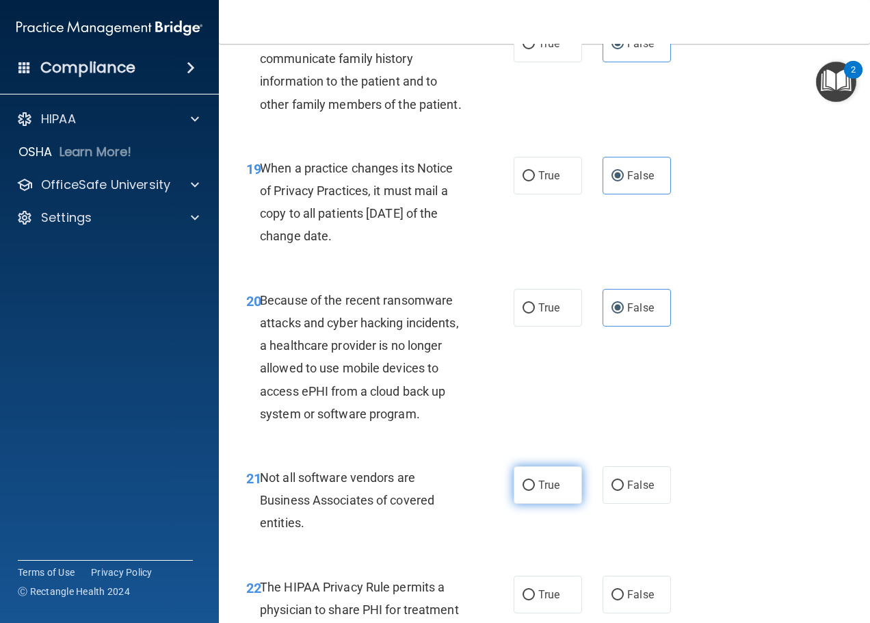
radio input "true"
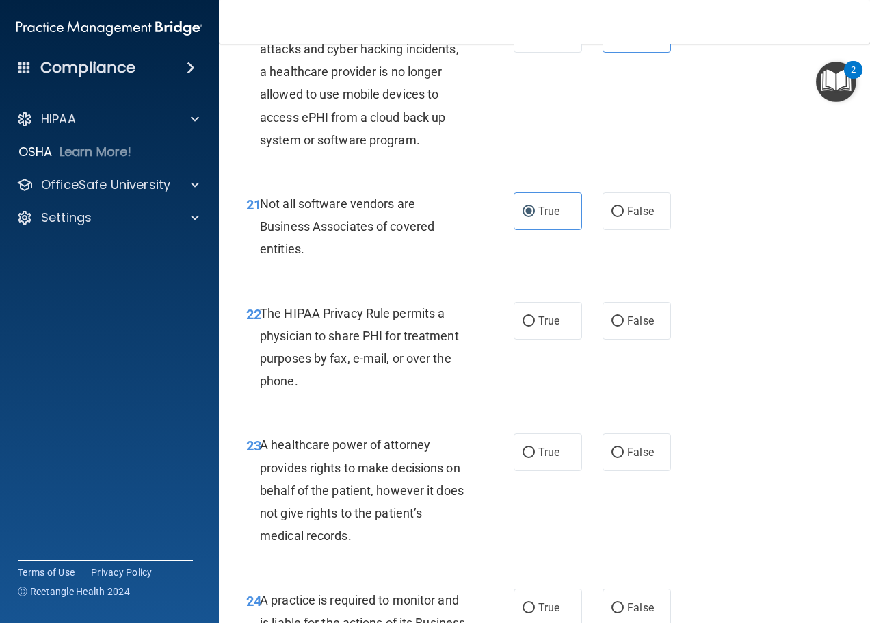
scroll to position [2942, 0]
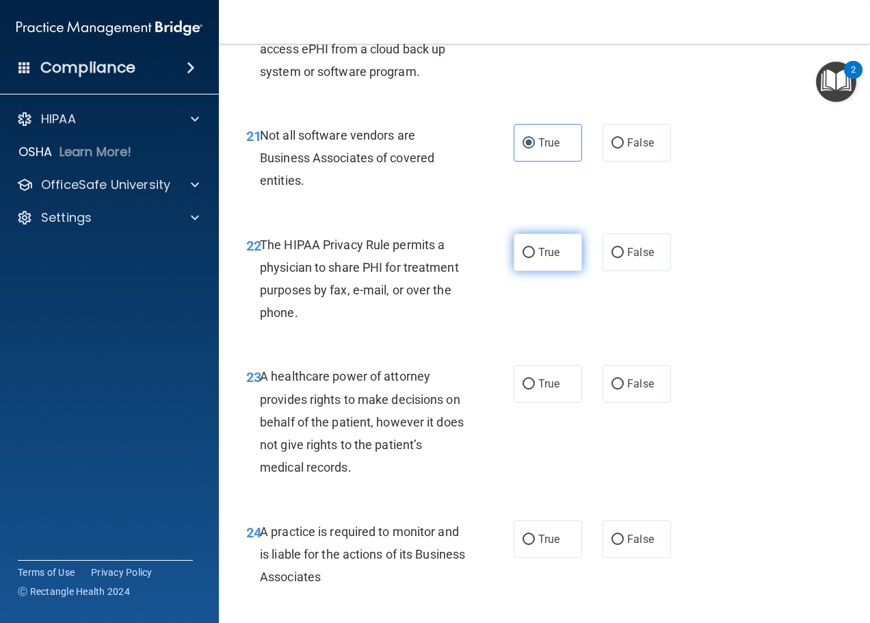
click at [538, 259] on span "True" at bounding box center [548, 252] width 21 height 13
click at [535, 258] on input "True" at bounding box center [529, 253] width 12 height 10
radio input "true"
click at [547, 390] on span "True" at bounding box center [548, 383] width 21 height 13
click at [535, 389] on input "True" at bounding box center [529, 384] width 12 height 10
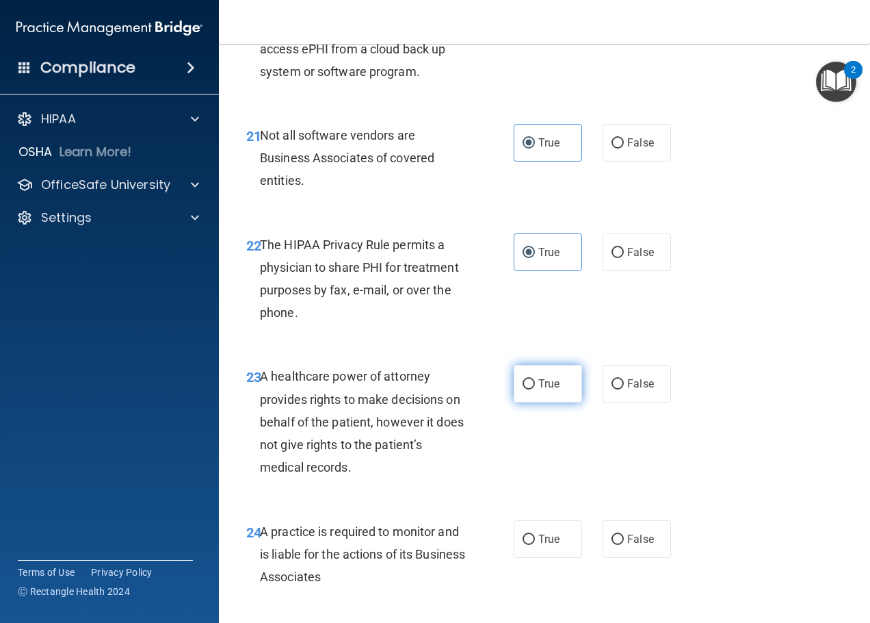
radio input "true"
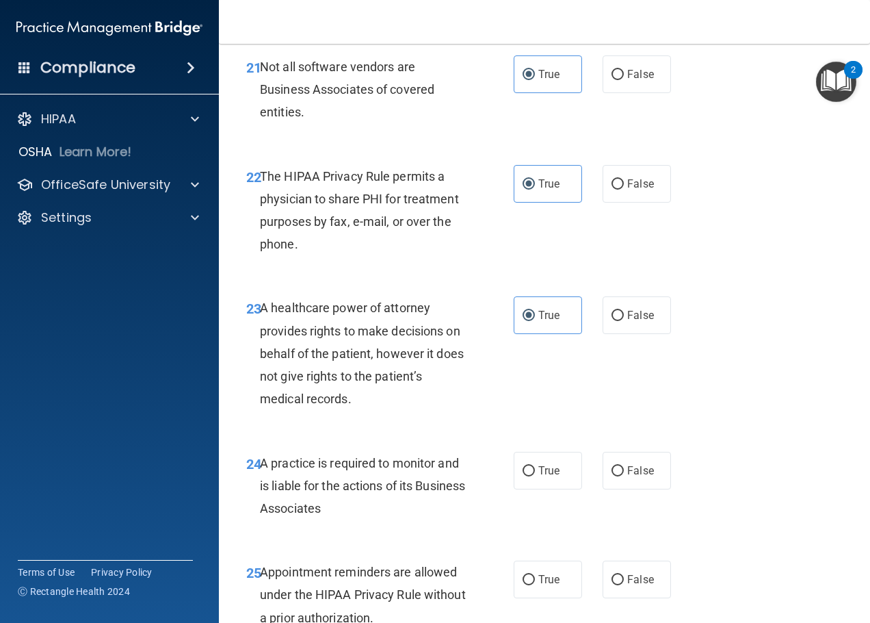
scroll to position [3079, 0]
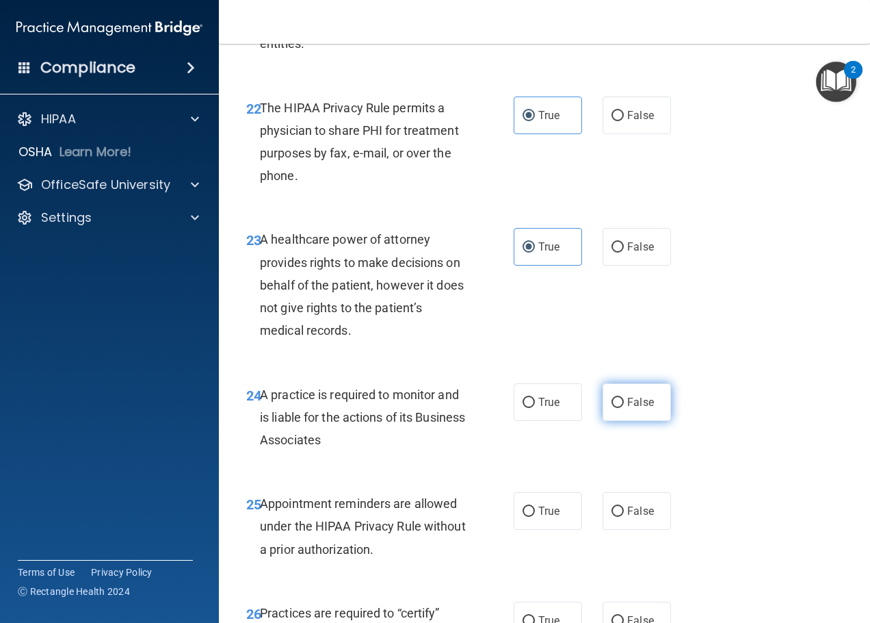
click at [636, 408] on span "False" at bounding box center [640, 401] width 27 height 13
click at [624, 408] on input "False" at bounding box center [618, 403] width 12 height 10
radio input "true"
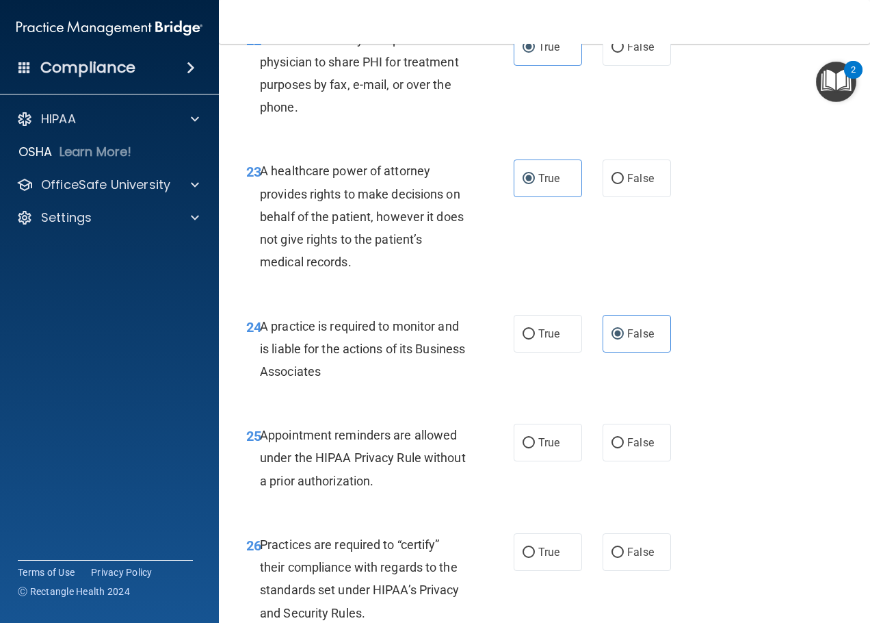
scroll to position [3216, 0]
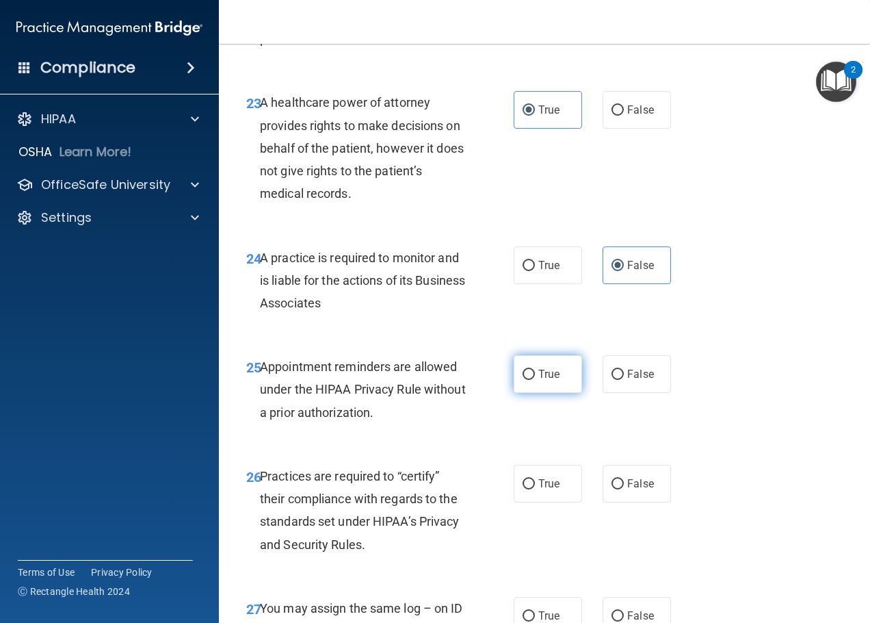
click at [556, 393] on label "True" at bounding box center [548, 374] width 68 height 38
click at [535, 380] on input "True" at bounding box center [529, 374] width 12 height 10
radio input "true"
click at [541, 490] on span "True" at bounding box center [548, 483] width 21 height 13
click at [535, 489] on input "True" at bounding box center [529, 484] width 12 height 10
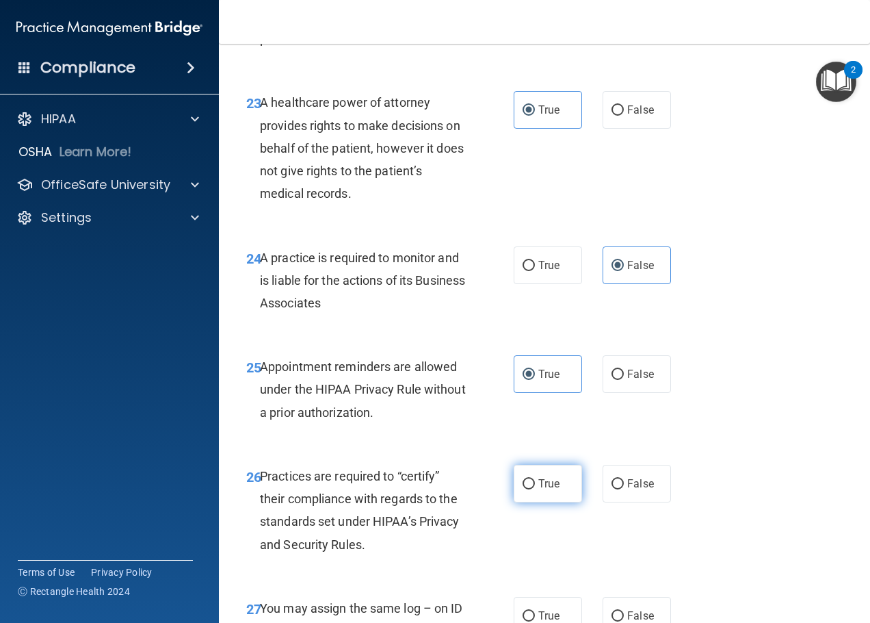
radio input "true"
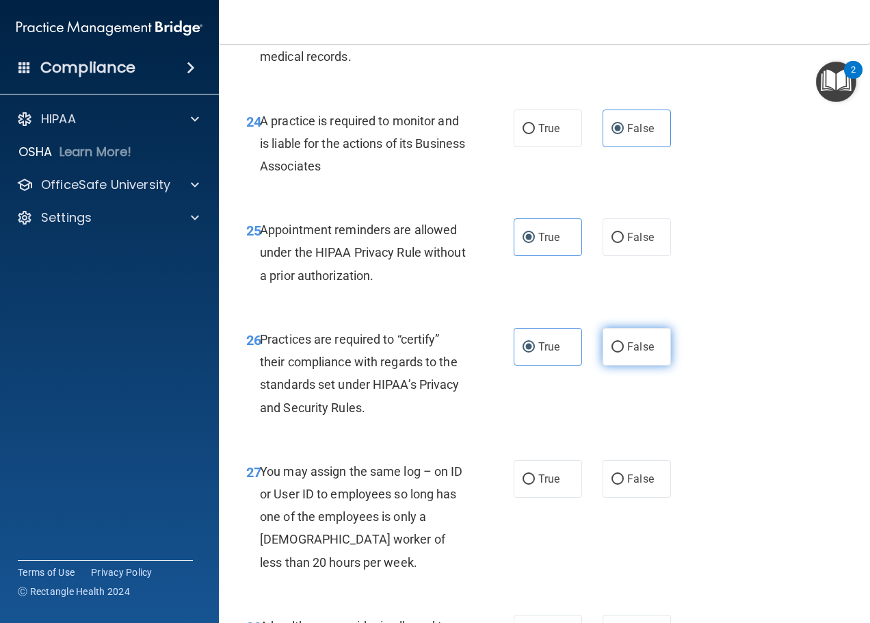
click at [613, 352] on input "False" at bounding box center [618, 347] width 12 height 10
radio input "true"
radio input "false"
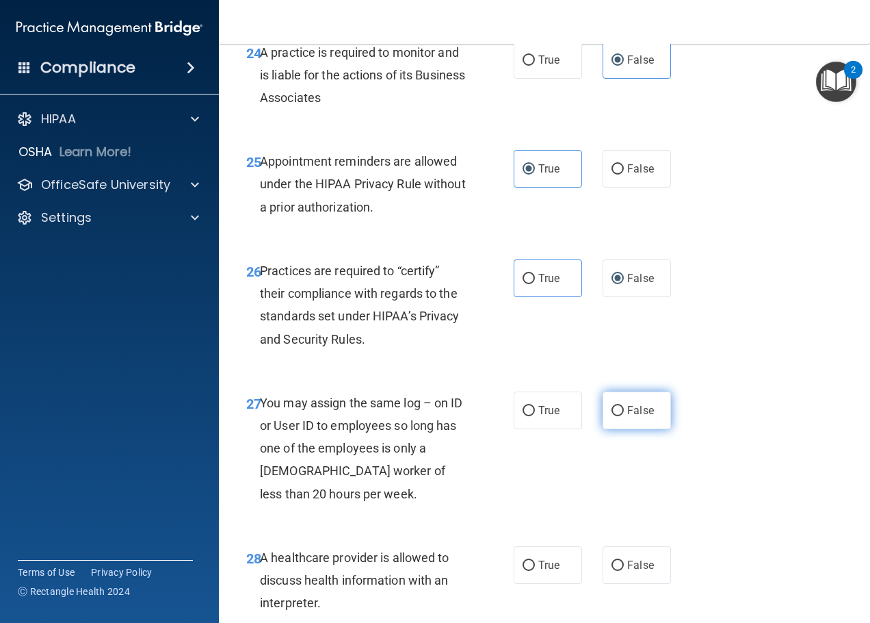
click at [615, 416] on input "False" at bounding box center [618, 411] width 12 height 10
radio input "true"
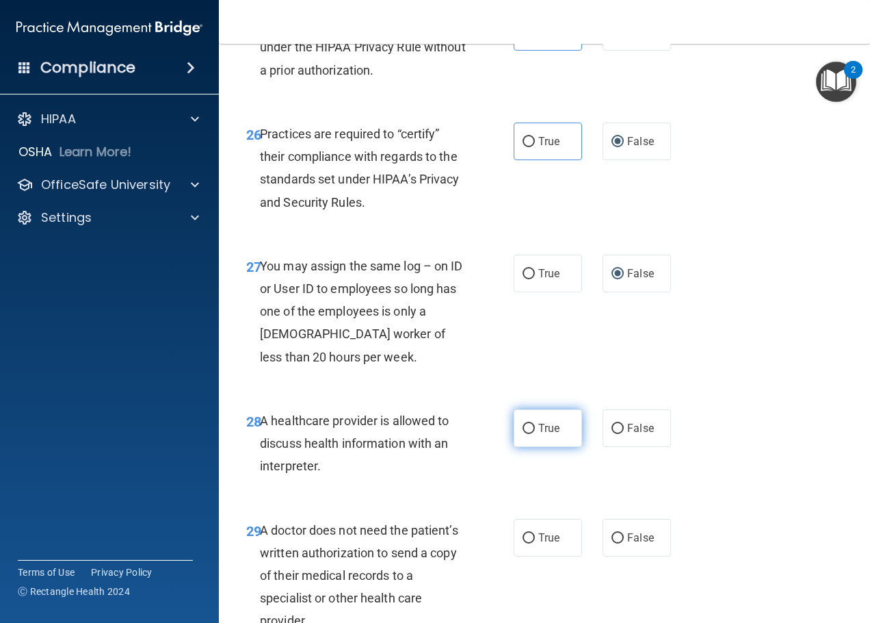
click at [538, 434] on span "True" at bounding box center [548, 427] width 21 height 13
click at [535, 434] on input "True" at bounding box center [529, 429] width 12 height 10
radio input "true"
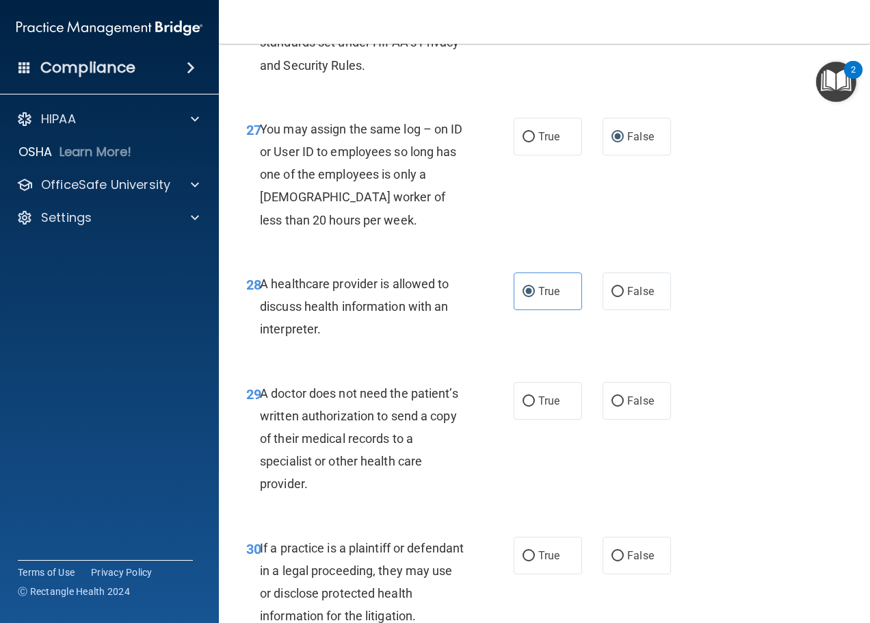
scroll to position [3763, 0]
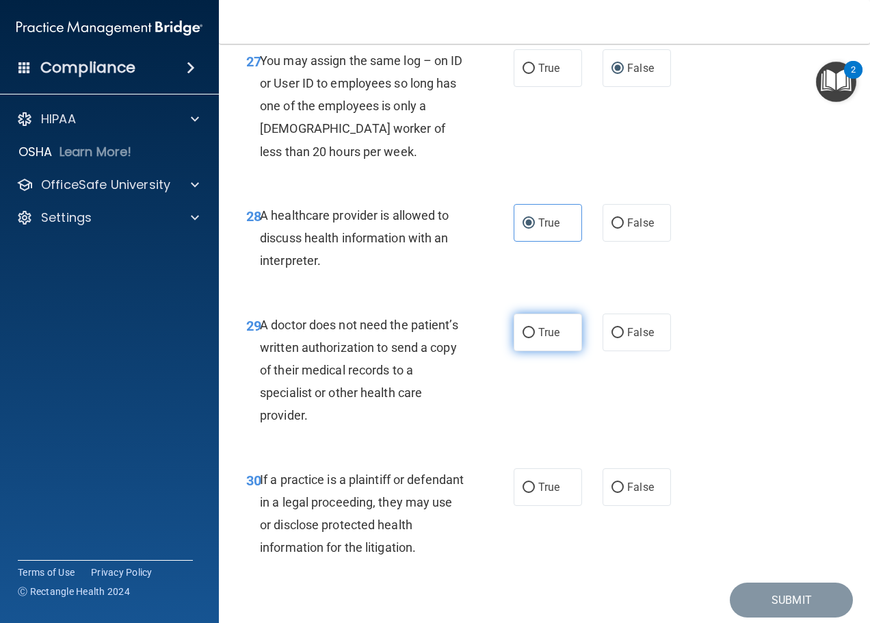
click at [551, 339] on span "True" at bounding box center [548, 332] width 21 height 13
click at [535, 338] on input "True" at bounding box center [529, 333] width 12 height 10
radio input "true"
drag, startPoint x: 544, startPoint y: 523, endPoint x: 545, endPoint y: 530, distance: 7.0
click at [545, 506] on label "True" at bounding box center [548, 487] width 68 height 38
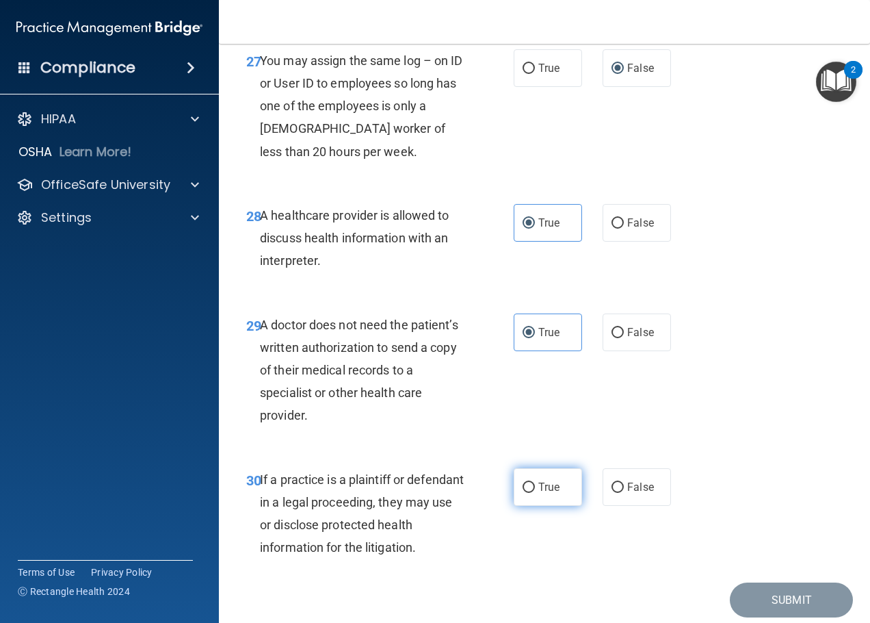
click at [535, 493] on input "True" at bounding box center [529, 487] width 12 height 10
radio input "true"
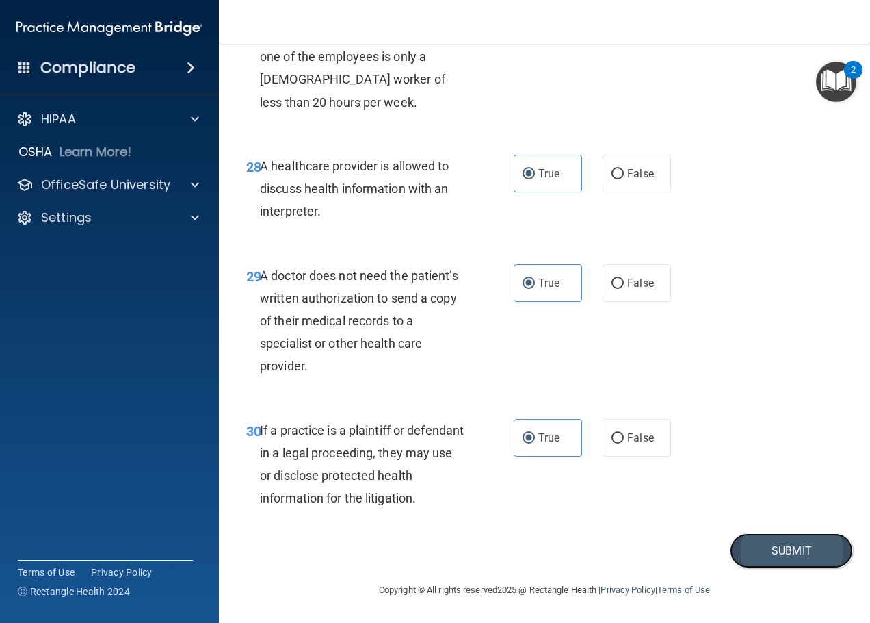
click at [701, 554] on button "Submit" at bounding box center [791, 550] width 123 height 35
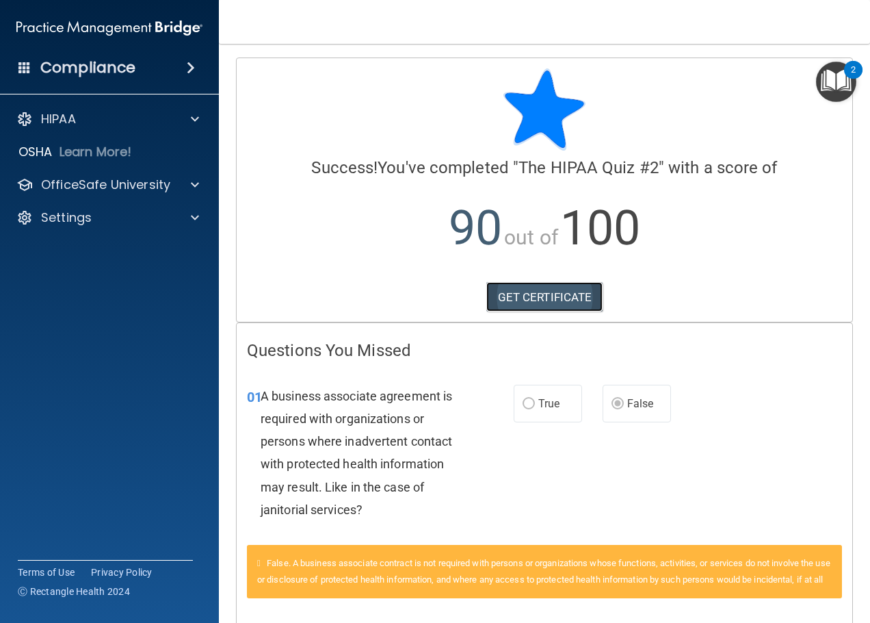
click at [542, 292] on link "GET CERTIFICATE" at bounding box center [544, 297] width 117 height 30
